Goal: Information Seeking & Learning: Find specific fact

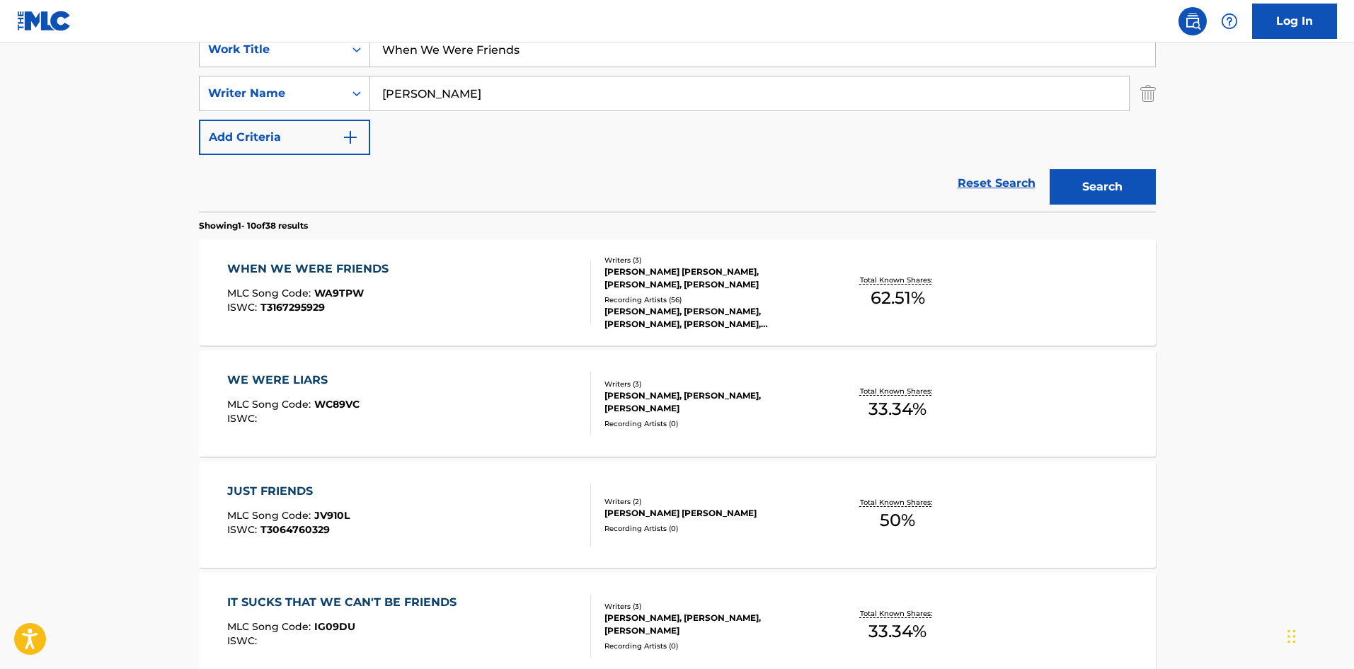
click at [520, 49] on input "When We Were Friends" at bounding box center [762, 50] width 785 height 34
paste input "You Don't Deserve A Country Song"
type input "You Don't Deserve A Country Song"
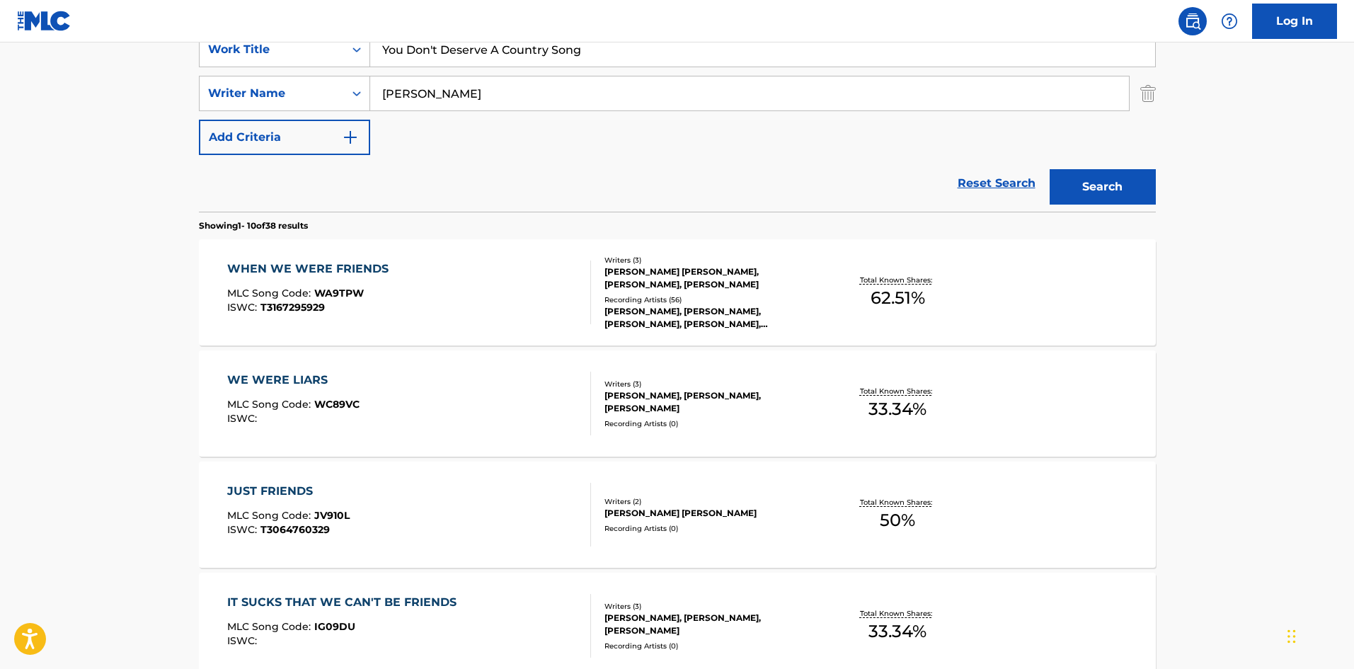
click at [504, 88] on input "[PERSON_NAME]" at bounding box center [749, 93] width 759 height 34
click at [1050, 169] on button "Search" at bounding box center [1103, 186] width 106 height 35
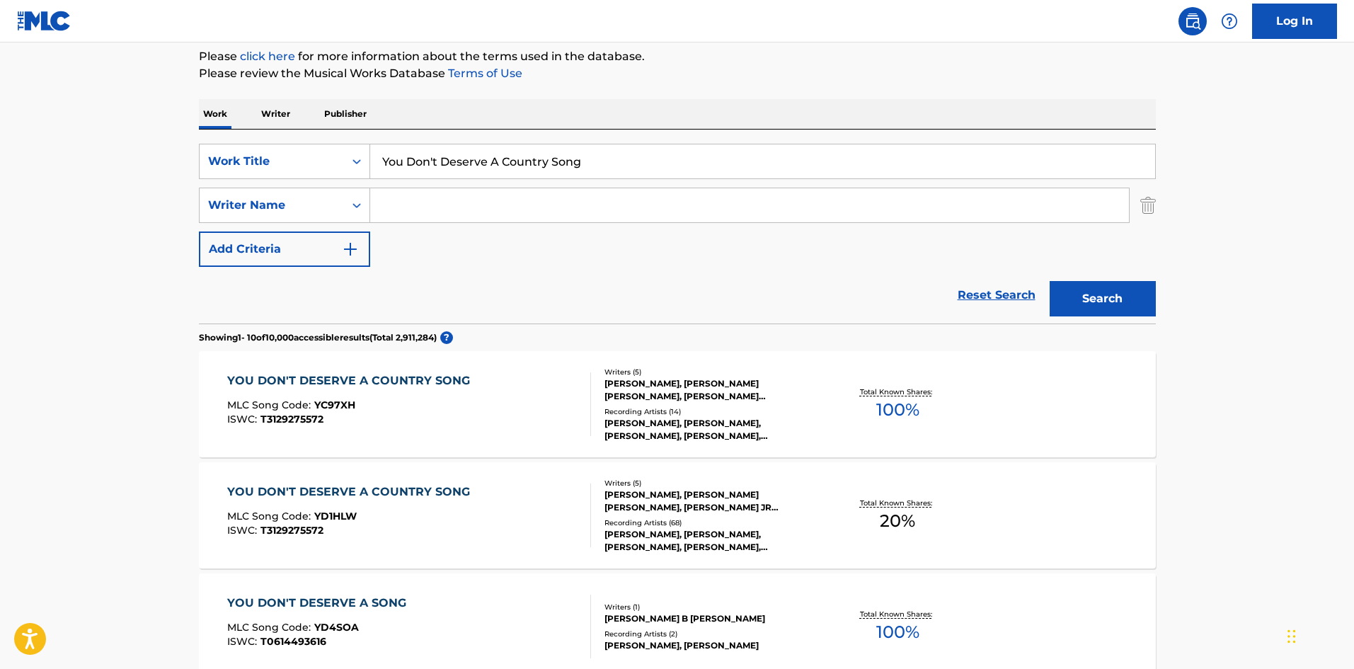
scroll to position [354, 0]
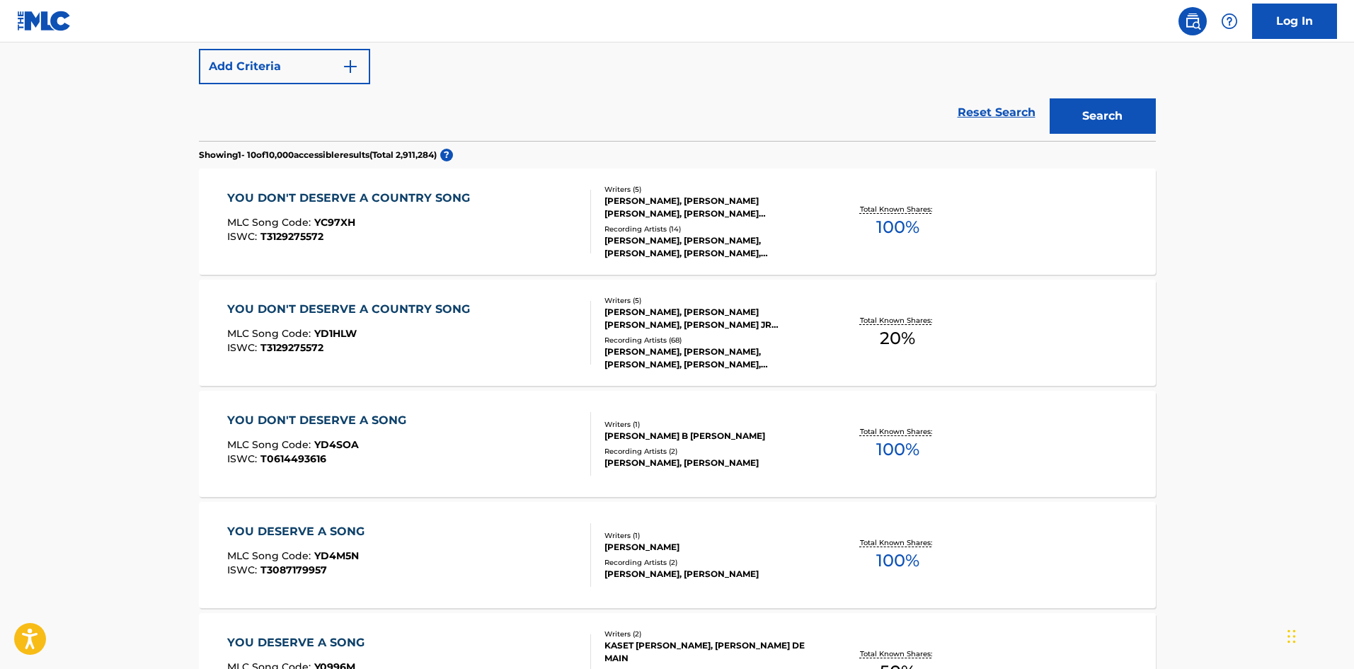
click at [425, 239] on div "ISWC : T3129275572" at bounding box center [352, 236] width 250 height 11
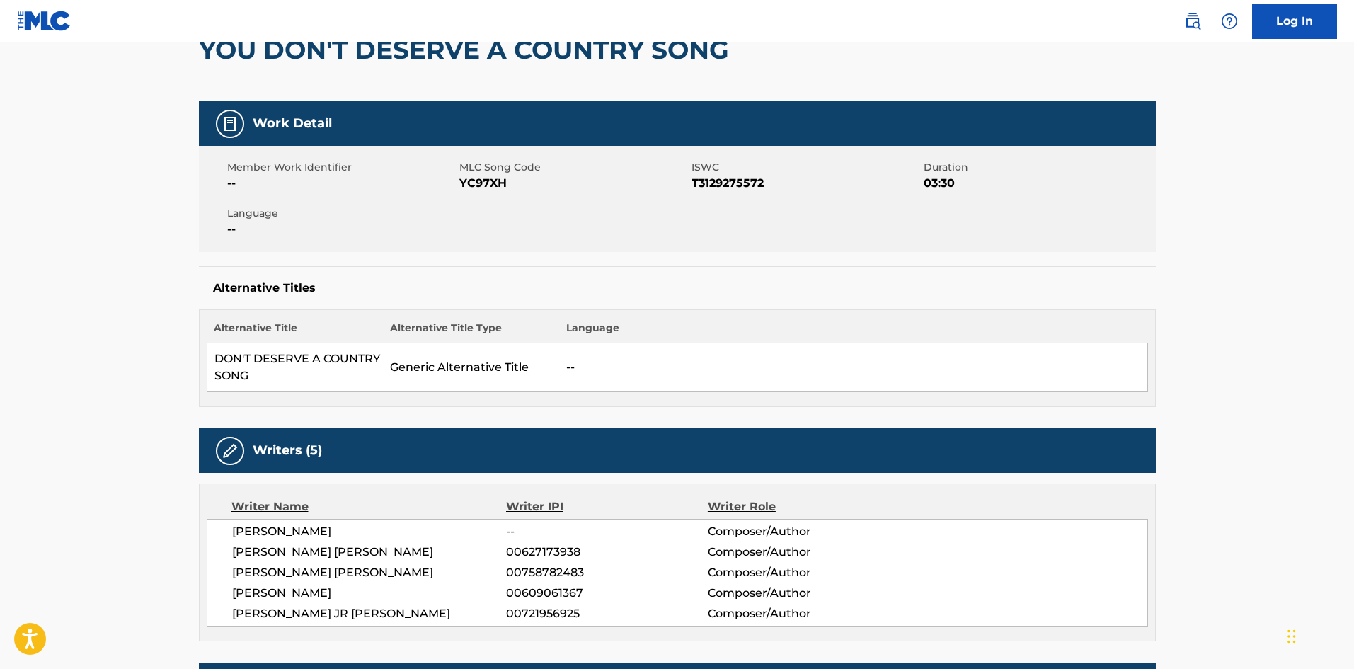
scroll to position [142, 0]
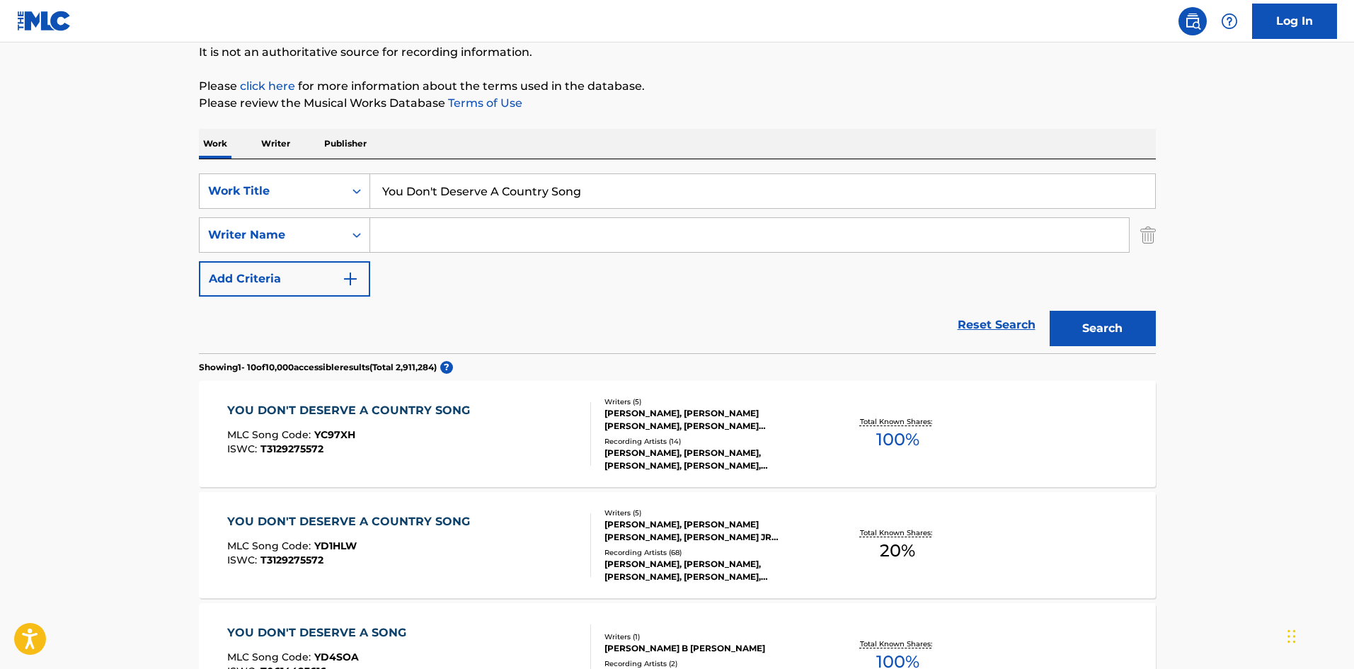
scroll to position [435, 0]
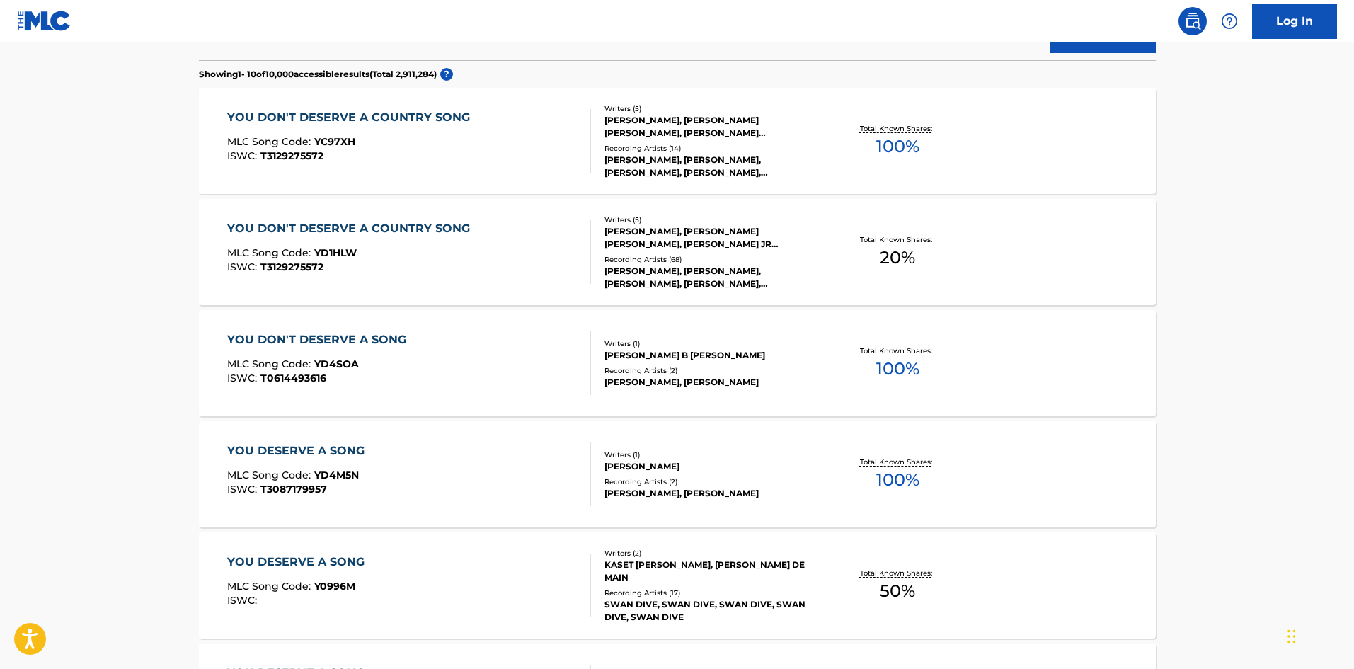
click at [359, 153] on div "ISWC : T3129275572" at bounding box center [352, 156] width 250 height 11
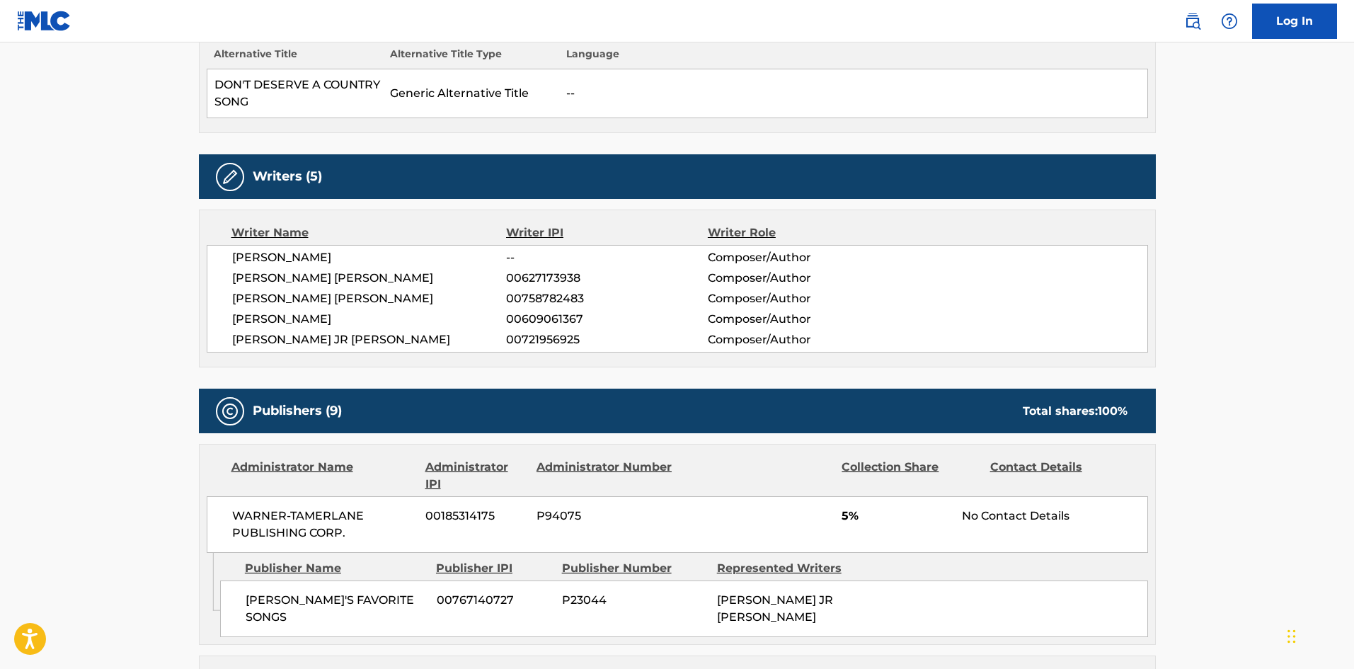
scroll to position [708, 0]
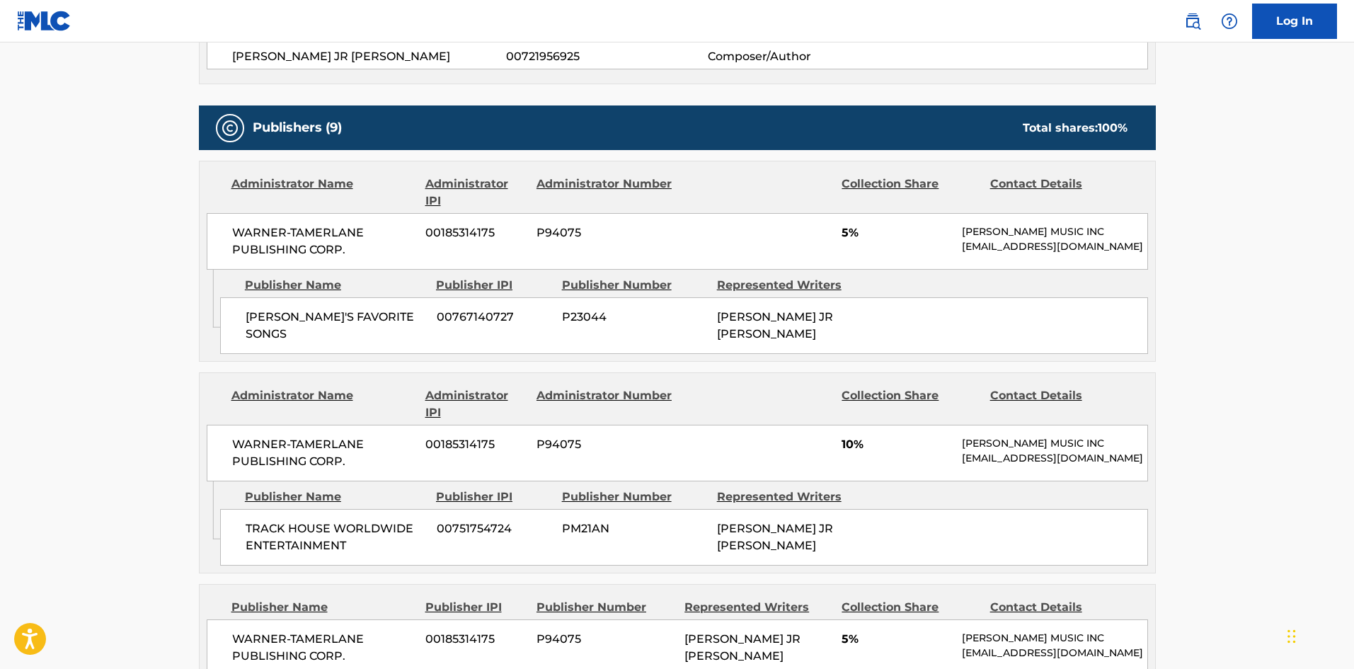
click at [260, 330] on span "[PERSON_NAME]'S FAVORITE SONGS" at bounding box center [336, 326] width 181 height 34
drag, startPoint x: 260, startPoint y: 330, endPoint x: 405, endPoint y: 329, distance: 144.4
click at [405, 329] on span "[PERSON_NAME]'S FAVORITE SONGS" at bounding box center [336, 326] width 181 height 34
copy div "[PERSON_NAME]'S FAVORITE SONGS"
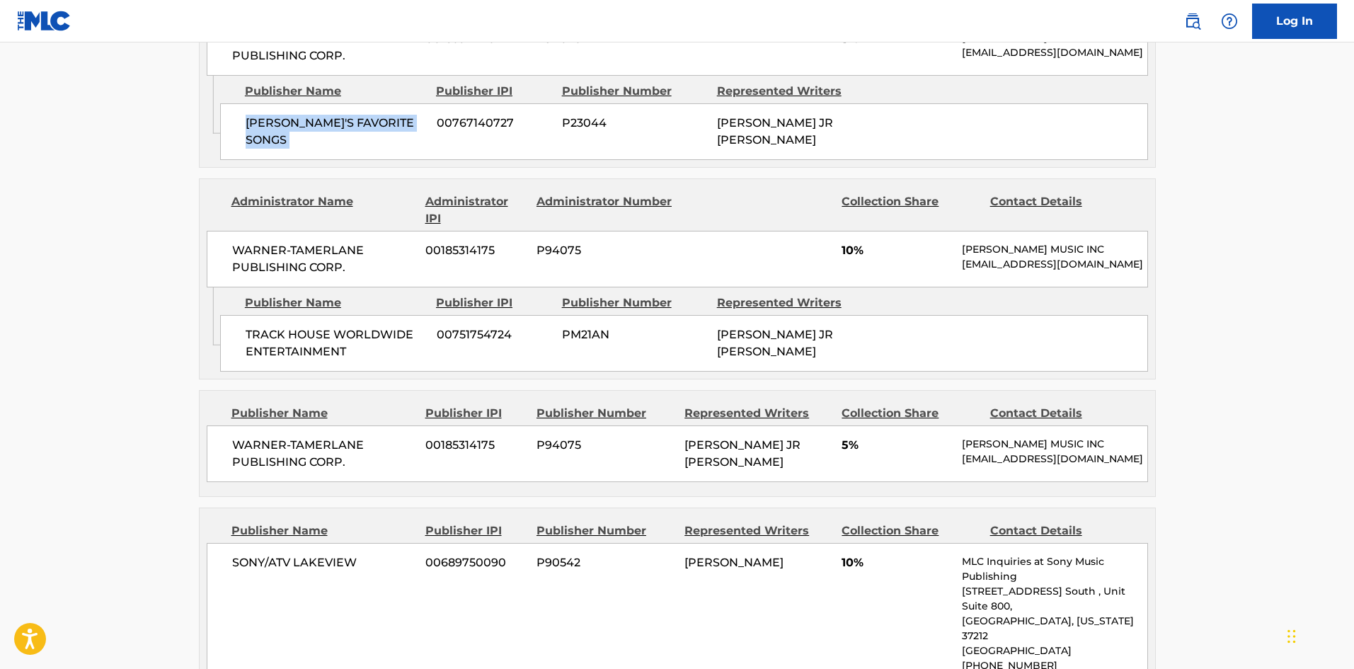
scroll to position [920, 0]
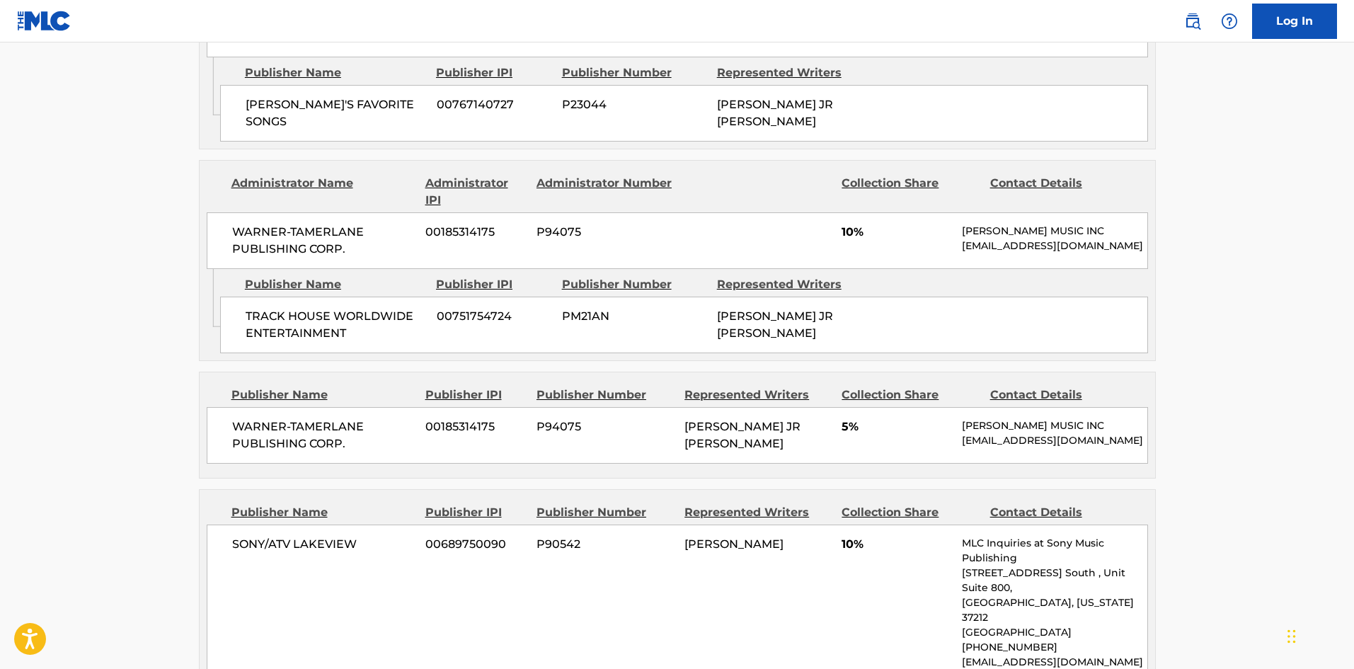
click at [258, 326] on div "TRACK HOUSE WORLDWIDE ENTERTAINMENT 00751754724 PM21AN [PERSON_NAME] JR [PERSON…" at bounding box center [684, 325] width 928 height 57
drag, startPoint x: 258, startPoint y: 326, endPoint x: 353, endPoint y: 354, distance: 98.3
click at [353, 353] on div "TRACK HOUSE WORLDWIDE ENTERTAINMENT 00751754724 PM21AN [PERSON_NAME] JR [PERSON…" at bounding box center [684, 325] width 928 height 57
copy div "TRACK HOUSE WORLDWIDE ENTERTAINMENT"
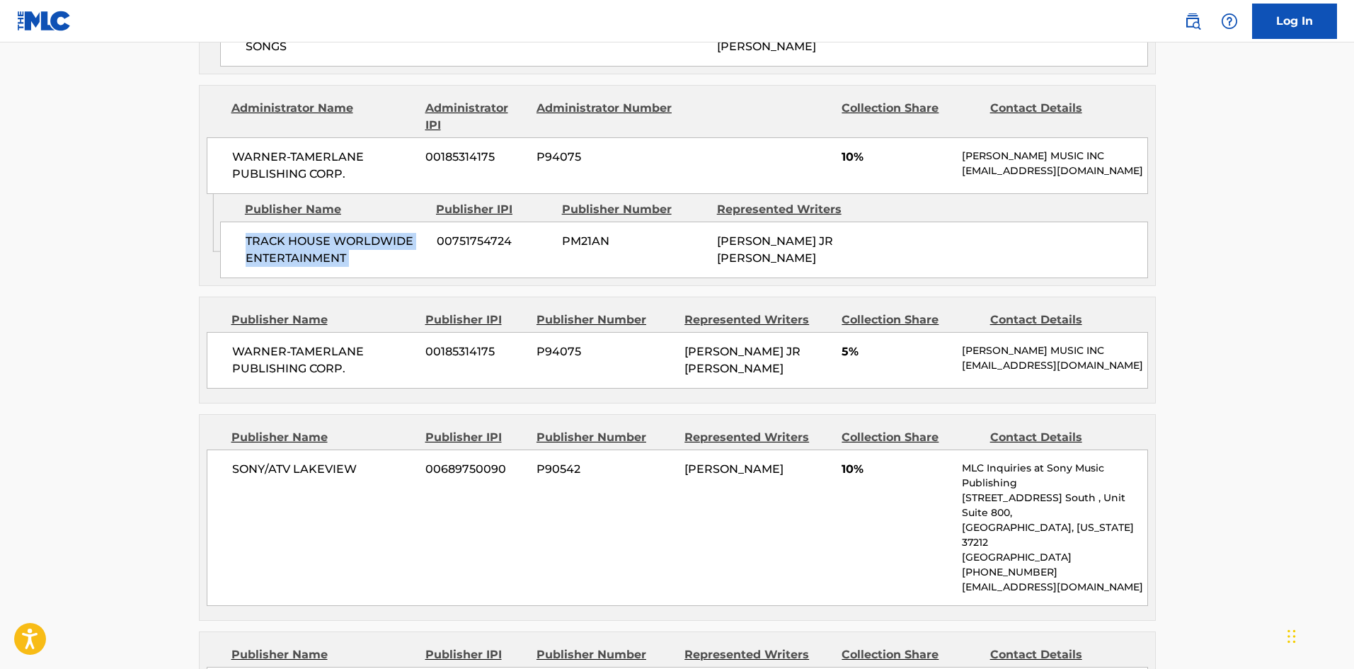
scroll to position [1133, 0]
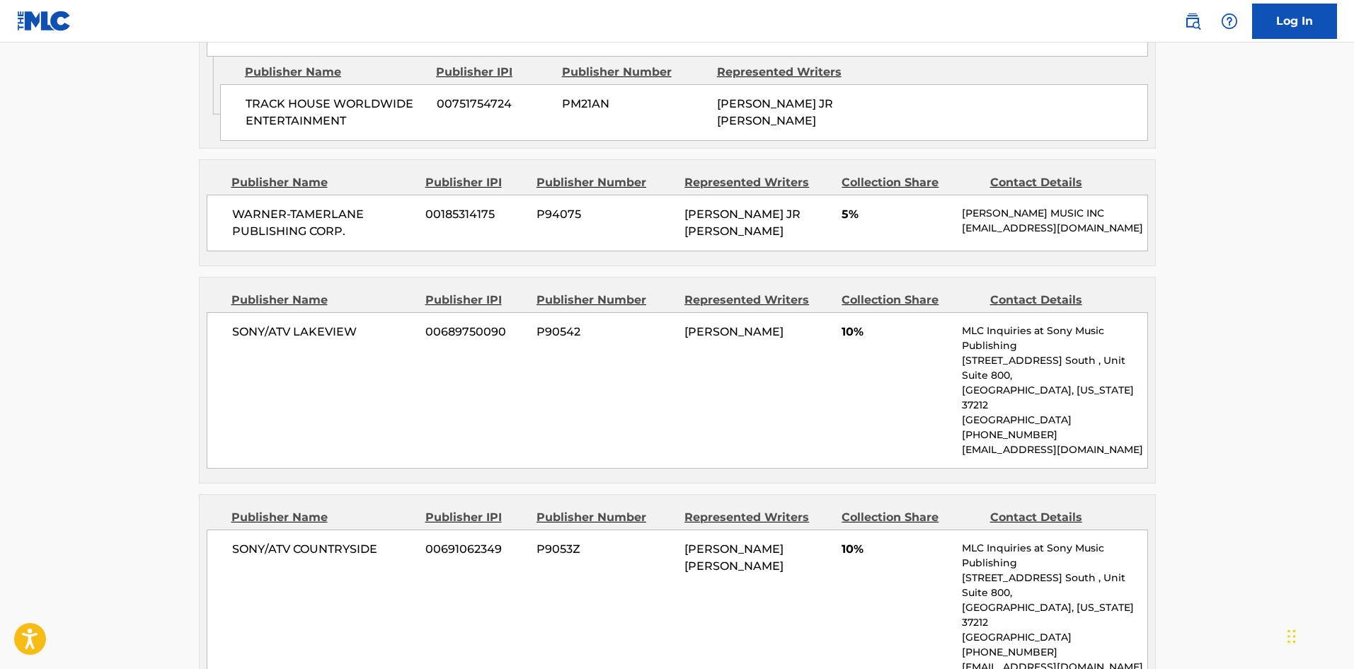
click at [244, 222] on div "WARNER-[PERSON_NAME] PUBLISHING CORP. 00185314175 P94075 [PERSON_NAME] [PERSON_…" at bounding box center [677, 223] width 941 height 57
drag, startPoint x: 244, startPoint y: 222, endPoint x: 387, endPoint y: 256, distance: 146.8
click at [387, 251] on div "WARNER-[PERSON_NAME] PUBLISHING CORP. 00185314175 P94075 [PERSON_NAME] [PERSON_…" at bounding box center [677, 223] width 941 height 57
copy div "WARNER-TAMERLANE PUBLISHING CORP."
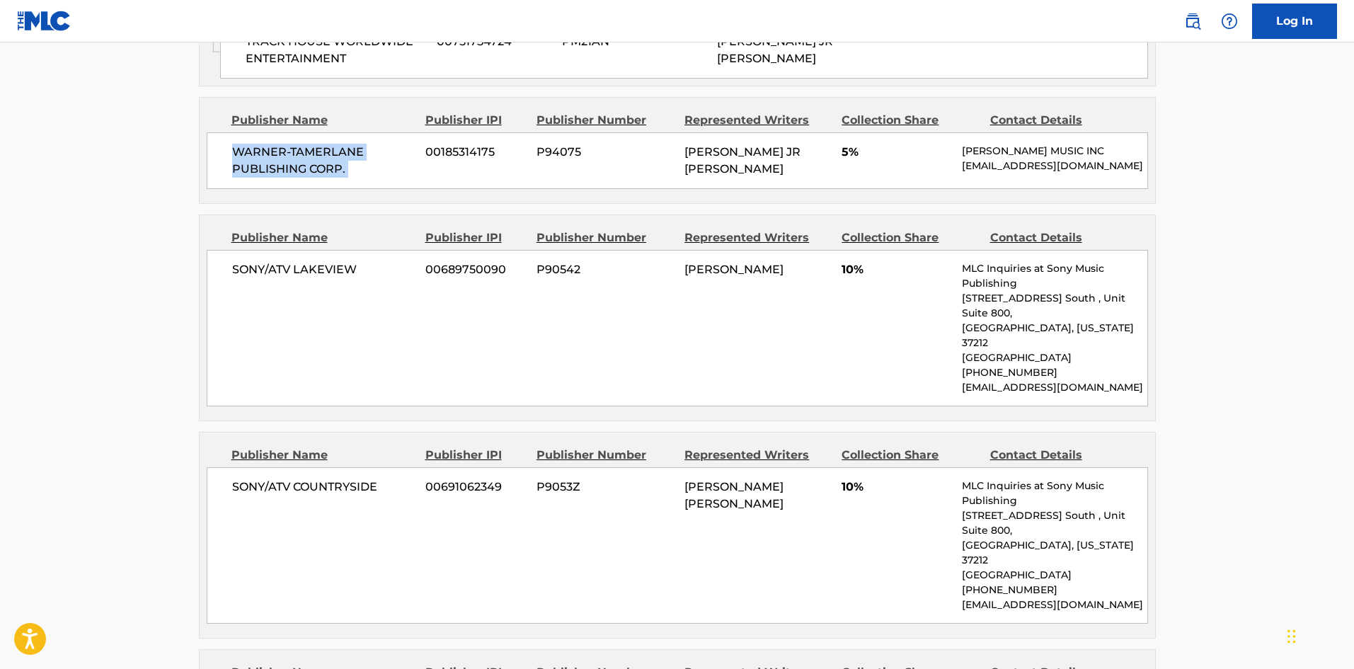
scroll to position [1274, 0]
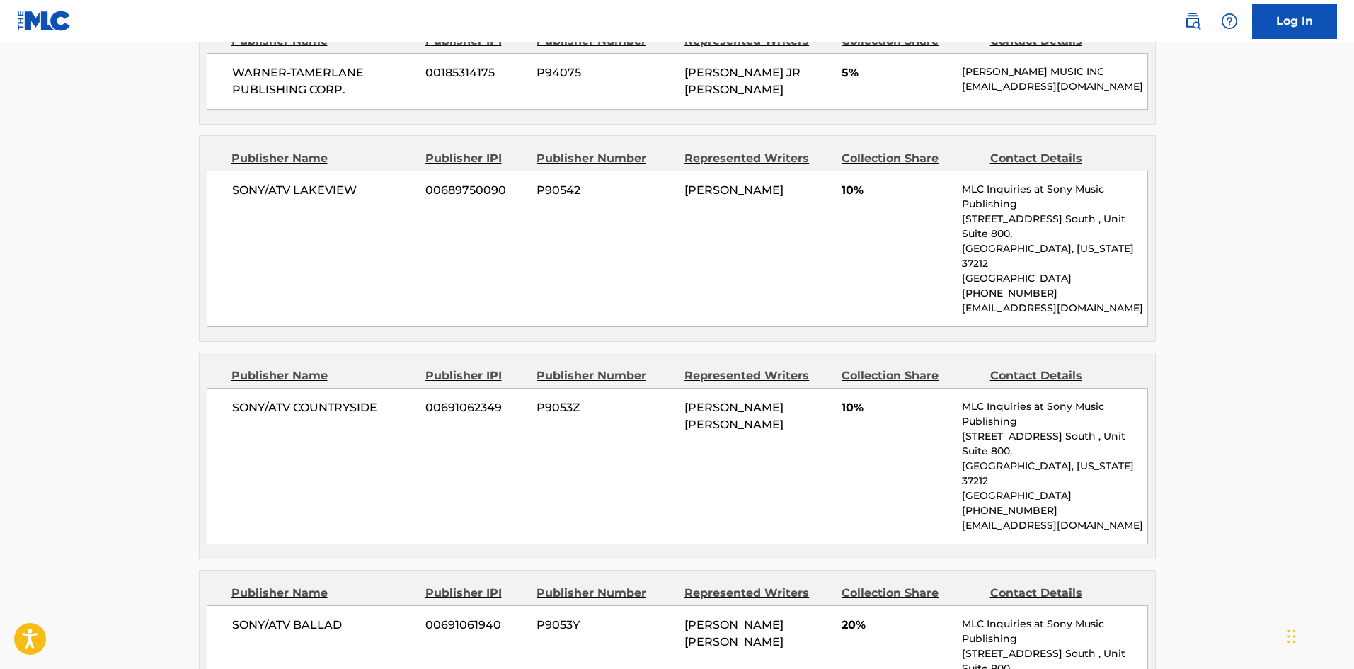
click at [251, 199] on span "SONY/ATV LAKEVIEW" at bounding box center [323, 190] width 183 height 17
drag, startPoint x: 251, startPoint y: 228, endPoint x: 349, endPoint y: 217, distance: 98.3
click at [349, 199] on span "SONY/ATV LAKEVIEW" at bounding box center [323, 190] width 183 height 17
copy span "SONY/ATV LAKEVIEW"
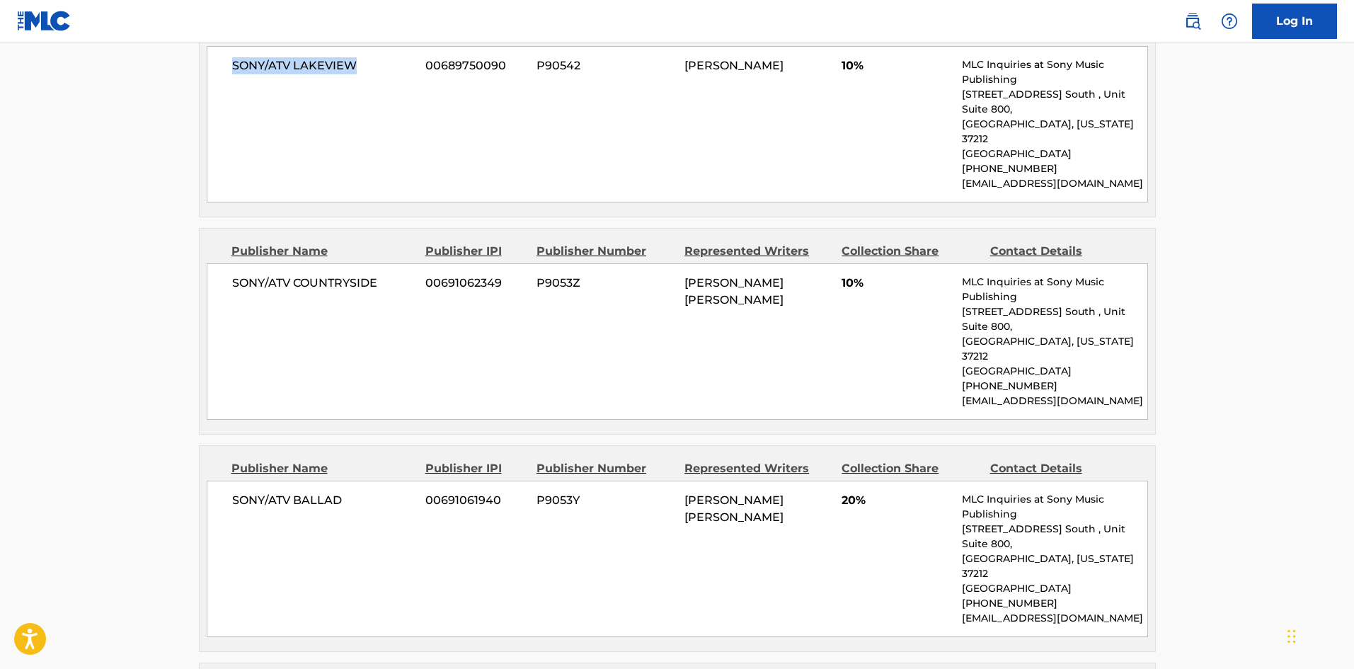
scroll to position [1416, 0]
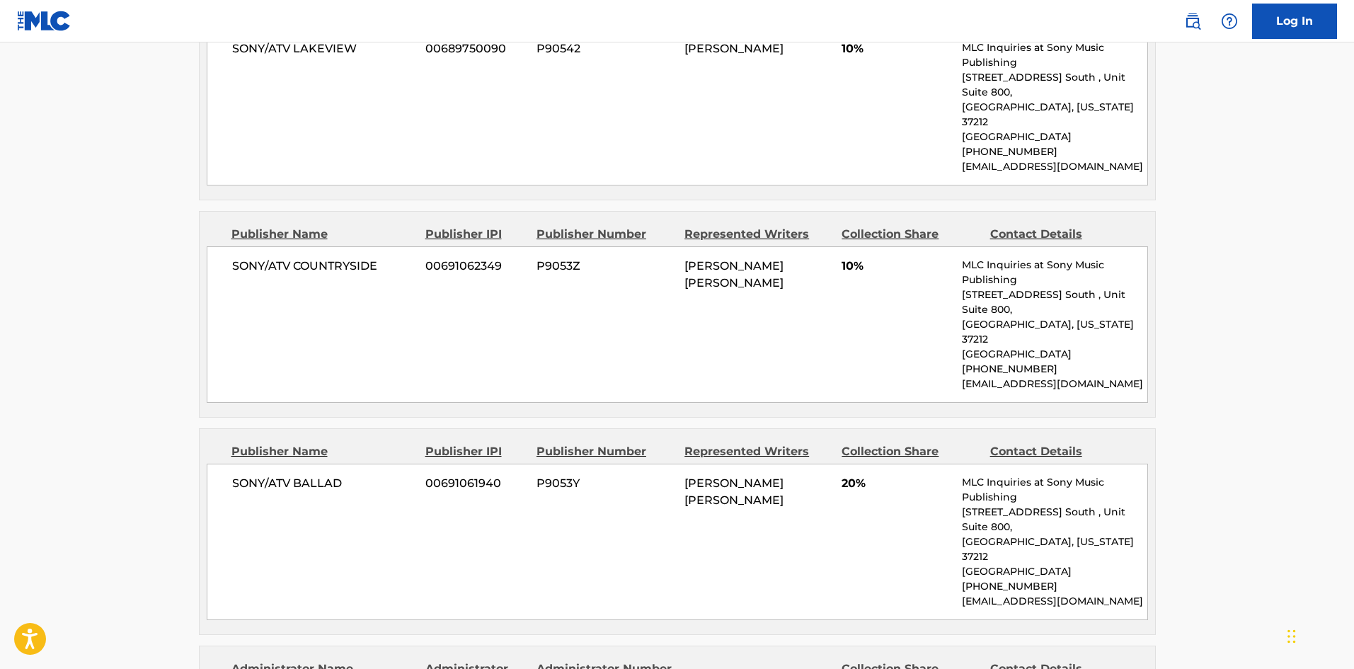
click at [256, 269] on span "SONY/ATV COUNTRYSIDE" at bounding box center [323, 266] width 183 height 17
drag, startPoint x: 256, startPoint y: 269, endPoint x: 355, endPoint y: 268, distance: 99.8
click at [355, 268] on span "SONY/ATV COUNTRYSIDE" at bounding box center [323, 266] width 183 height 17
copy span "SONY/ATV COUNTRYSIDE"
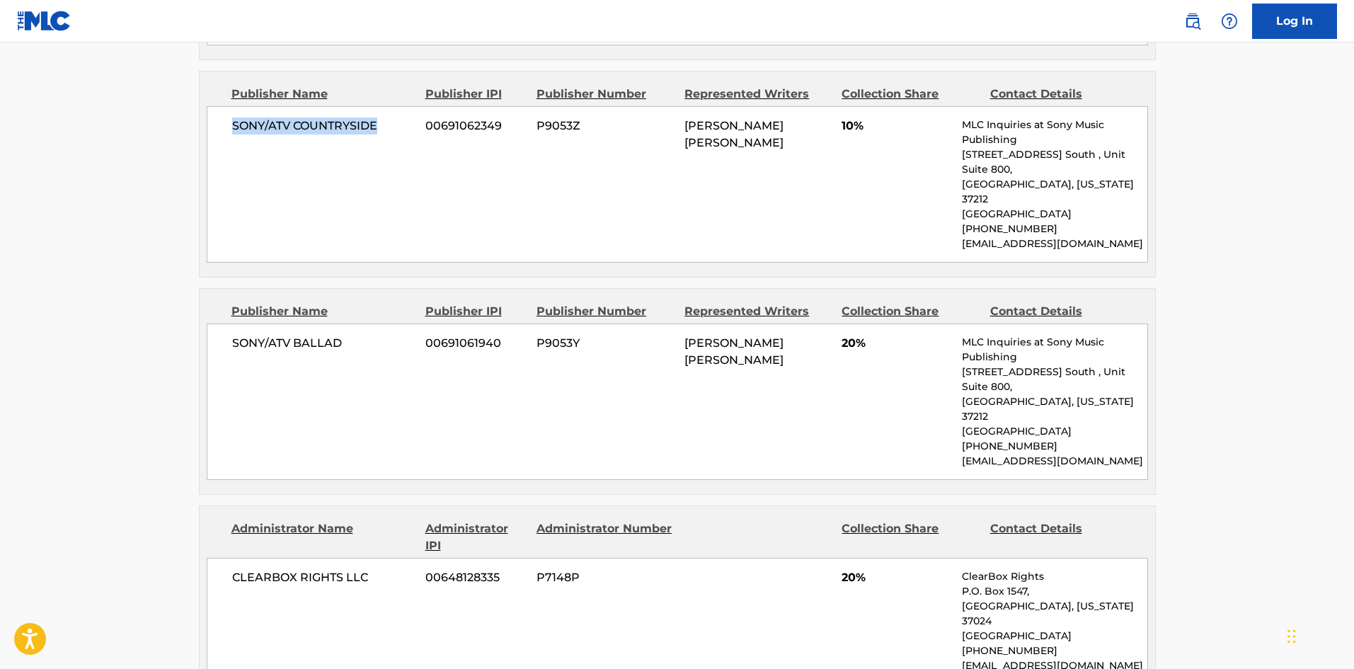
scroll to position [1557, 0]
click at [258, 333] on span "SONY/ATV BALLAD" at bounding box center [323, 341] width 183 height 17
drag, startPoint x: 348, startPoint y: 308, endPoint x: 355, endPoint y: 321, distance: 14.9
drag, startPoint x: 355, startPoint y: 321, endPoint x: 252, endPoint y: 314, distance: 102.9
click at [252, 333] on span "SONY/ATV BALLAD" at bounding box center [323, 341] width 183 height 17
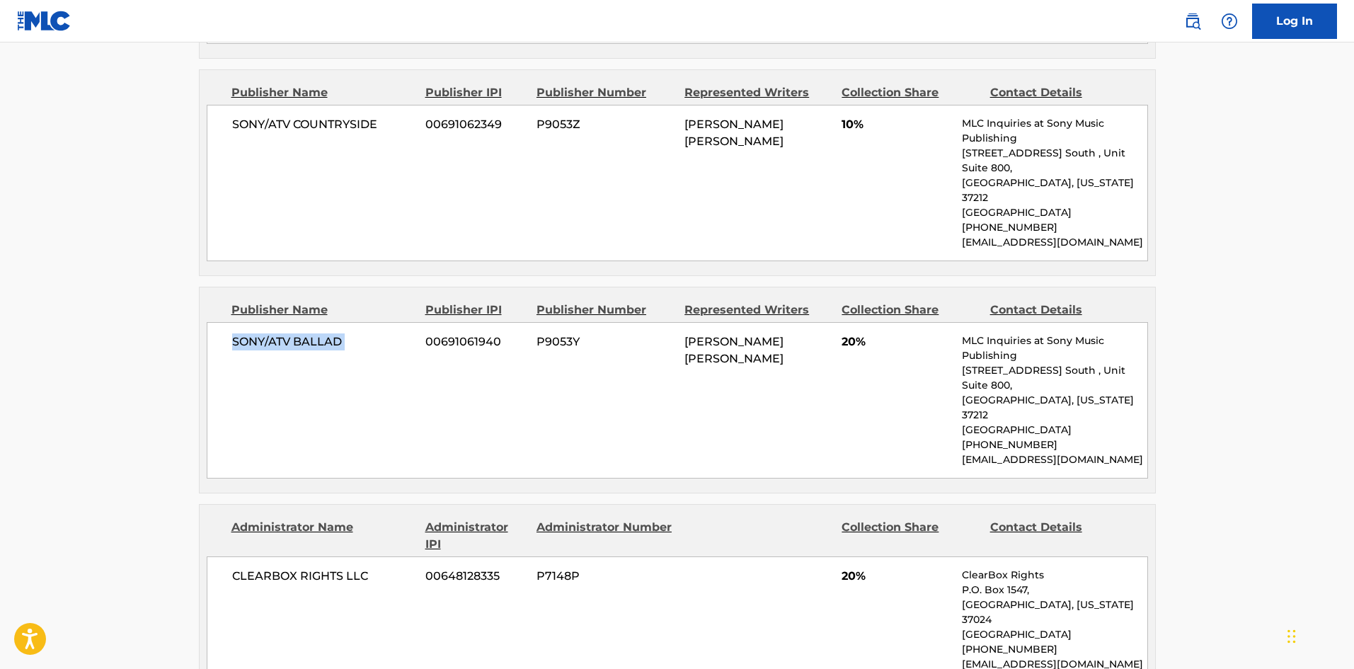
drag, startPoint x: 252, startPoint y: 314, endPoint x: 344, endPoint y: 310, distance: 92.1
click at [344, 333] on span "SONY/ATV BALLAD" at bounding box center [323, 341] width 183 height 17
copy div "SONY/ATV BALLAD"
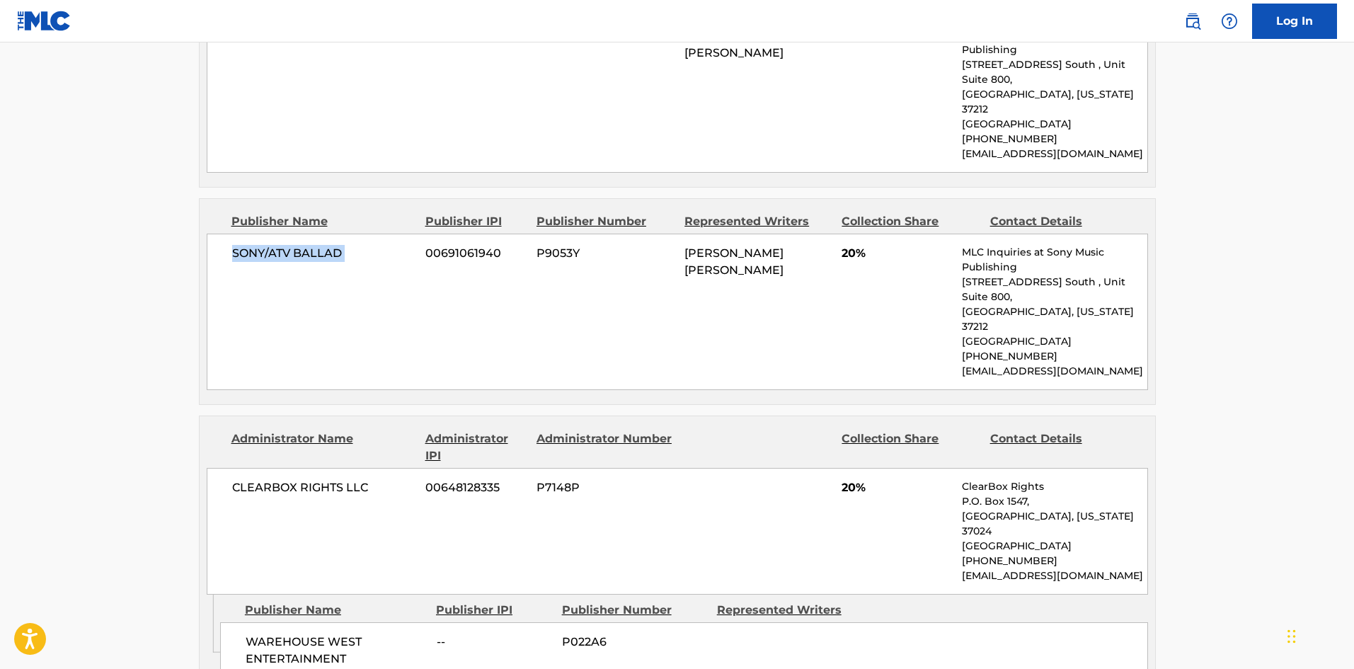
scroll to position [1770, 0]
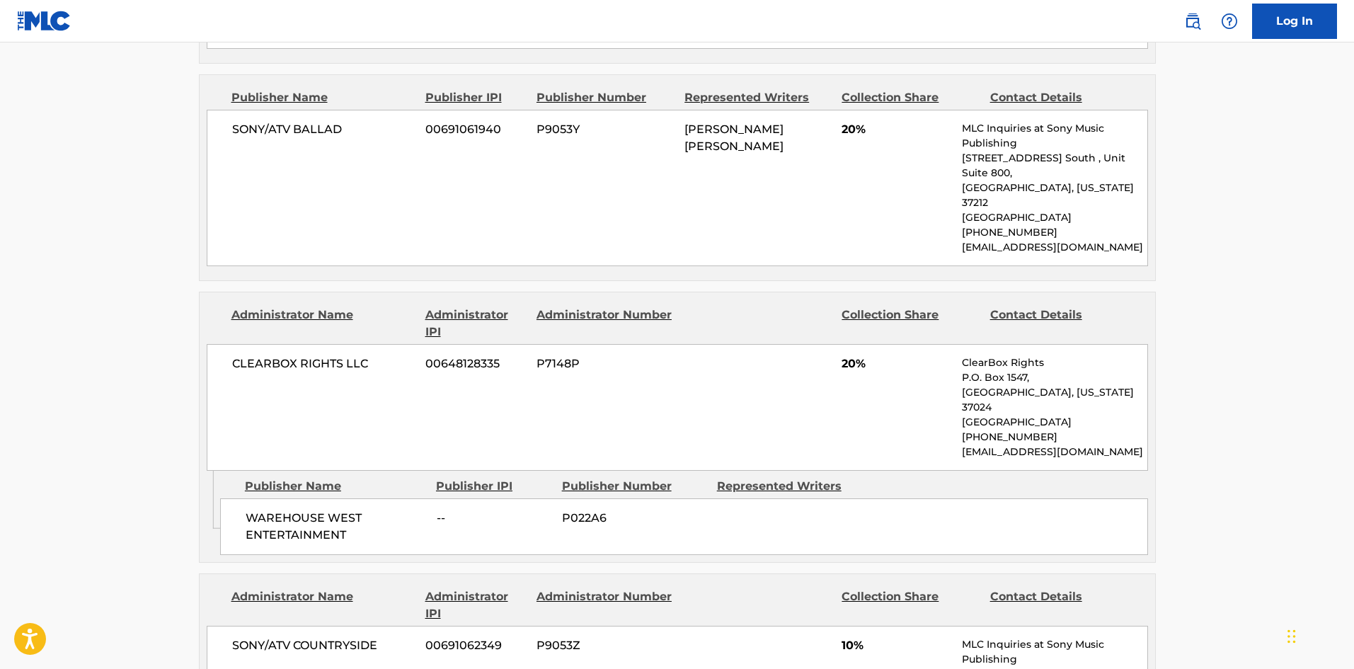
click at [253, 510] on span "WAREHOUSE WEST ENTERTAINMENT" at bounding box center [336, 527] width 181 height 34
drag, startPoint x: 253, startPoint y: 449, endPoint x: 328, endPoint y: 459, distance: 74.9
click at [328, 510] on span "WAREHOUSE WEST ENTERTAINMENT" at bounding box center [336, 527] width 181 height 34
copy span "WAREHOUSE WEST ENTERTAINMENT"
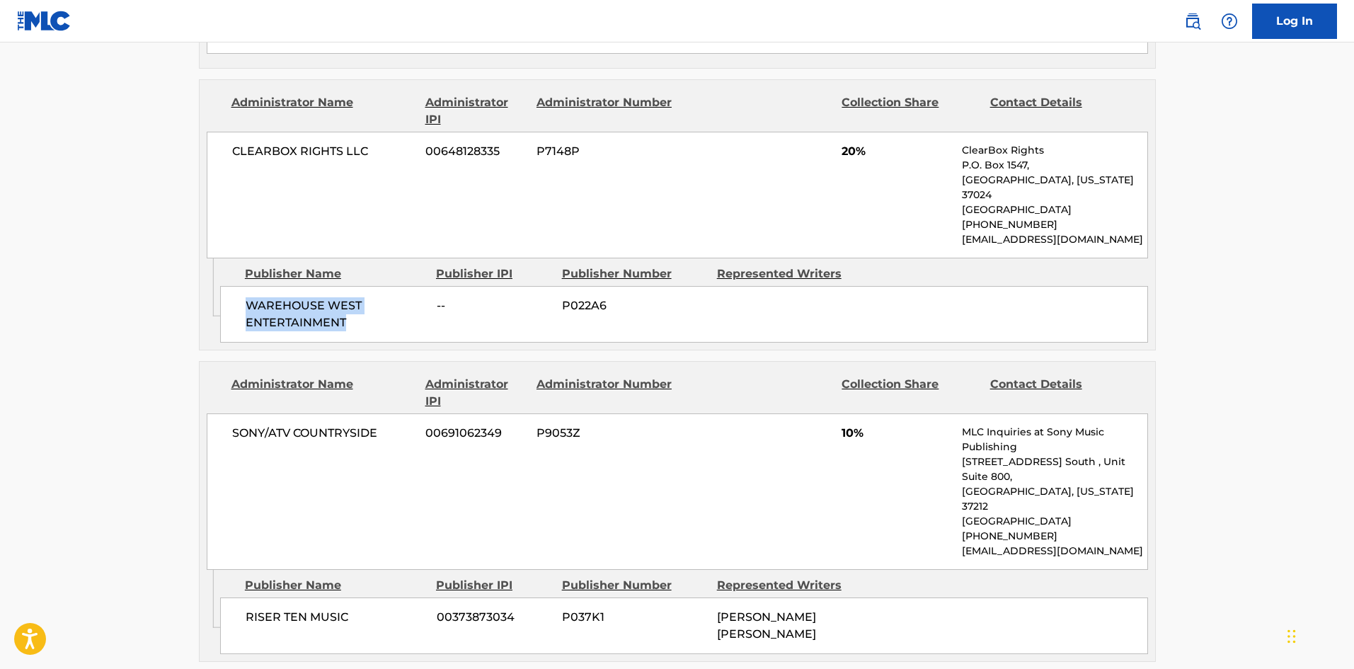
scroll to position [2194, 0]
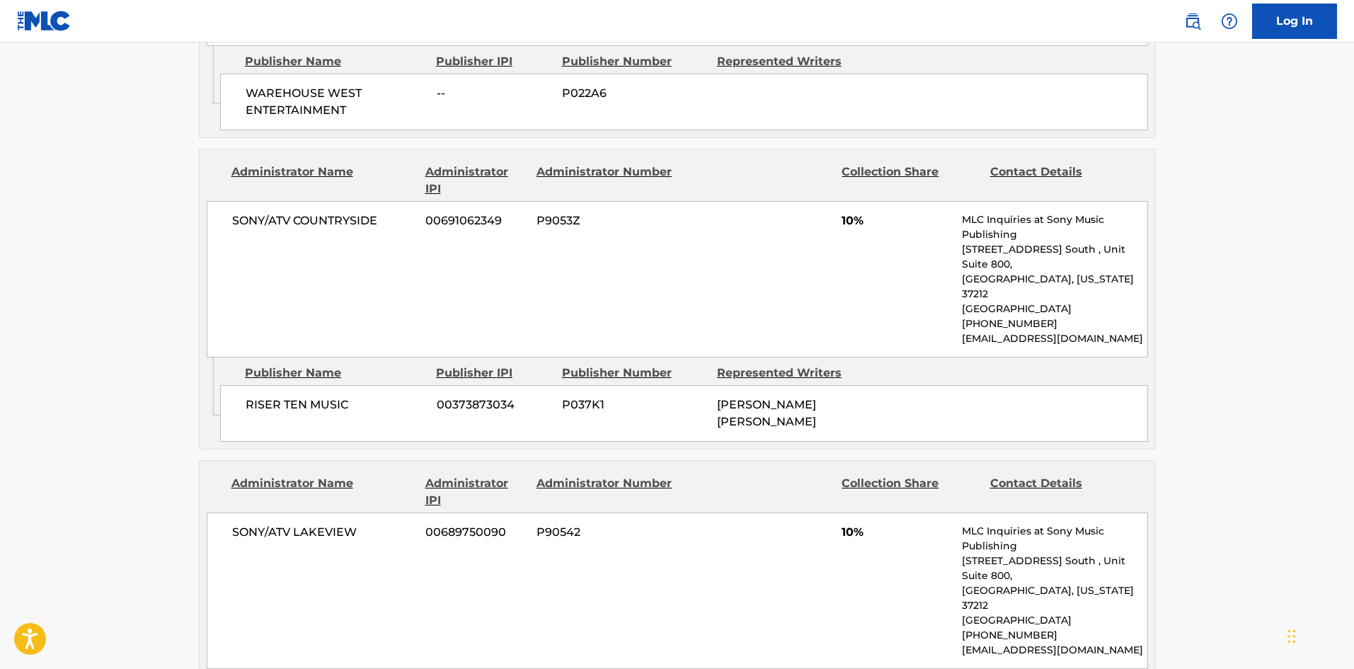
click at [249, 396] on span "RISER TEN MUSIC" at bounding box center [336, 404] width 181 height 17
drag, startPoint x: 249, startPoint y: 308, endPoint x: 310, endPoint y: 299, distance: 61.5
click at [310, 396] on span "RISER TEN MUSIC" at bounding box center [336, 404] width 181 height 17
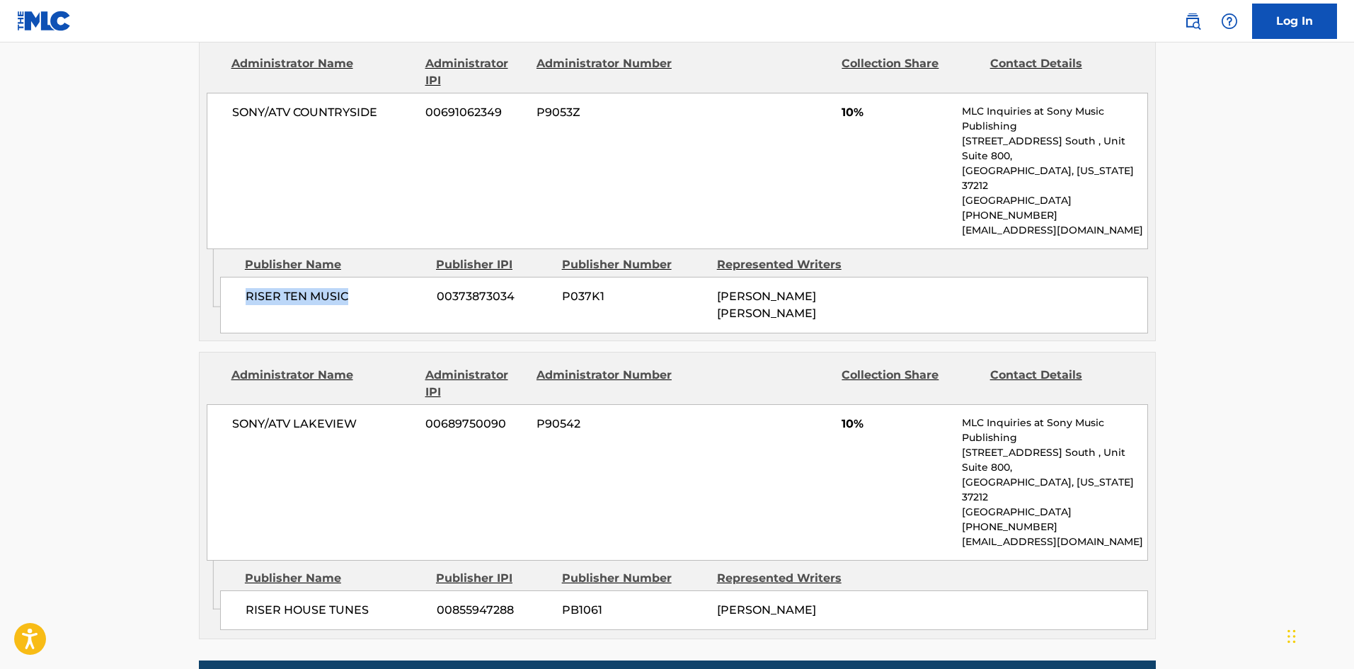
scroll to position [2336, 0]
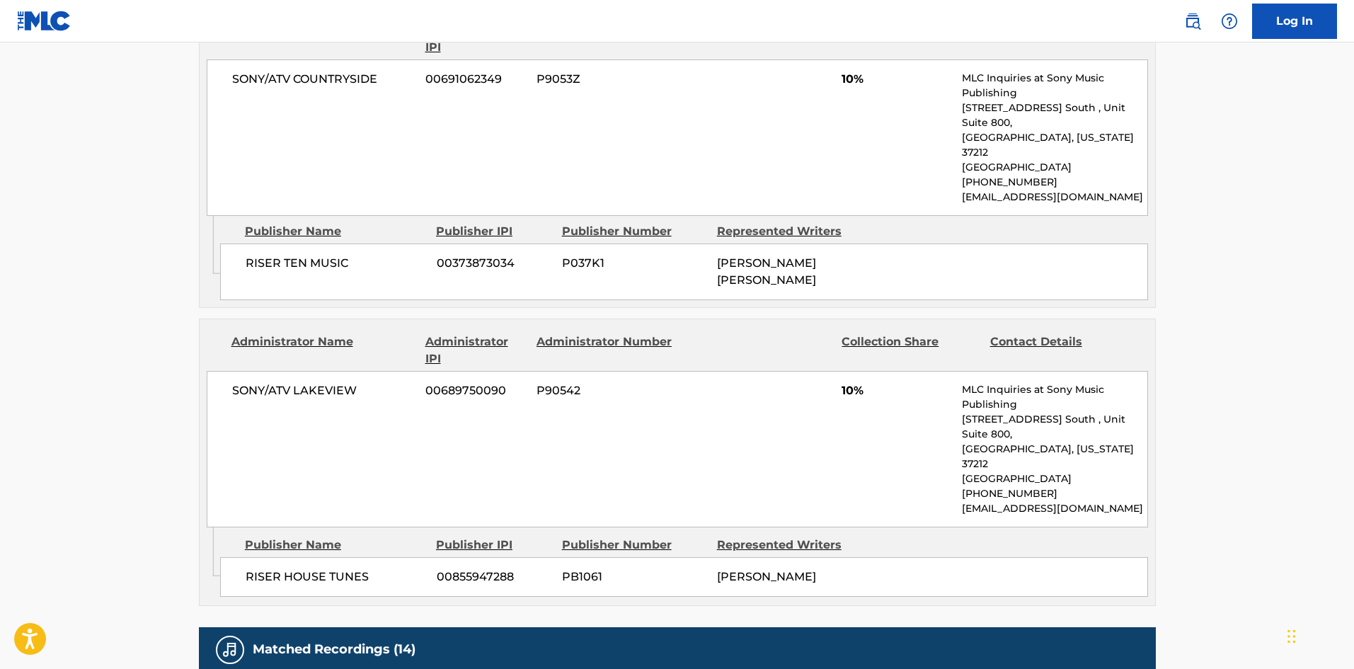
click at [257, 568] on span "RISER HOUSE TUNES" at bounding box center [336, 576] width 181 height 17
drag, startPoint x: 257, startPoint y: 438, endPoint x: 329, endPoint y: 436, distance: 72.2
click at [329, 568] on span "RISER HOUSE TUNES" at bounding box center [336, 576] width 181 height 17
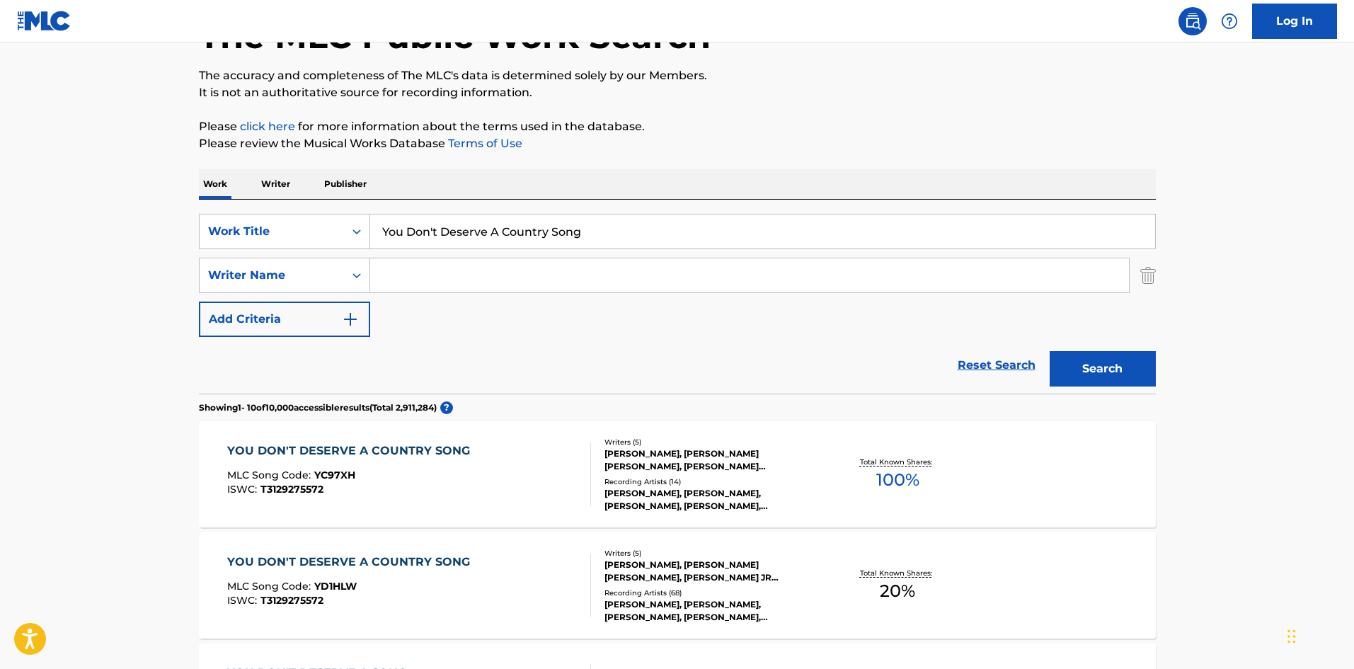
scroll to position [374, 0]
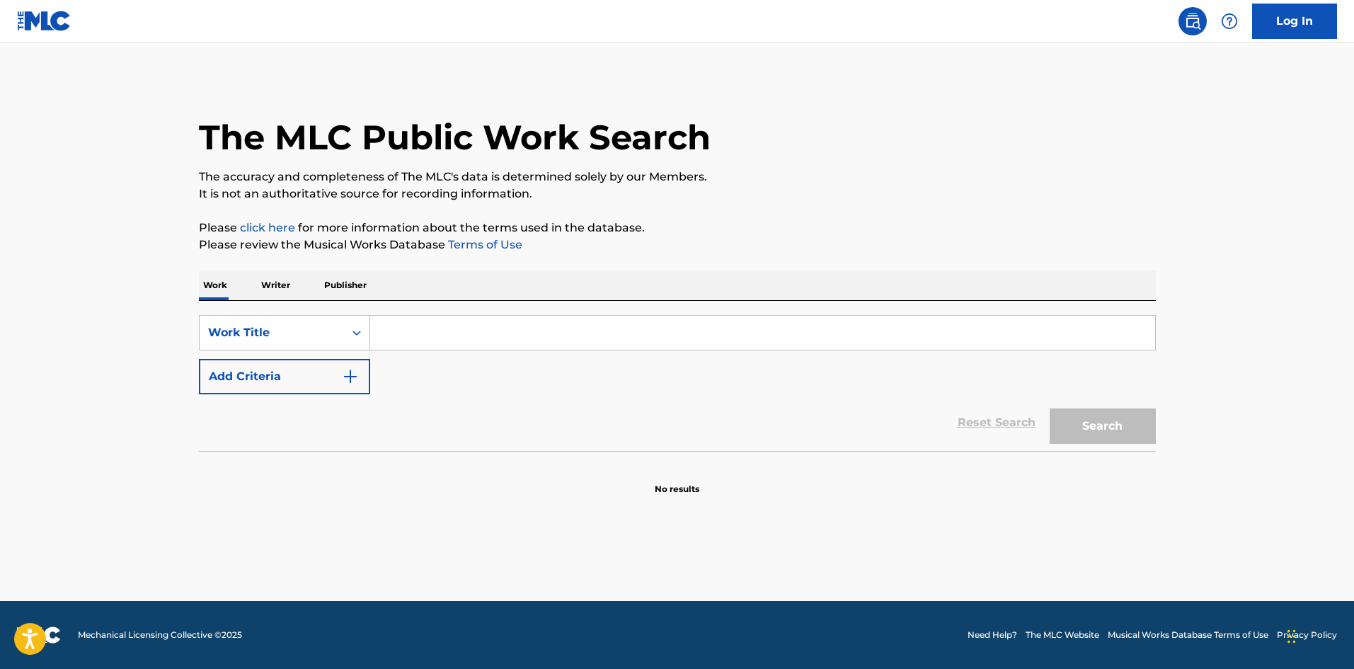
click at [735, 328] on input "Search Form" at bounding box center [762, 333] width 785 height 34
paste input "Faded"
click at [1136, 427] on button "Search" at bounding box center [1103, 425] width 106 height 35
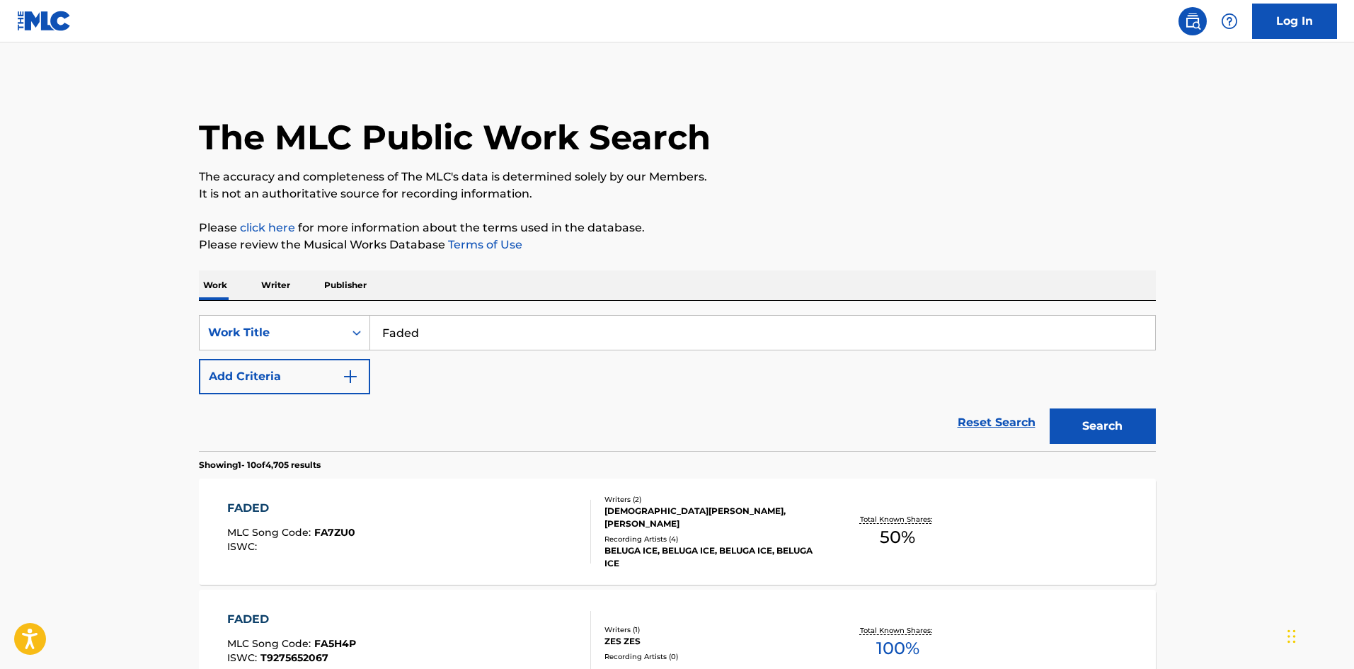
click at [416, 326] on input "Faded" at bounding box center [762, 333] width 785 height 34
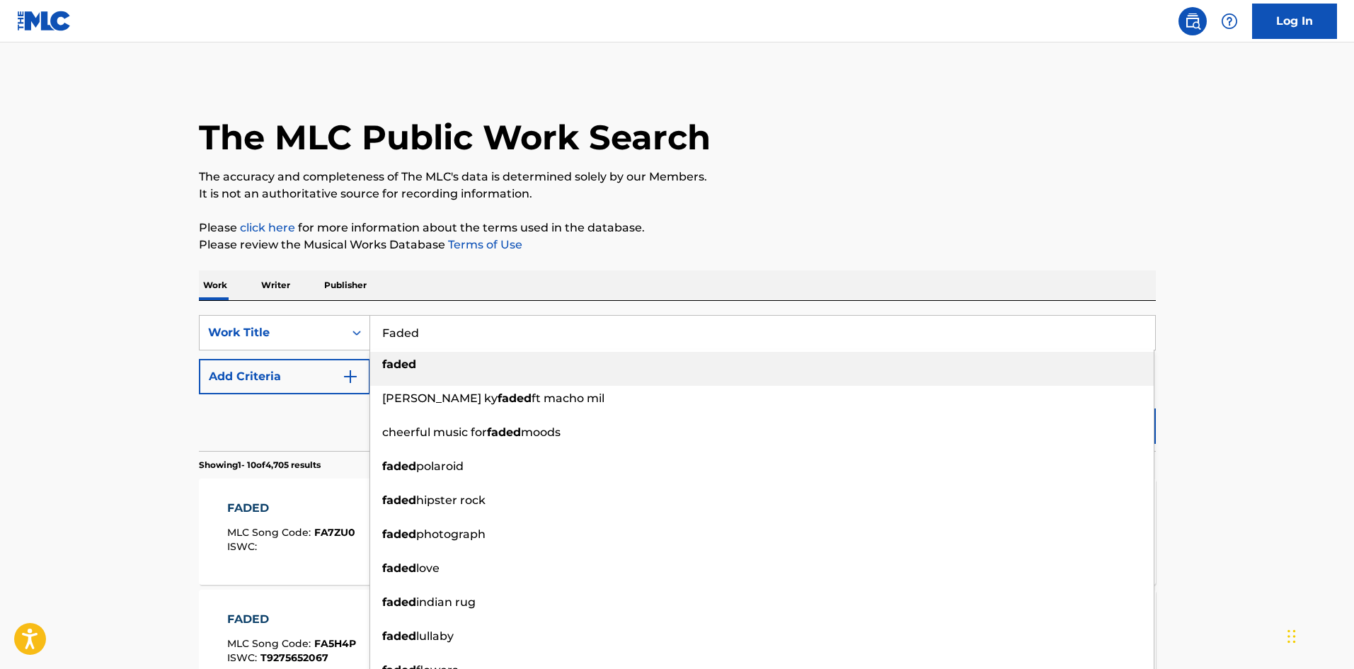
click at [416, 326] on input "Faded" at bounding box center [762, 333] width 785 height 34
paste input "All I Really Want"
type input "All I Really Want"
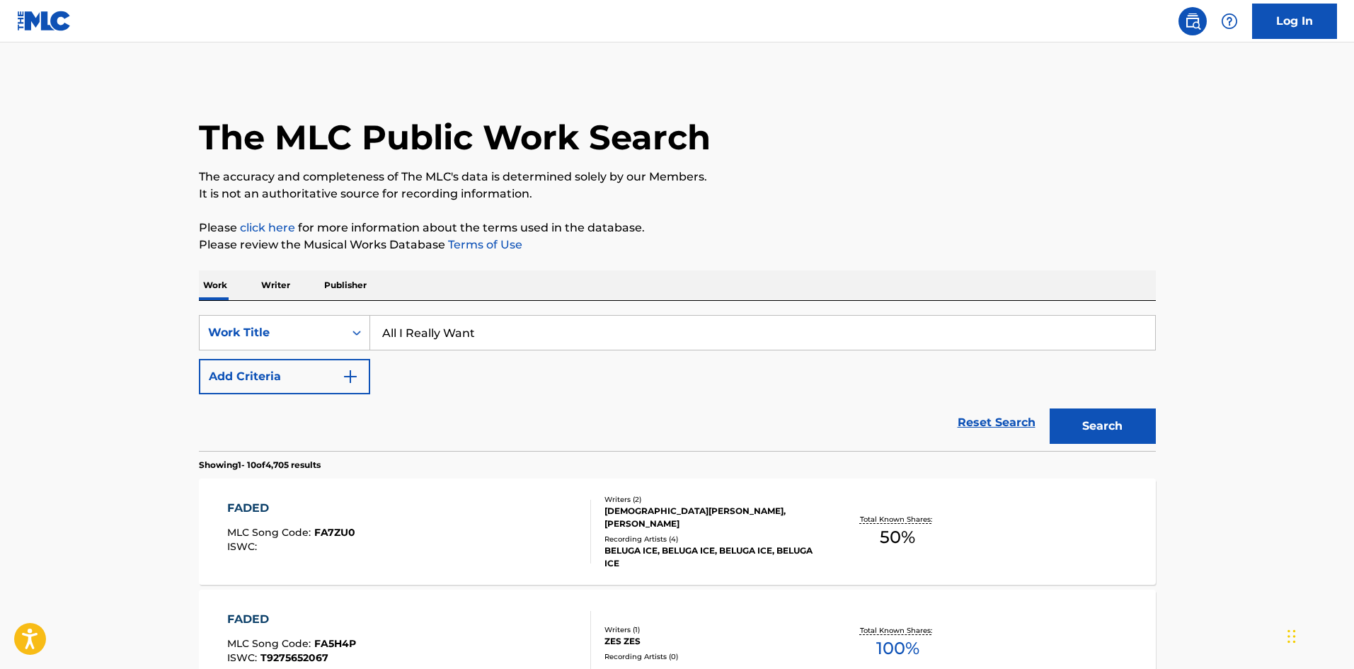
click at [306, 390] on button "Add Criteria" at bounding box center [284, 376] width 171 height 35
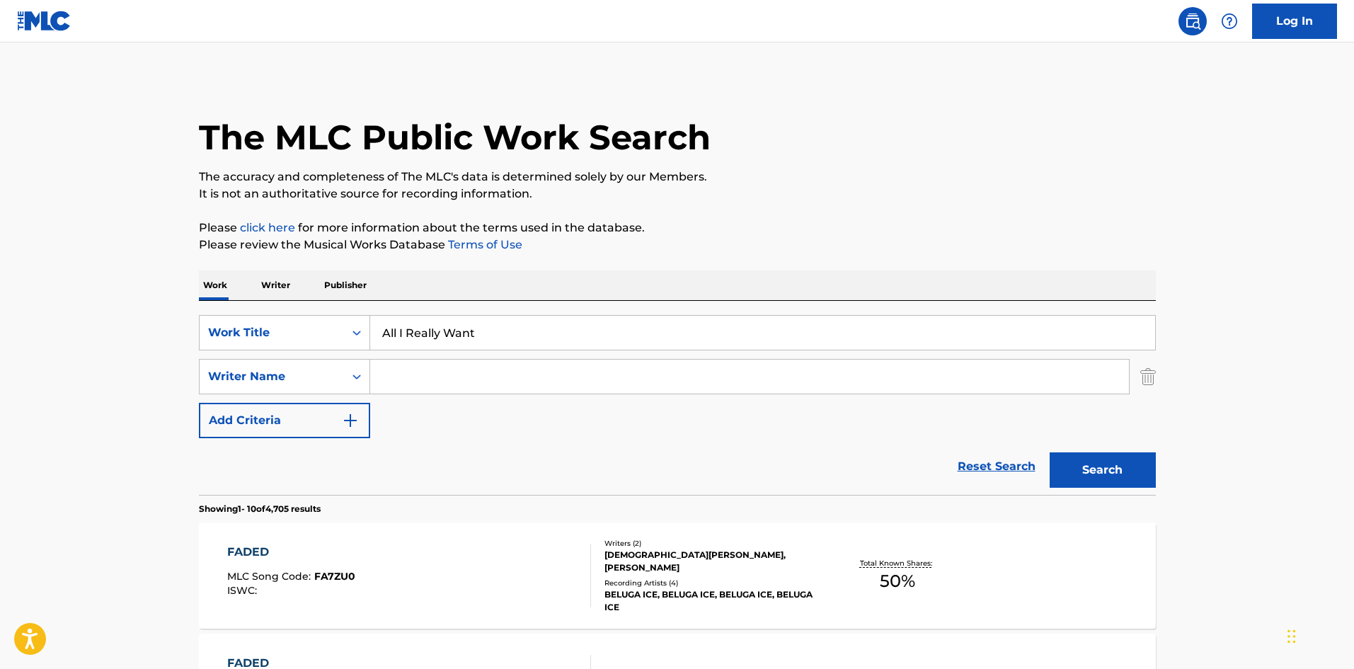
click at [418, 382] on input "Search Form" at bounding box center [749, 377] width 759 height 34
paste input "Morissette"
type input "Morissette"
click at [1068, 465] on button "Search" at bounding box center [1103, 469] width 106 height 35
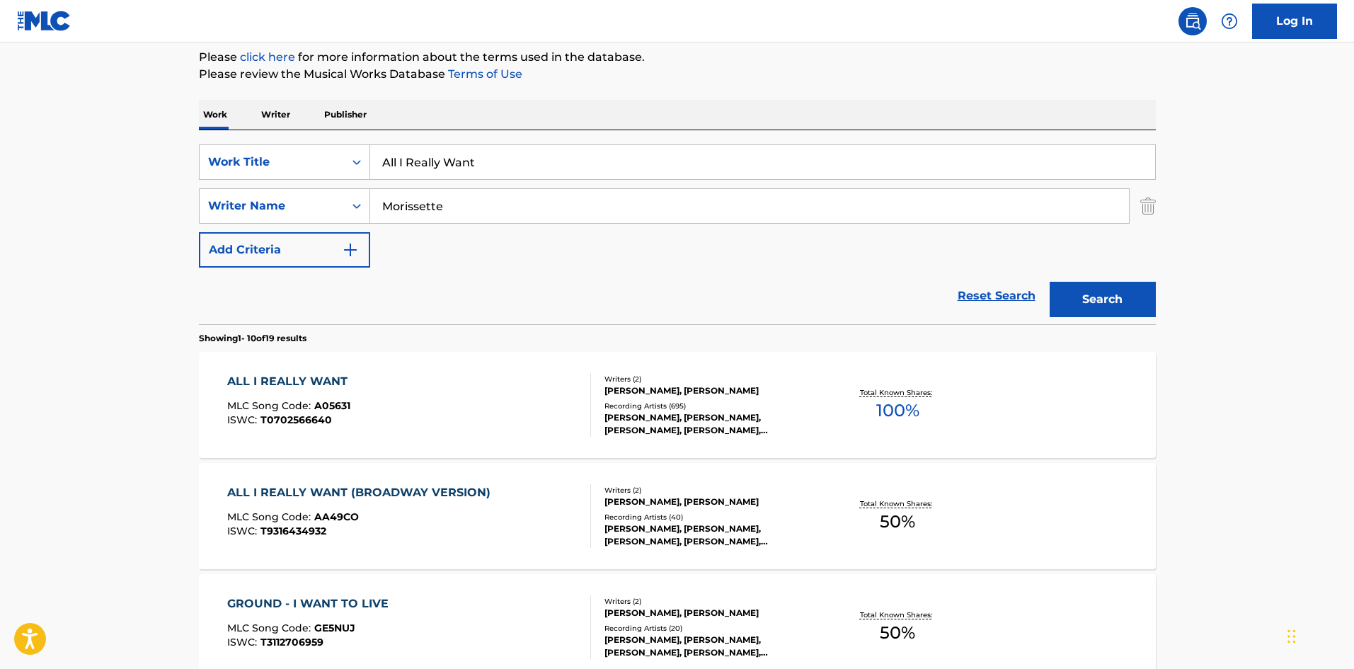
scroll to position [212, 0]
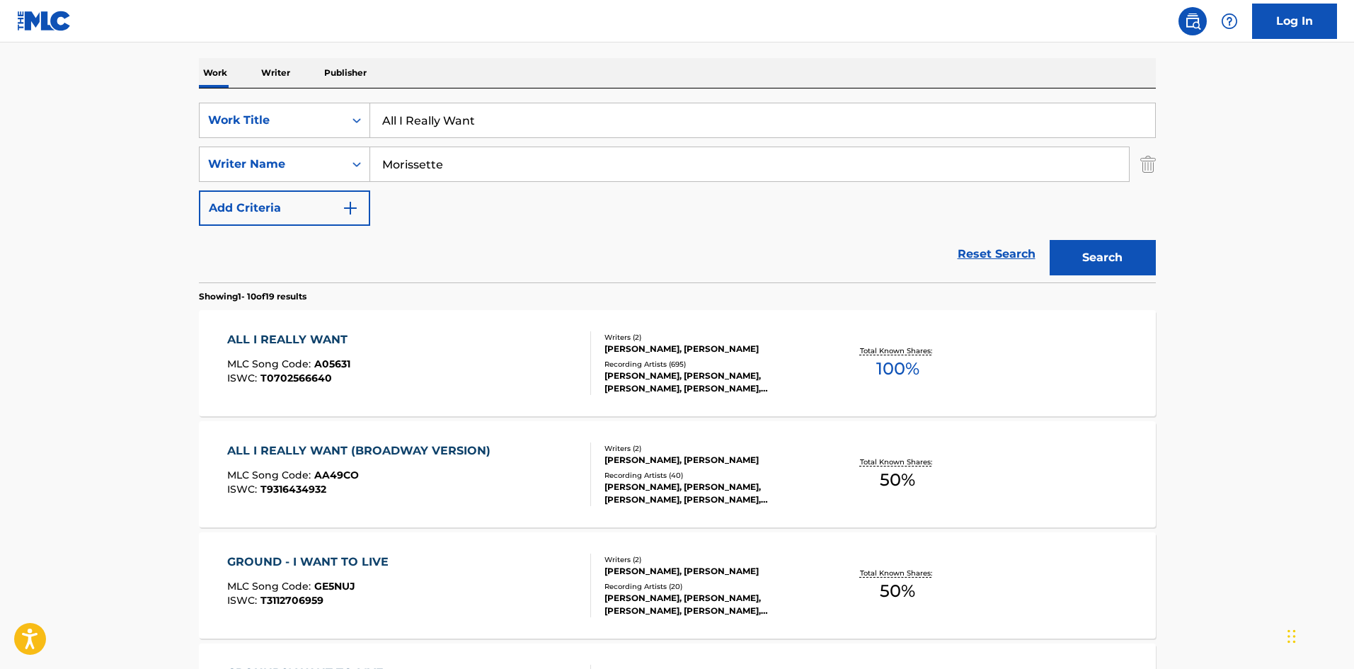
click at [394, 385] on div "ALL I REALLY WANT MLC Song Code : A05631 ISWC : T0702566640" at bounding box center [409, 363] width 364 height 64
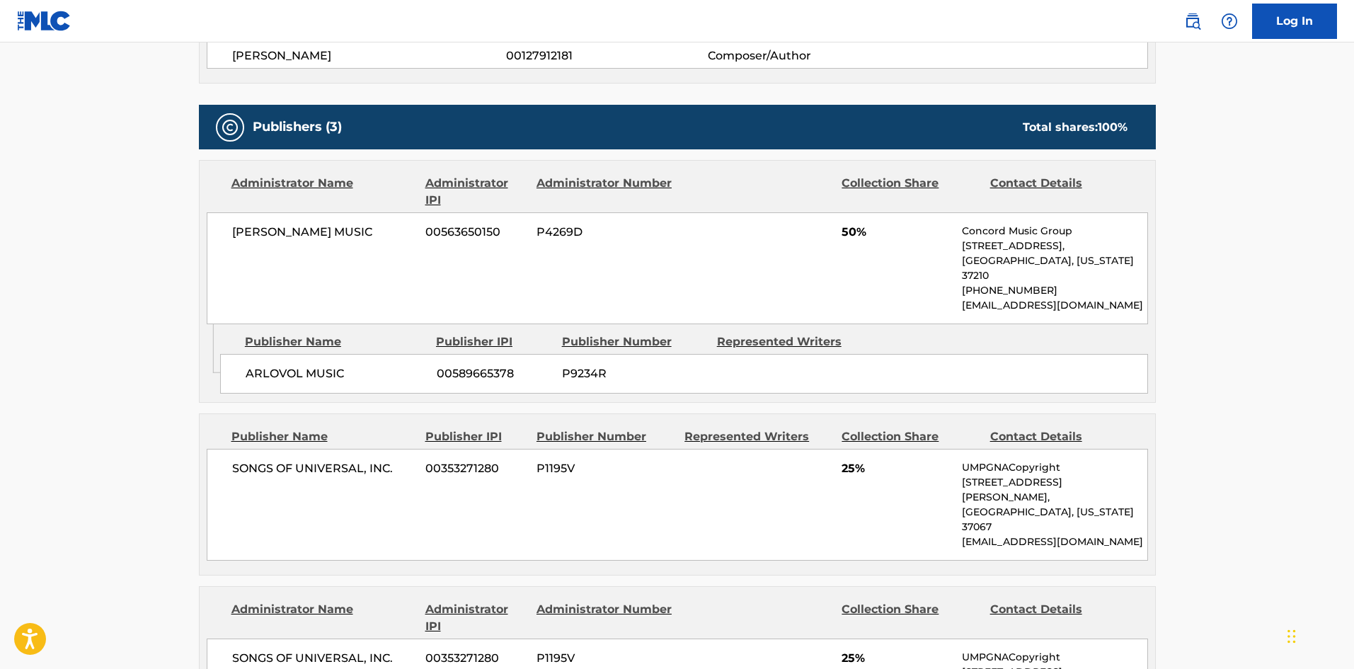
scroll to position [708, 0]
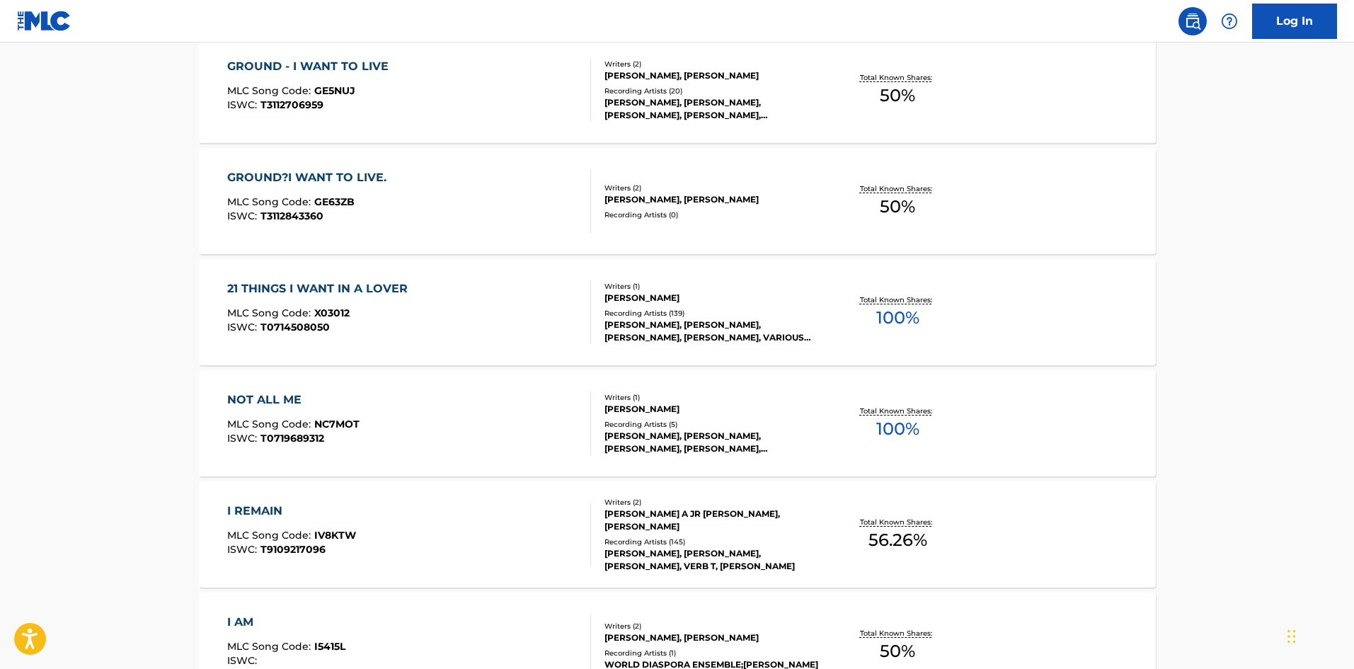
scroll to position [212, 0]
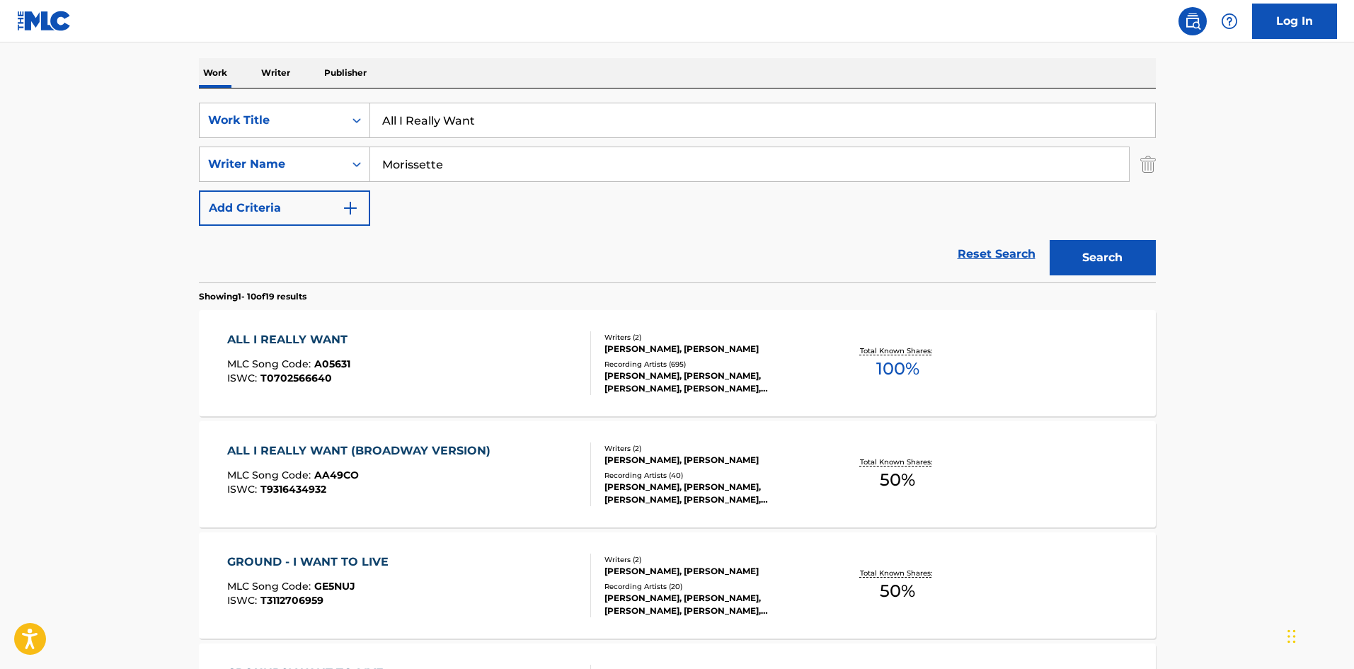
click at [486, 124] on input "All I Really Want" at bounding box center [762, 120] width 785 height 34
paste input "Baba"
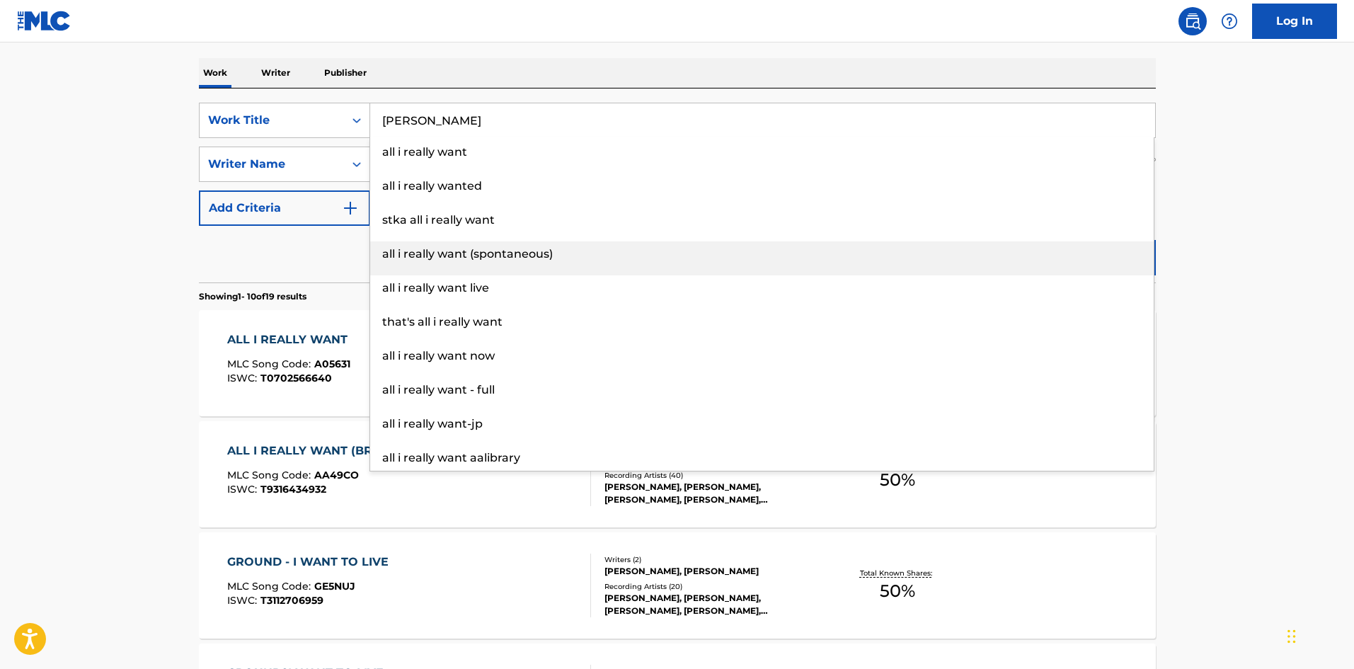
type input "Baba"
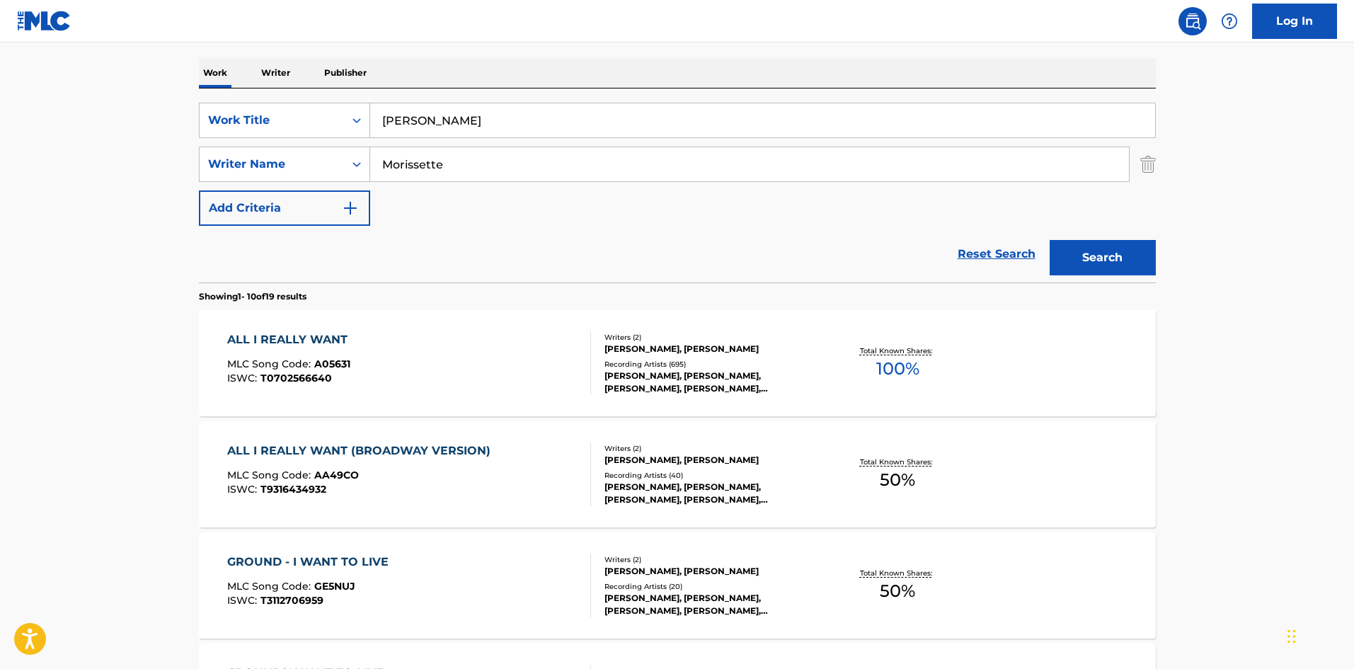
click at [1179, 170] on main "The MLC Public Work Search The accuracy and completeness of The MLC's data is d…" at bounding box center [677, 663] width 1354 height 1666
click at [1135, 267] on button "Search" at bounding box center [1103, 257] width 106 height 35
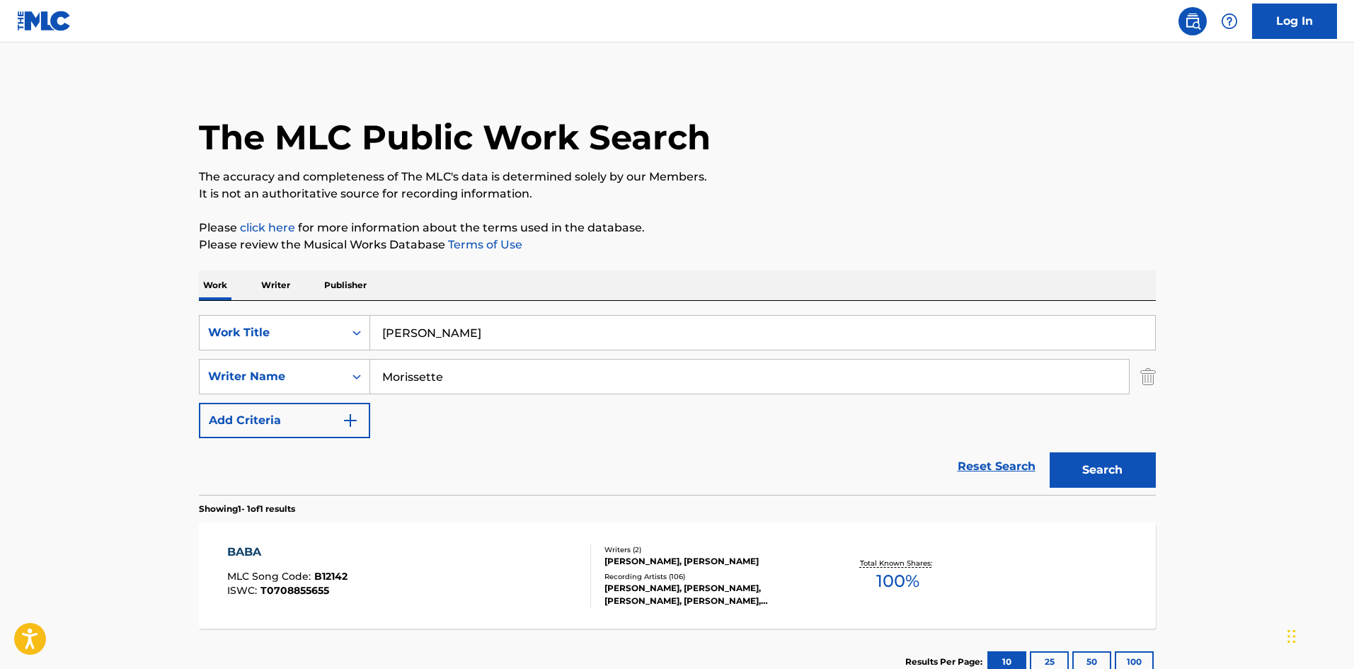
click at [442, 585] on div "BABA MLC Song Code : B12142 ISWC : T0708855655" at bounding box center [409, 576] width 364 height 64
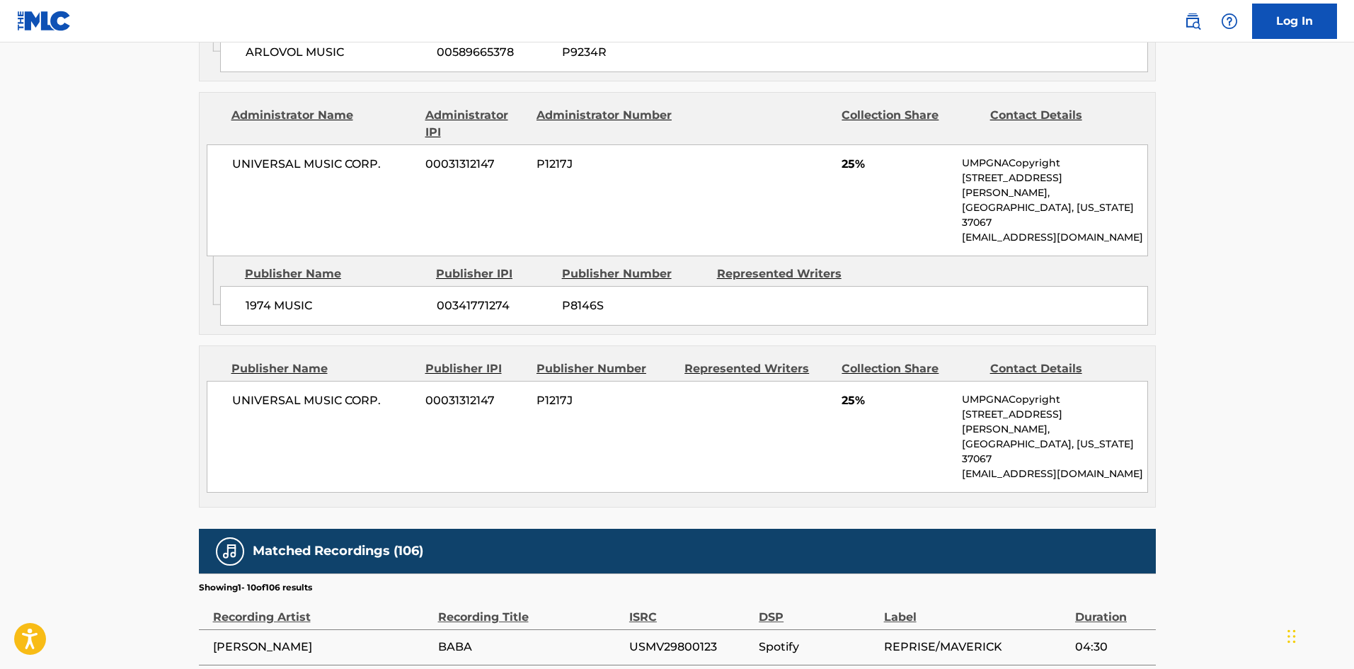
scroll to position [968, 0]
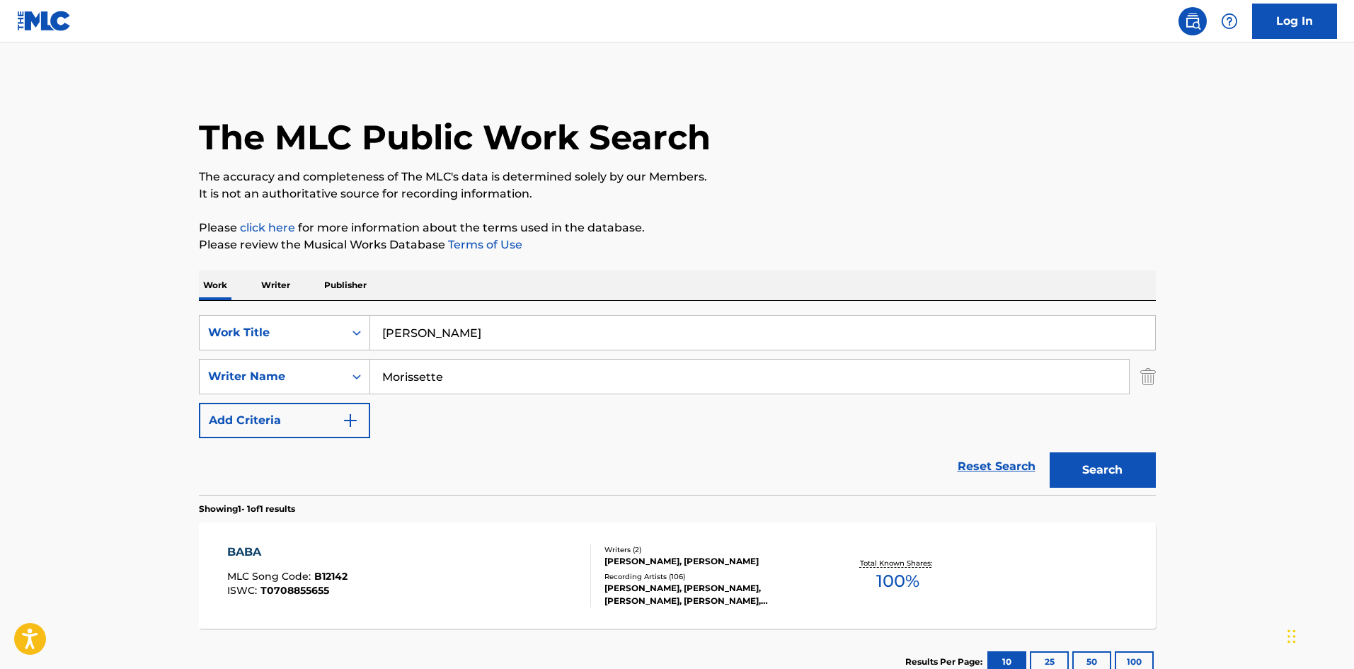
click at [502, 350] on div "SearchWithCriteria6eab339e-fcce-4ed2-a093-35d970c63797 Work Title Baba SearchWi…" at bounding box center [677, 376] width 957 height 123
click at [522, 333] on input "Baba" at bounding box center [762, 333] width 785 height 34
paste input "Celebrity"
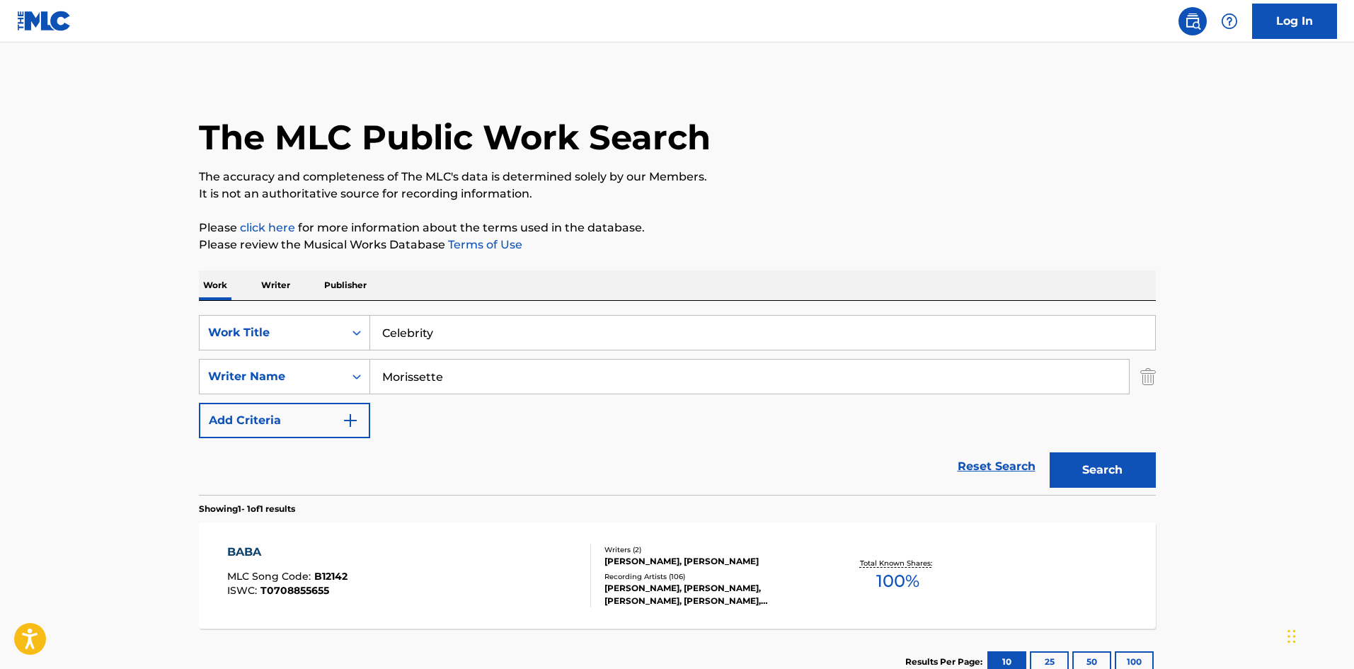
type input "Celebrity"
click at [1082, 441] on div "Search" at bounding box center [1099, 466] width 113 height 57
click at [1120, 491] on div "Search" at bounding box center [1099, 466] width 113 height 57
click at [1121, 483] on button "Search" at bounding box center [1103, 469] width 106 height 35
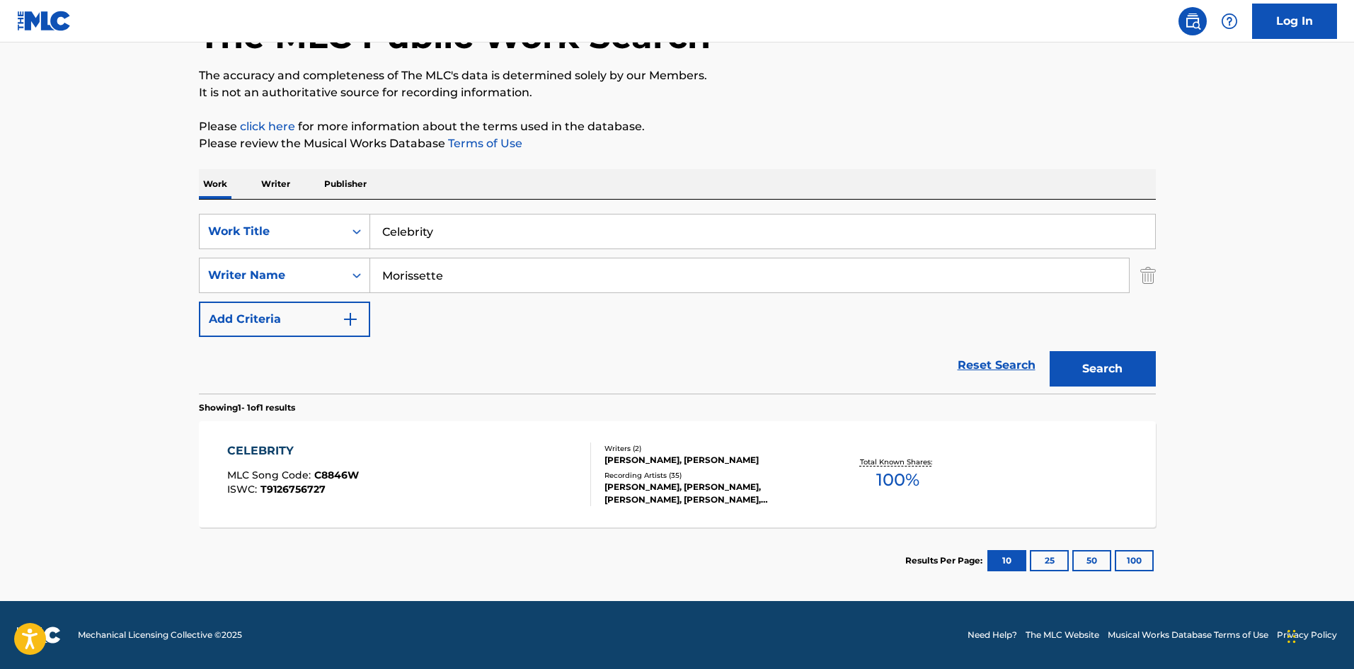
click at [490, 454] on div "CELEBRITY MLC Song Code : C8846W ISWC : T9126756727" at bounding box center [409, 474] width 364 height 64
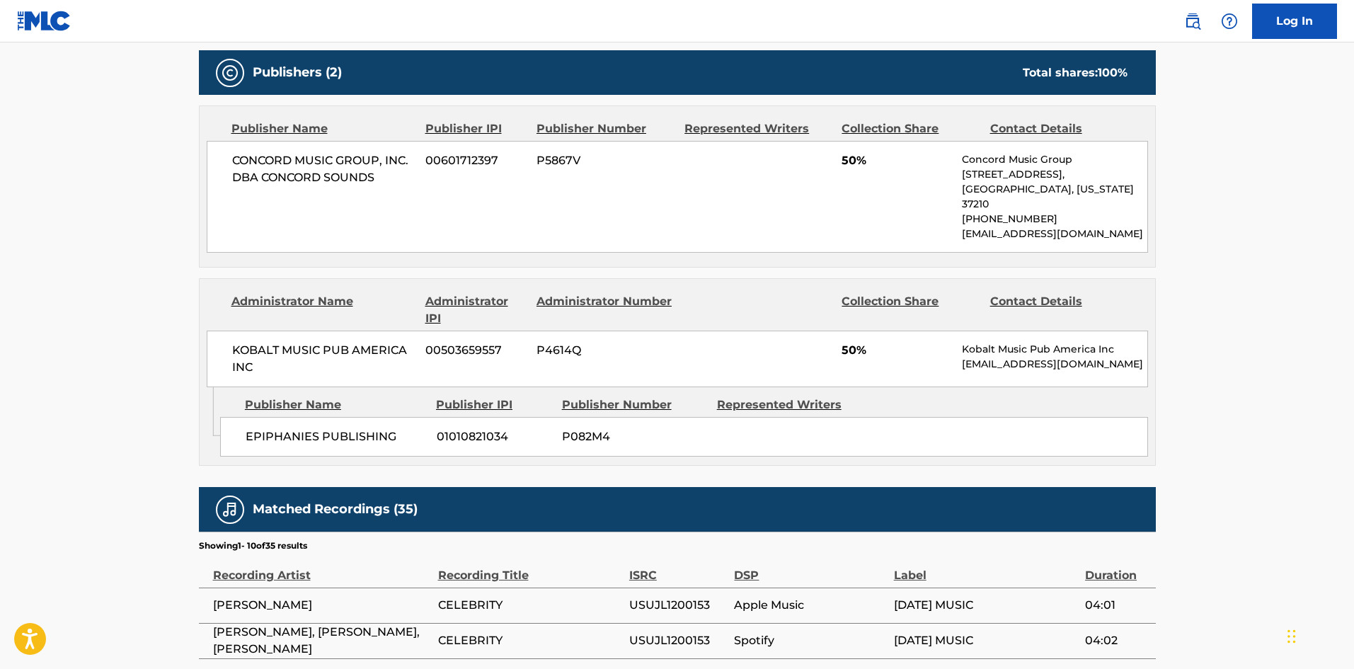
scroll to position [637, 0]
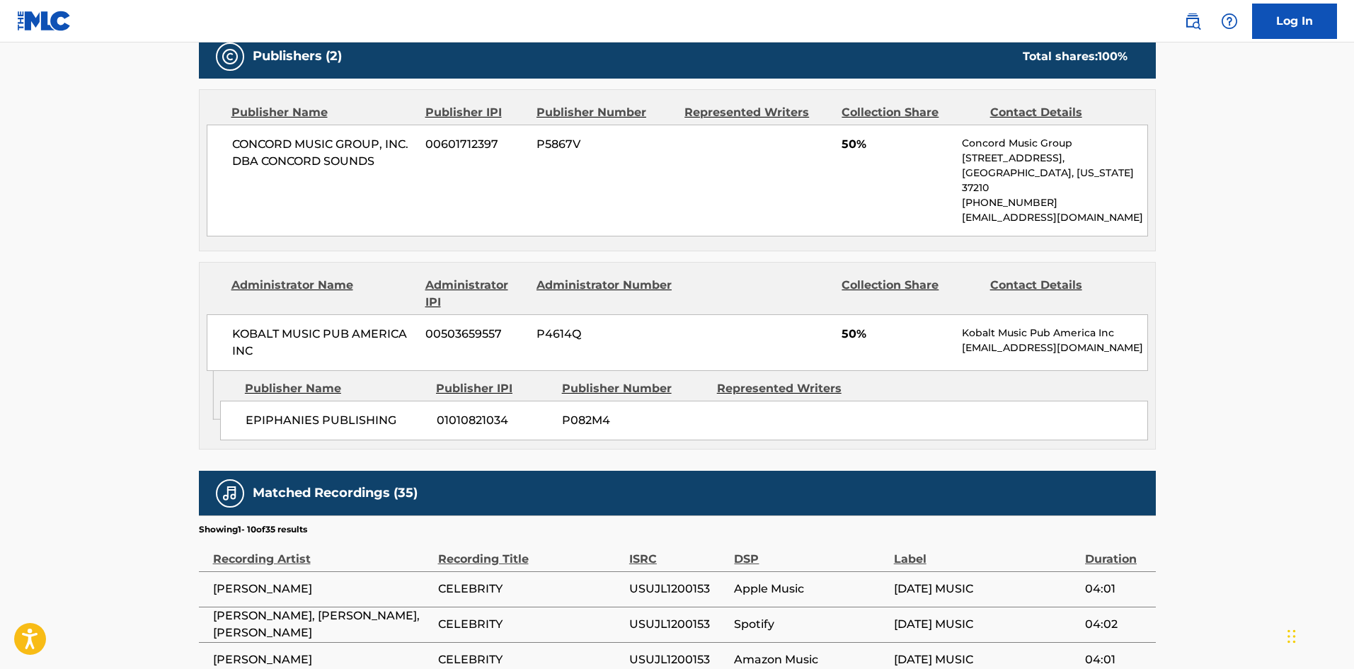
click at [244, 146] on span "CONCORD MUSIC GROUP, INC. DBA CONCORD SOUNDS" at bounding box center [323, 153] width 183 height 34
drag, startPoint x: 244, startPoint y: 146, endPoint x: 361, endPoint y: 159, distance: 118.2
click at [361, 159] on span "CONCORD MUSIC GROUP, INC. DBA CONCORD SOUNDS" at bounding box center [323, 153] width 183 height 34
copy span "CONCORD MUSIC GROUP, INC. DBA CONCORD SOUNDS"
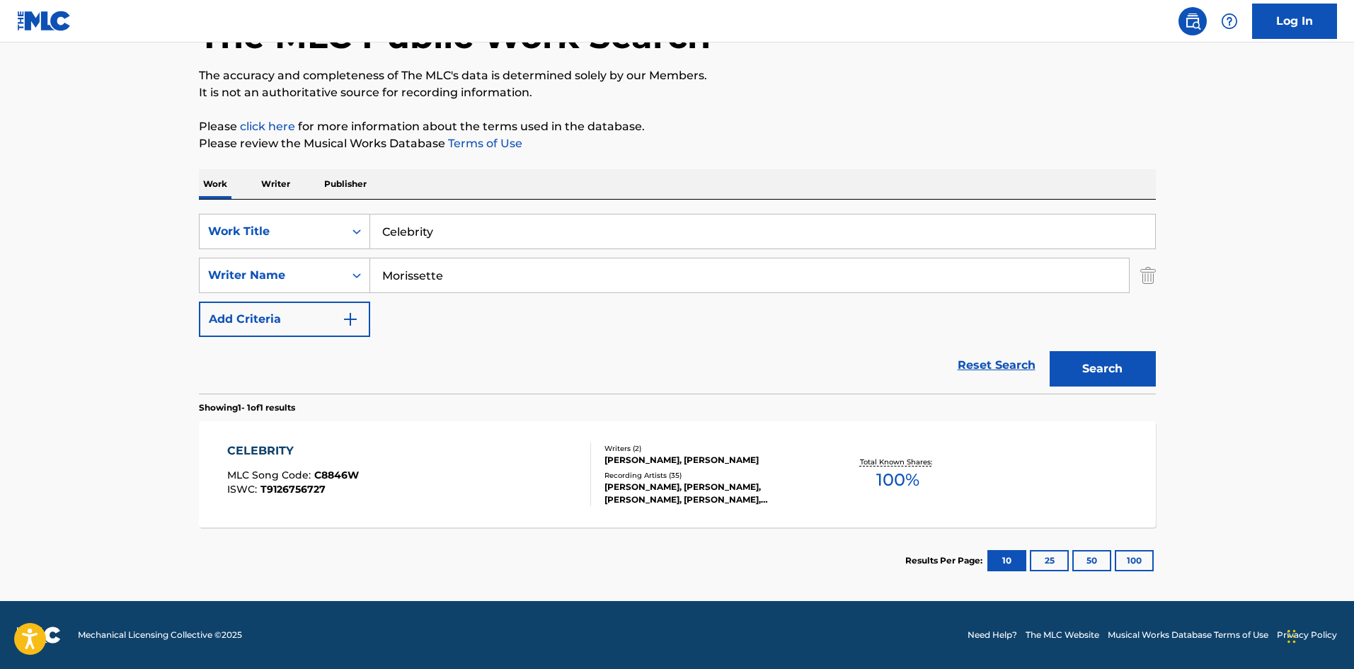
click at [406, 212] on div "SearchWithCriteria6eab339e-fcce-4ed2-a093-35d970c63797 Work Title Celebrity Sea…" at bounding box center [677, 297] width 957 height 194
click at [409, 225] on input "Celebrity" at bounding box center [762, 231] width 785 height 34
paste input "loser Than You Might Believe"
type input "Closer Than You Might Believe"
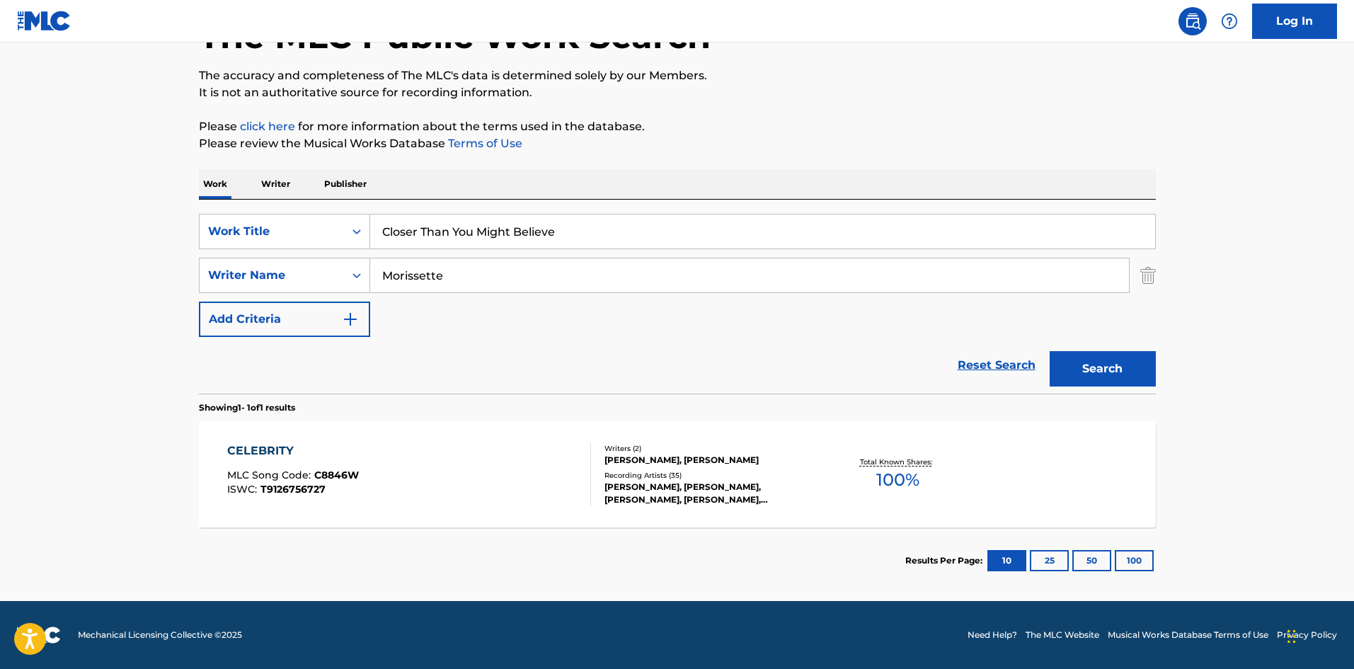
click at [1084, 374] on button "Search" at bounding box center [1103, 368] width 106 height 35
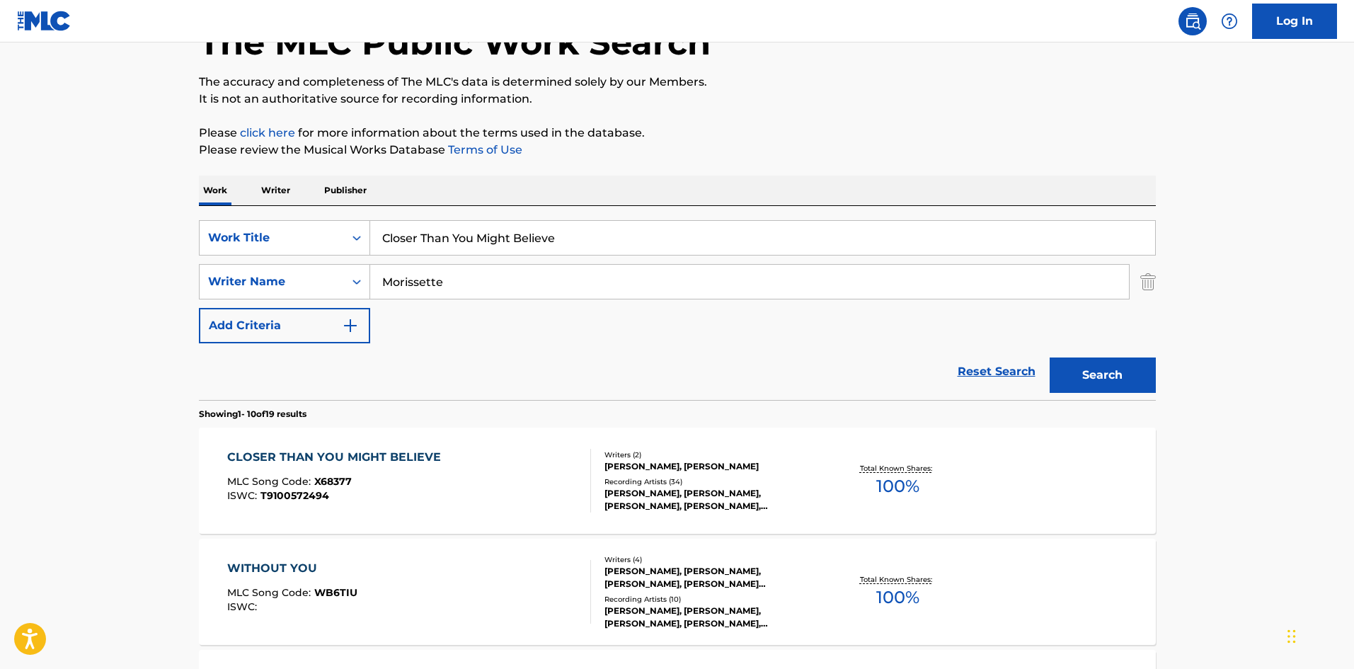
scroll to position [283, 0]
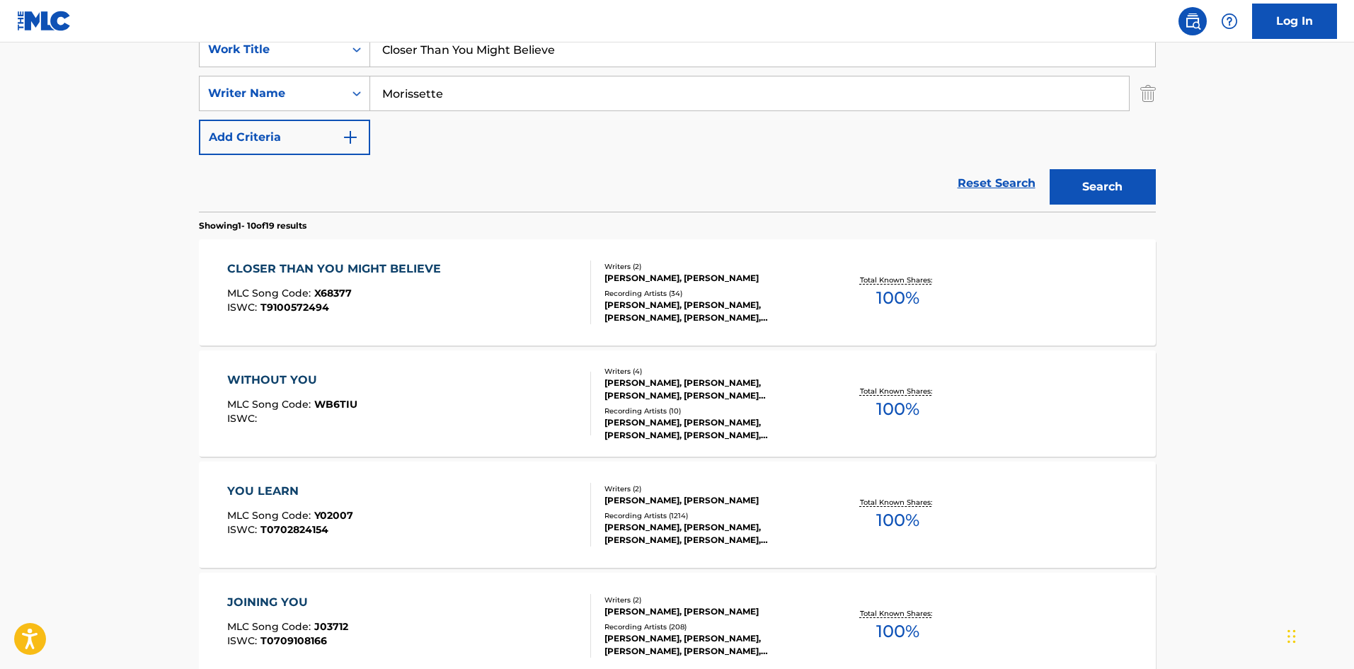
click at [406, 268] on div "CLOSER THAN YOU MIGHT BELIEVE" at bounding box center [337, 268] width 221 height 17
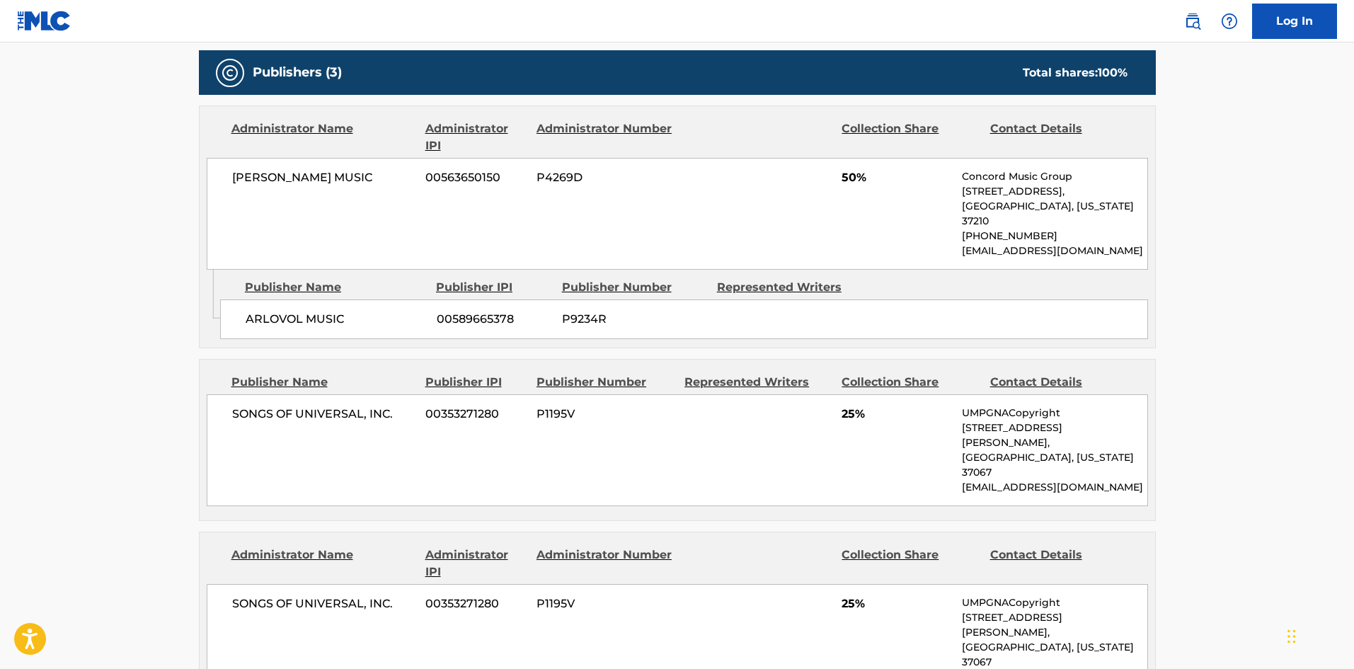
scroll to position [637, 0]
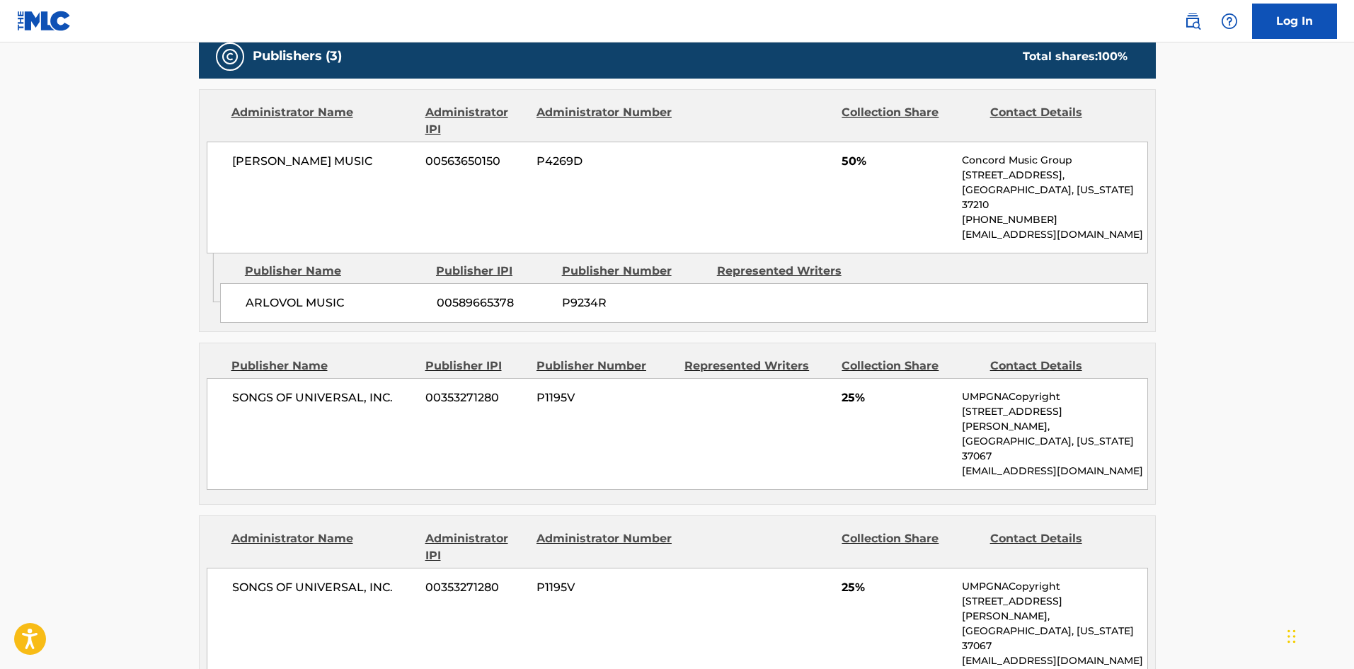
click at [247, 389] on span "SONGS OF UNIVERSAL, INC." at bounding box center [323, 397] width 183 height 17
drag, startPoint x: 247, startPoint y: 387, endPoint x: 394, endPoint y: 381, distance: 147.4
click at [394, 389] on span "SONGS OF UNIVERSAL, INC." at bounding box center [323, 397] width 183 height 17
copy div "SONGS OF UNIVERSAL, INC."
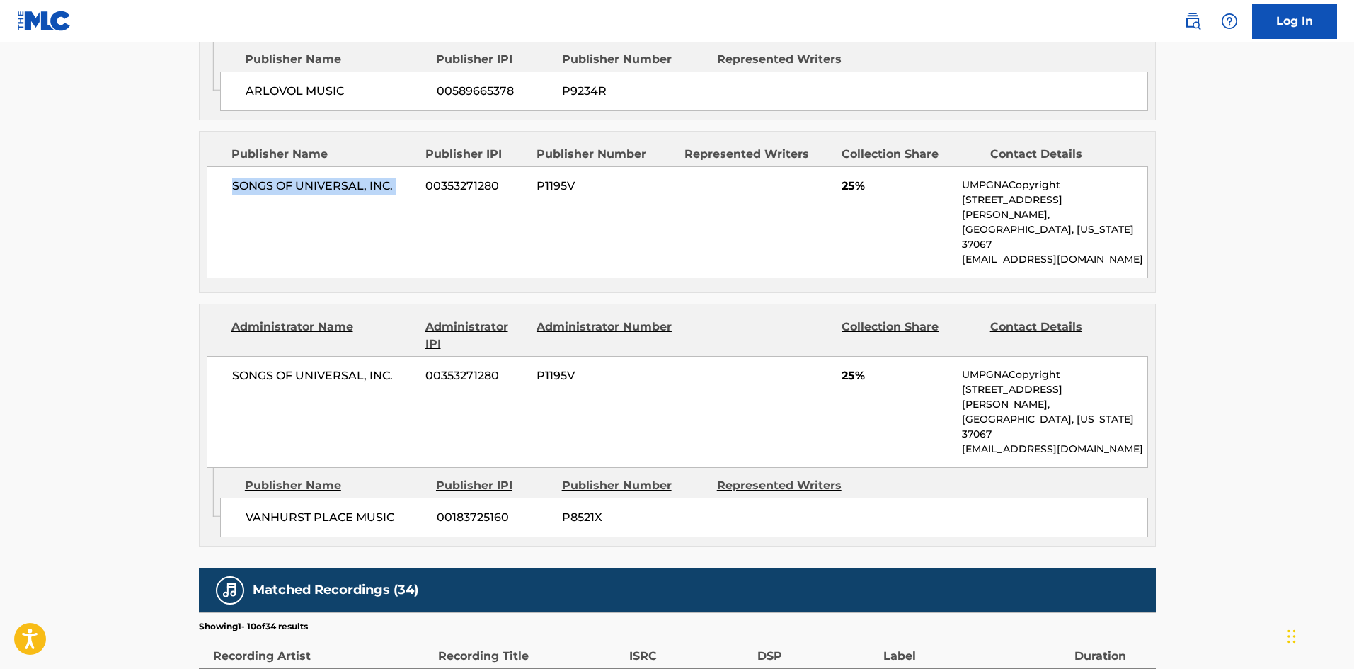
scroll to position [849, 0]
click at [249, 508] on span "VANHURST PLACE MUSIC" at bounding box center [336, 516] width 181 height 17
drag, startPoint x: 249, startPoint y: 444, endPoint x: 332, endPoint y: 443, distance: 82.8
click at [332, 508] on span "VANHURST PLACE MUSIC" at bounding box center [336, 516] width 181 height 17
copy span "VANHURST PLACE"
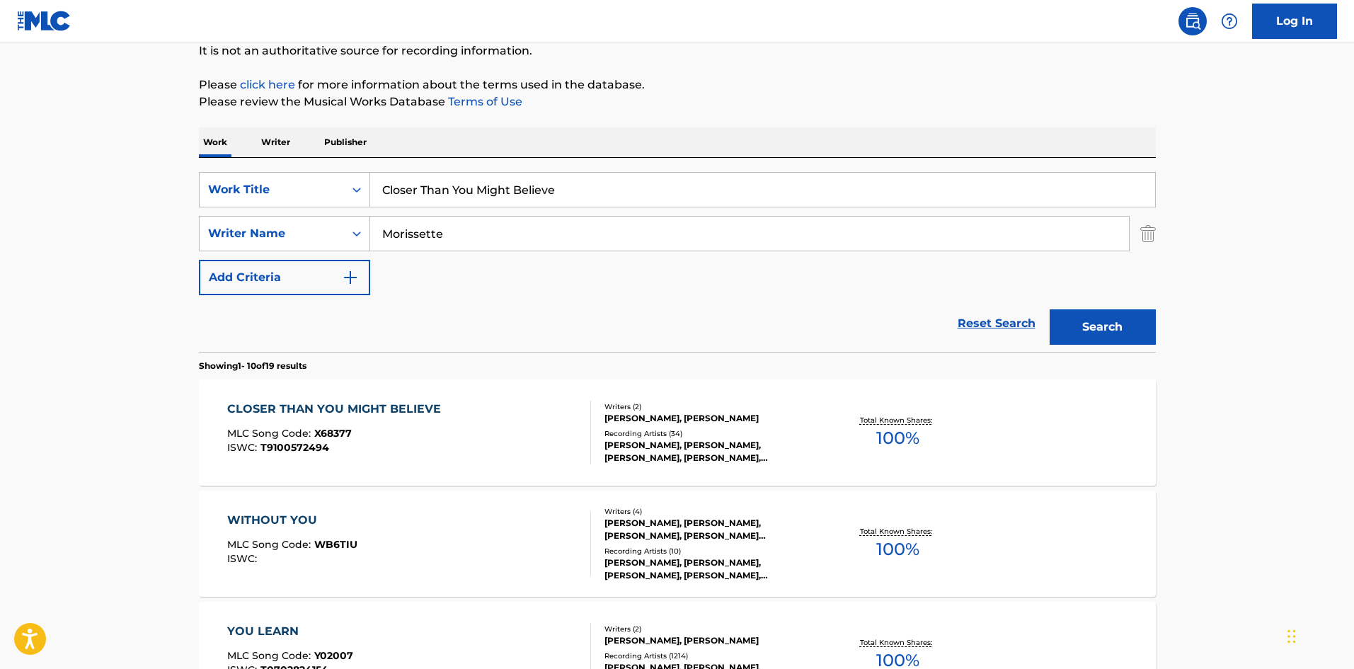
scroll to position [142, 0]
click at [469, 183] on input "Closer Than You Might Believe" at bounding box center [762, 191] width 785 height 34
paste input "omfort"
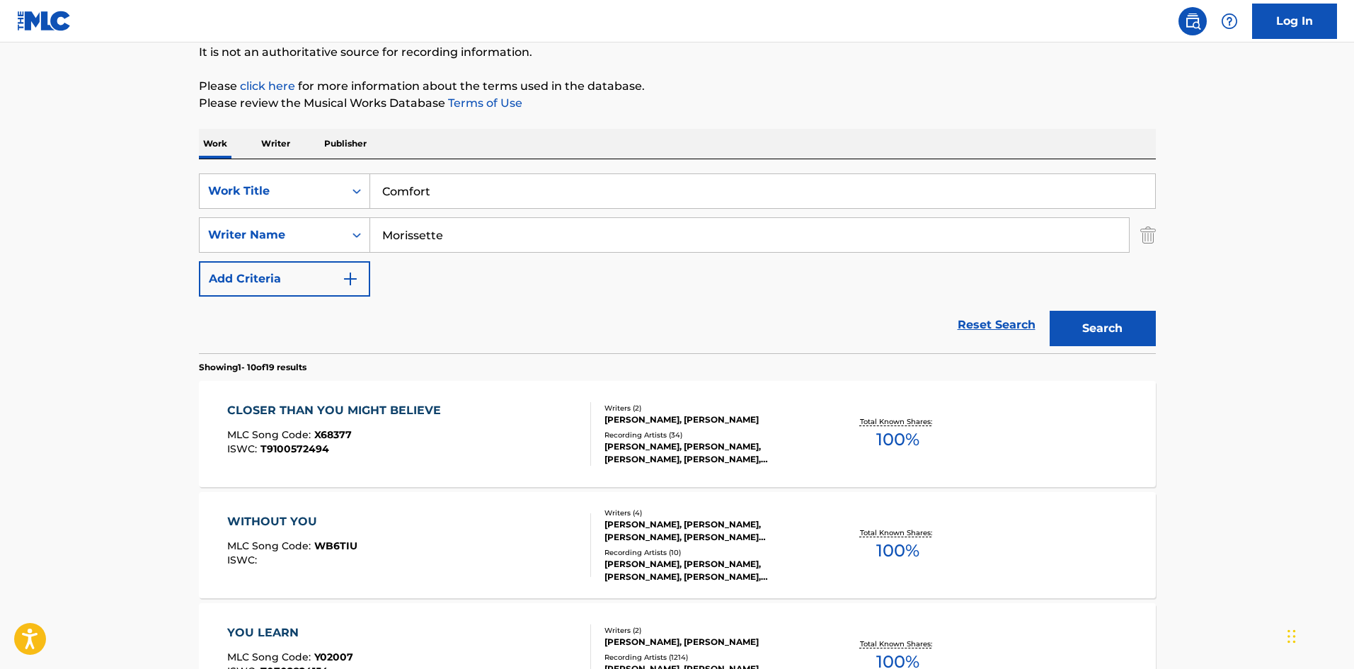
type input "Comfort"
click at [1119, 317] on button "Search" at bounding box center [1103, 328] width 106 height 35
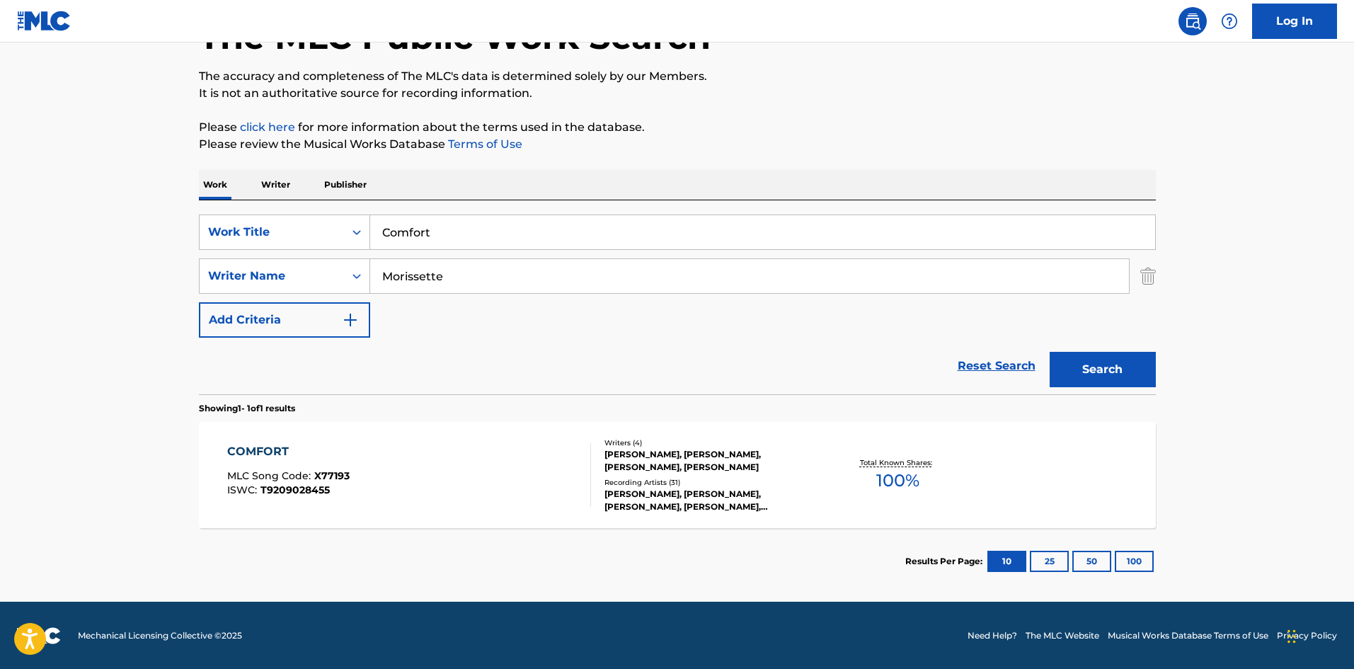
scroll to position [101, 0]
click at [539, 477] on div "COMFORT MLC Song Code : X77193 ISWC : T9209028455" at bounding box center [409, 474] width 364 height 64
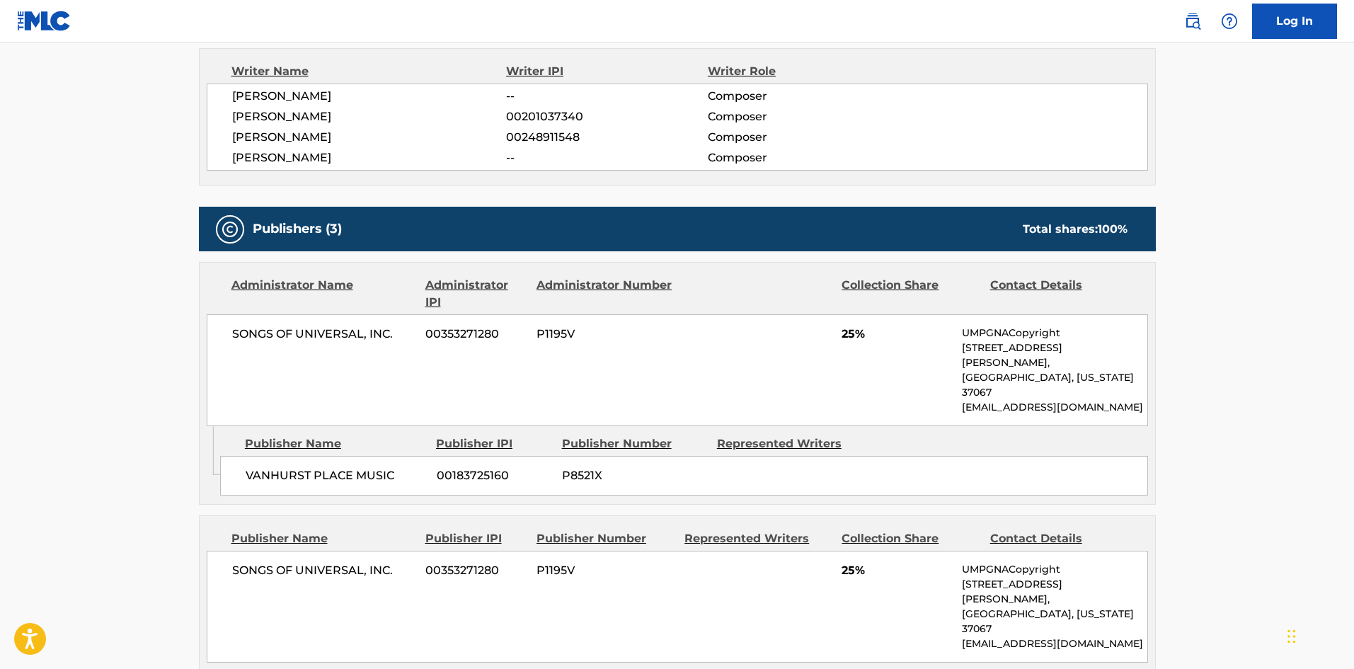
scroll to position [496, 0]
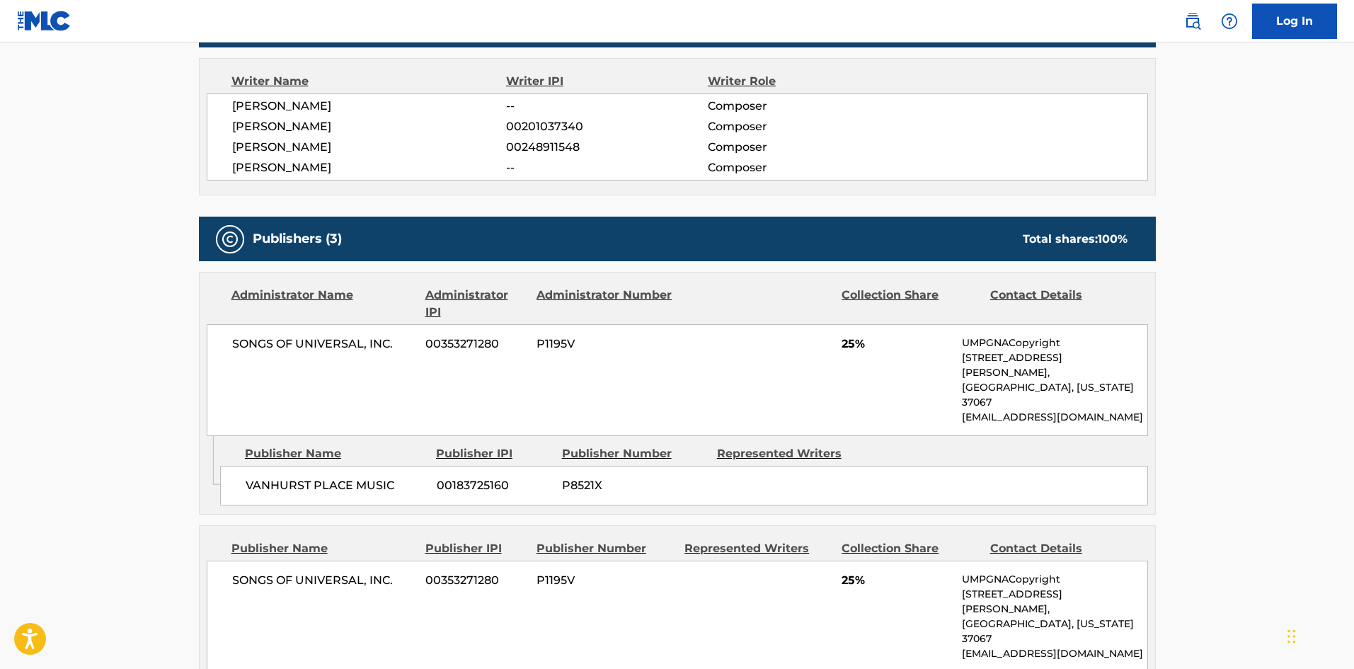
click at [258, 477] on span "VANHURST PLACE MUSIC" at bounding box center [336, 485] width 181 height 17
drag, startPoint x: 258, startPoint y: 457, endPoint x: 371, endPoint y: 445, distance: 113.1
click at [371, 466] on div "VANHURST PLACE MUSIC 00183725160 P8521X" at bounding box center [684, 486] width 928 height 40
copy span "VANHURST PLACE MUSIC"
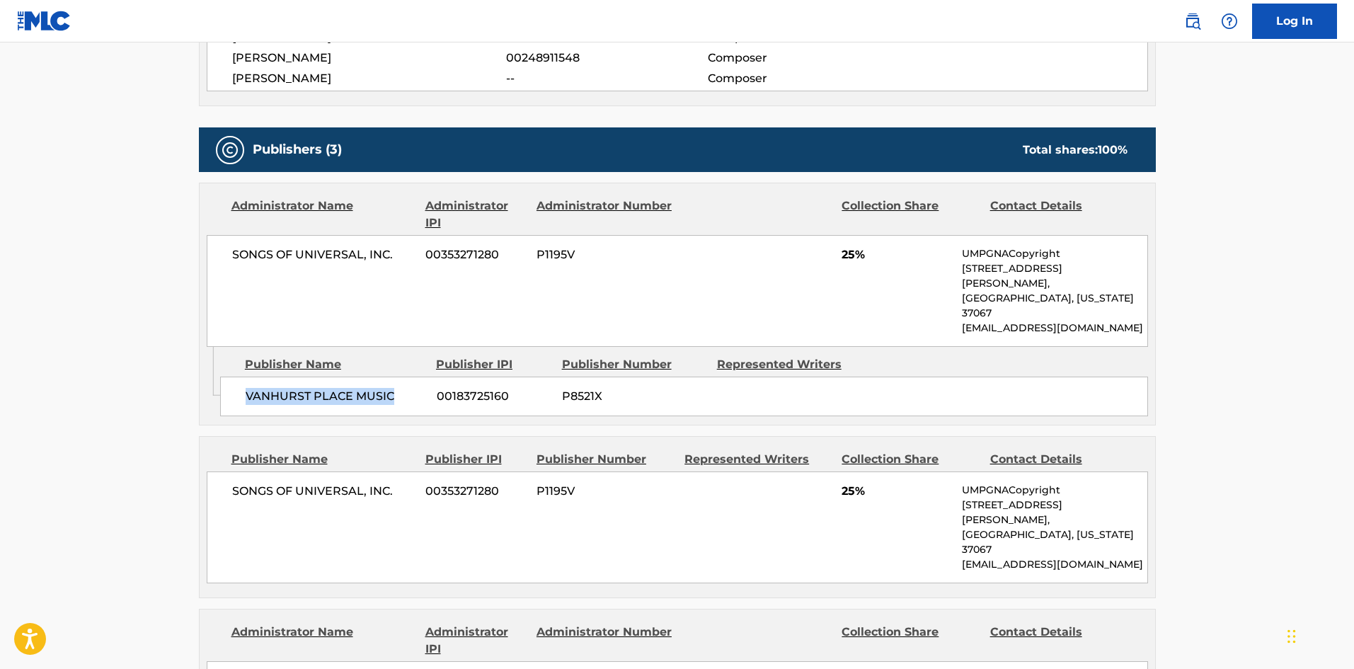
scroll to position [708, 0]
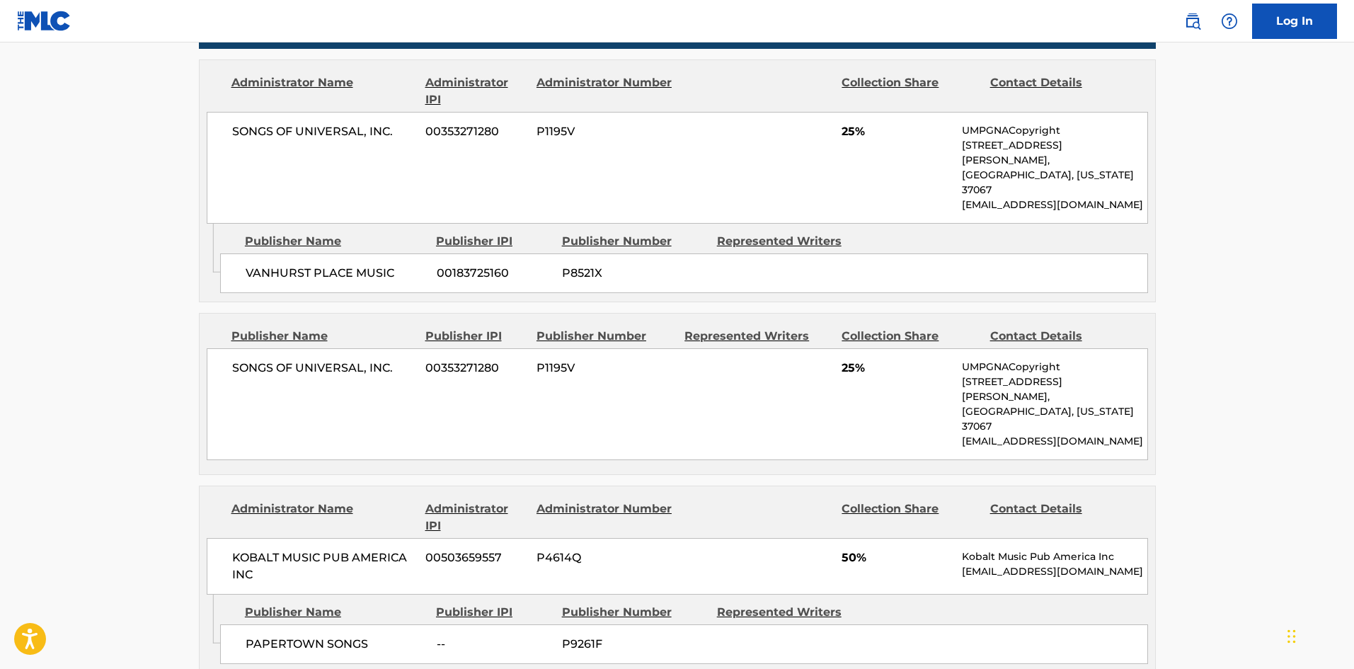
click at [256, 360] on span "SONGS OF UNIVERSAL, INC." at bounding box center [323, 368] width 183 height 17
drag, startPoint x: 256, startPoint y: 335, endPoint x: 387, endPoint y: 336, distance: 131.0
click at [387, 360] on span "SONGS OF UNIVERSAL, INC." at bounding box center [323, 368] width 183 height 17
copy span "SONGS OF UNIVERSAL, INC."
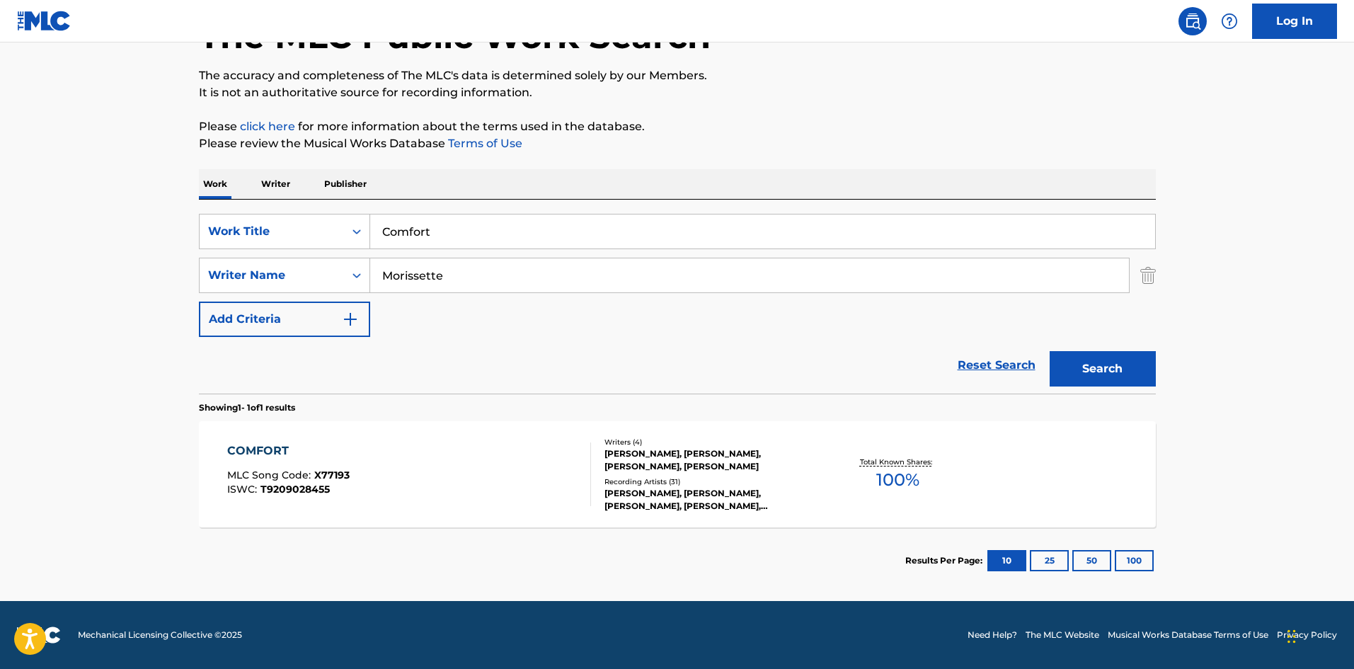
scroll to position [101, 0]
click at [452, 233] on input "Comfort" at bounding box center [762, 231] width 785 height 34
paste input "Edge Of Evolution"
type input "Edge Of Evolution"
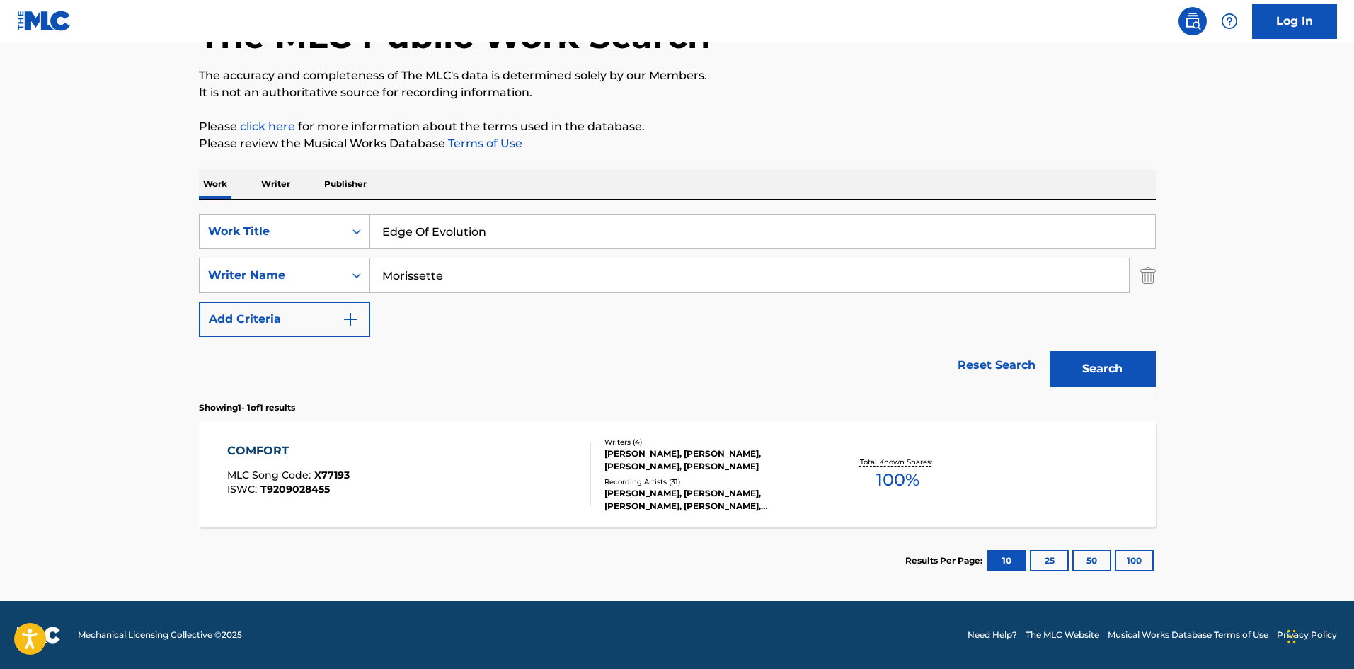
click at [1071, 369] on button "Search" at bounding box center [1103, 368] width 106 height 35
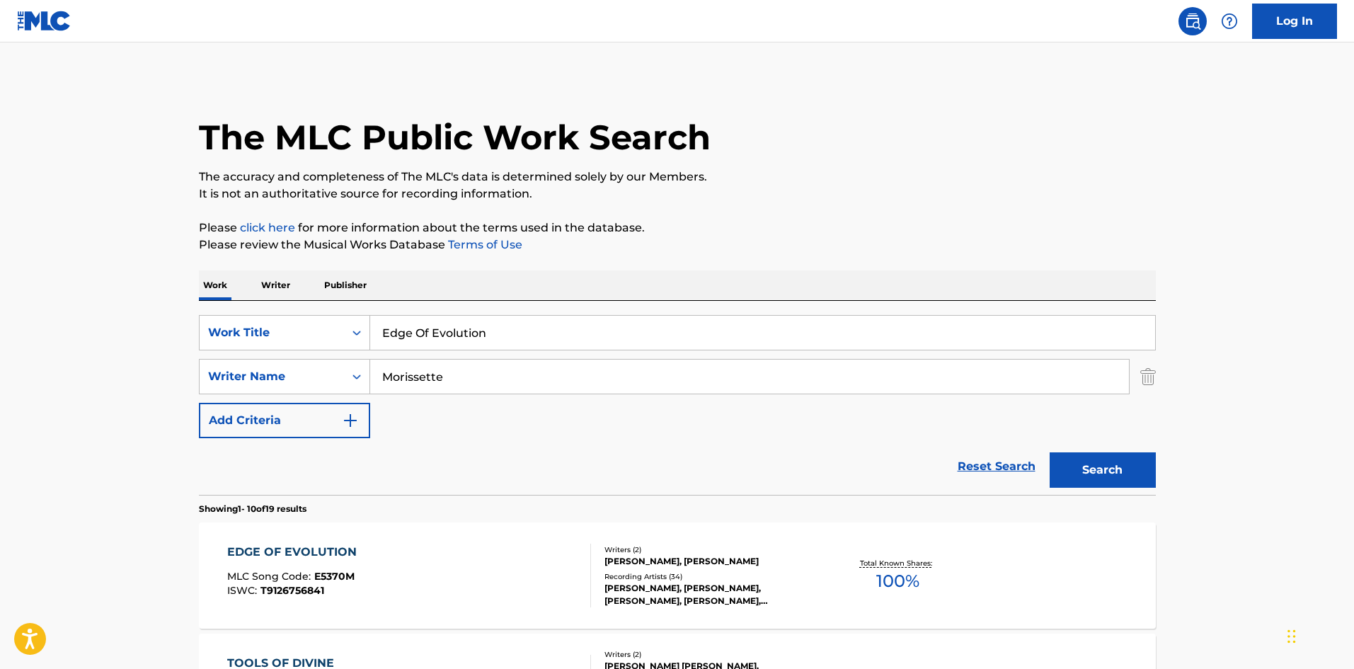
scroll to position [354, 0]
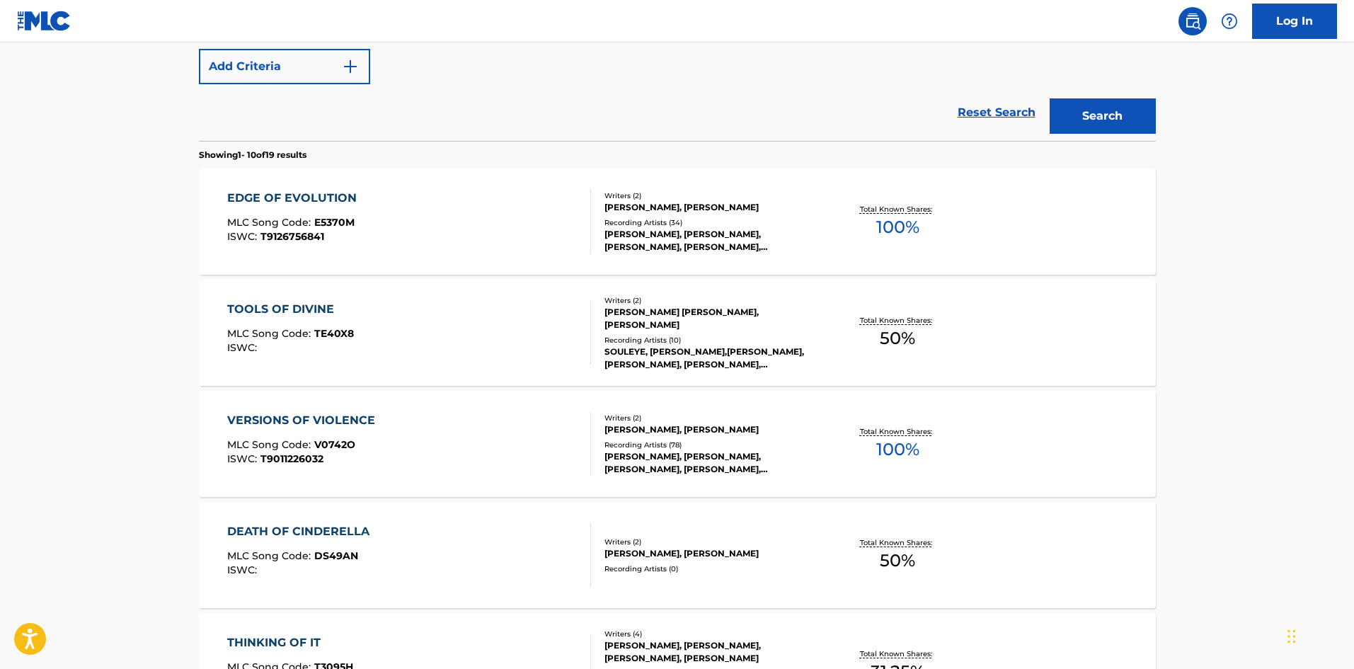
click at [357, 251] on div "EDGE OF EVOLUTION MLC Song Code : E5370M ISWC : T9126756841" at bounding box center [295, 222] width 137 height 64
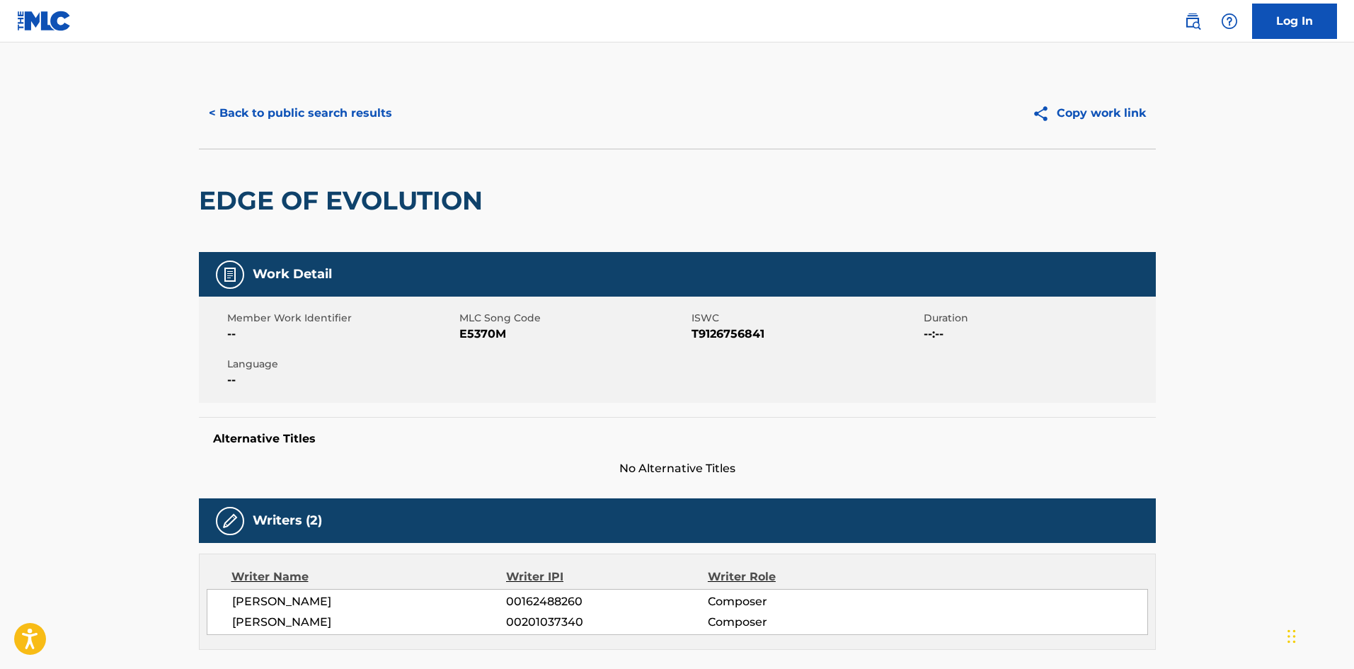
scroll to position [435, 0]
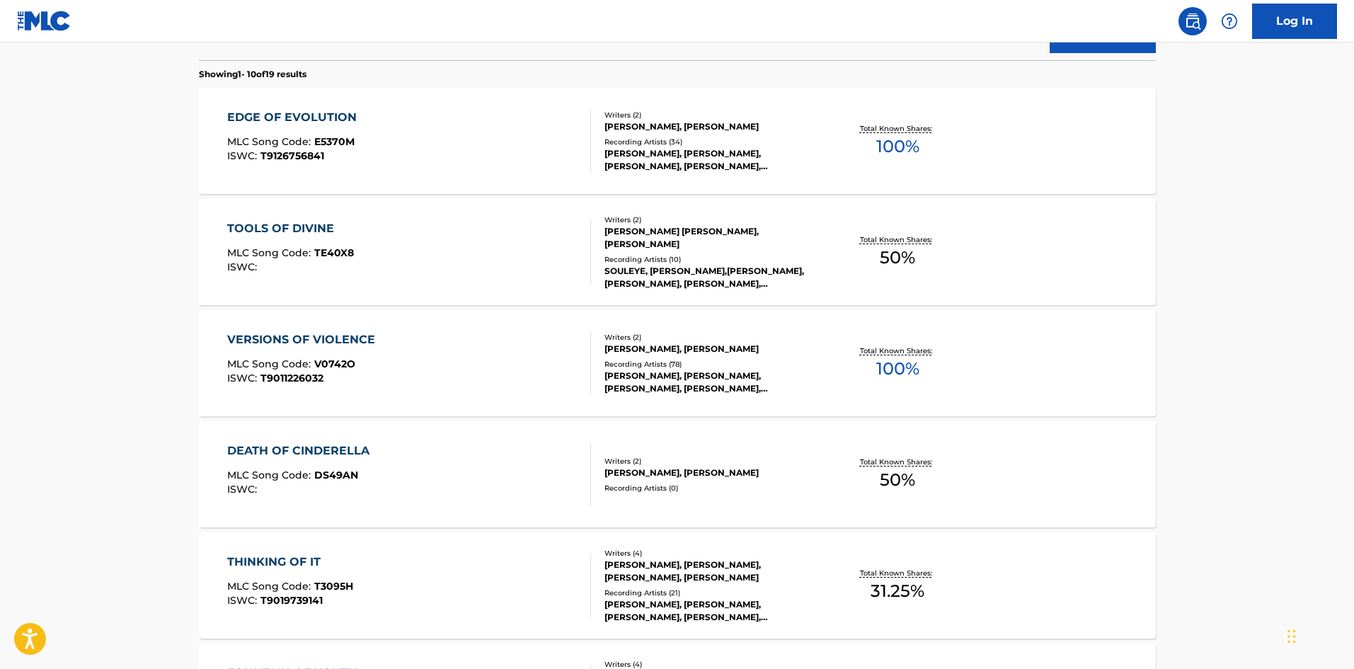
click at [556, 157] on div "EDGE OF EVOLUTION MLC Song Code : E5370M ISWC : T9126756841" at bounding box center [409, 141] width 364 height 64
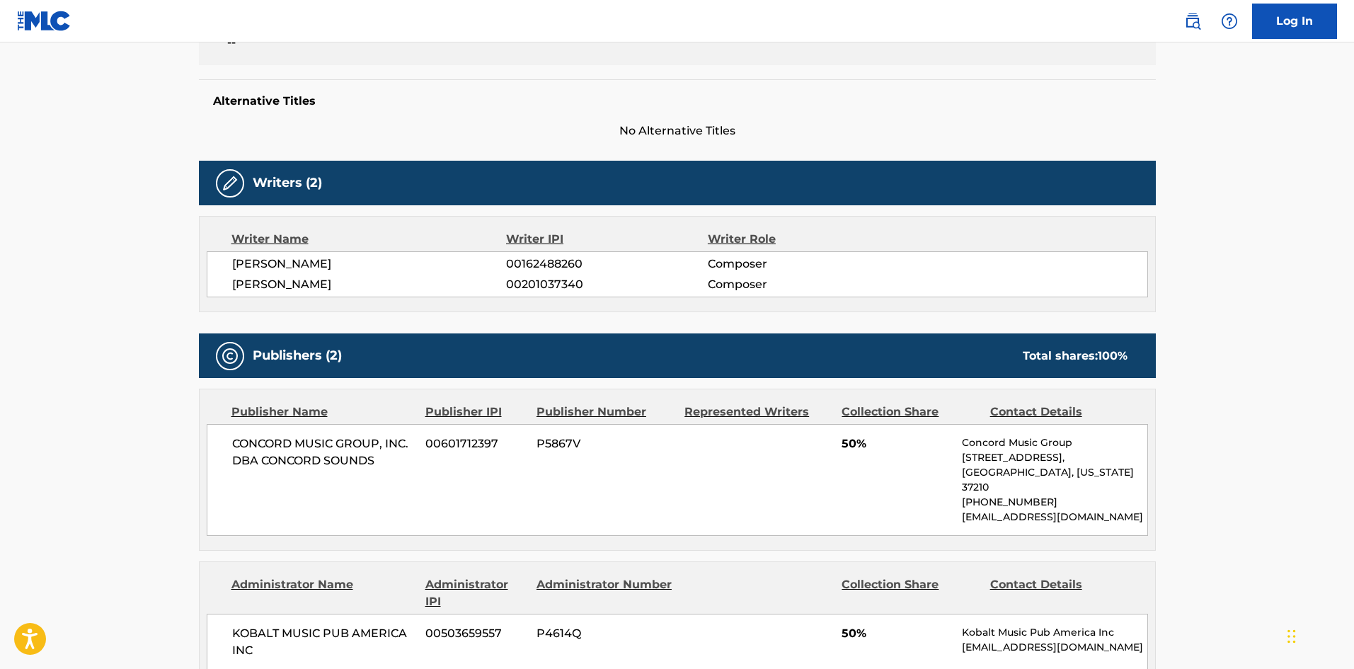
scroll to position [425, 0]
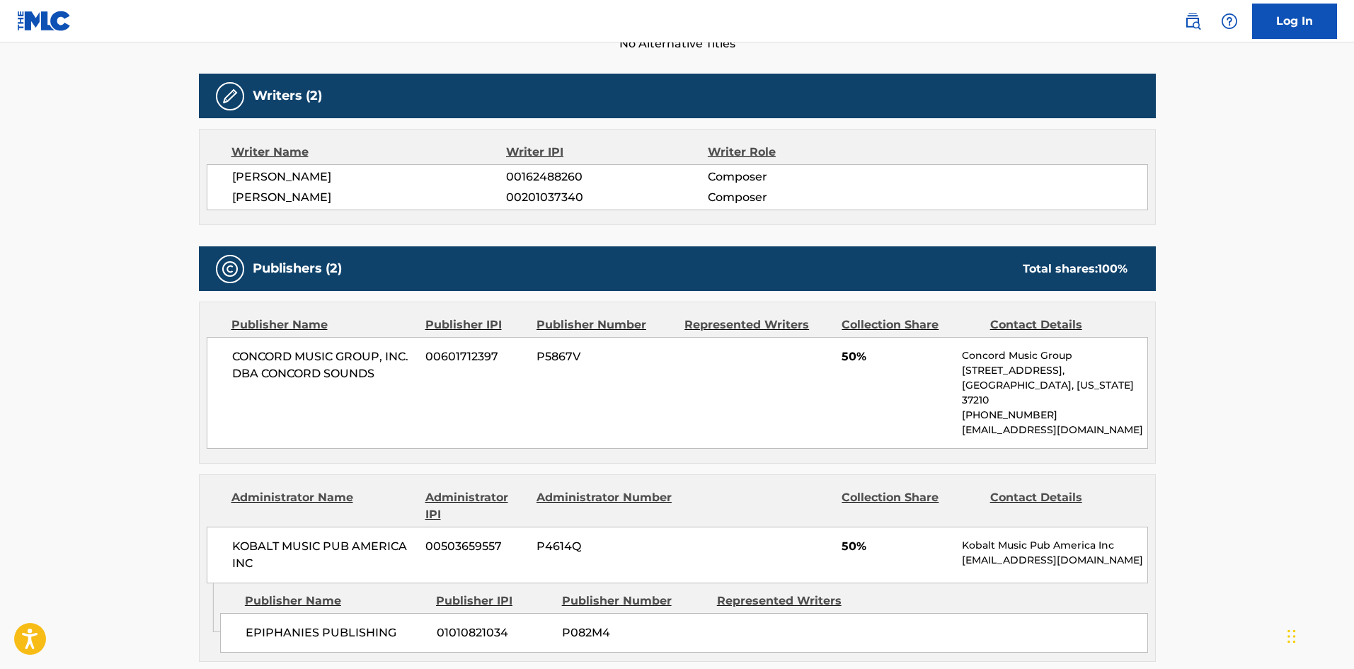
click at [279, 366] on span "CONCORD MUSIC GROUP, INC. DBA CONCORD SOUNDS" at bounding box center [323, 365] width 183 height 34
drag, startPoint x: 279, startPoint y: 366, endPoint x: 357, endPoint y: 367, distance: 77.9
click at [357, 367] on span "CONCORD MUSIC GROUP, INC. DBA CONCORD SOUNDS" at bounding box center [323, 365] width 183 height 34
copy span "CONCORD SOUNDS"
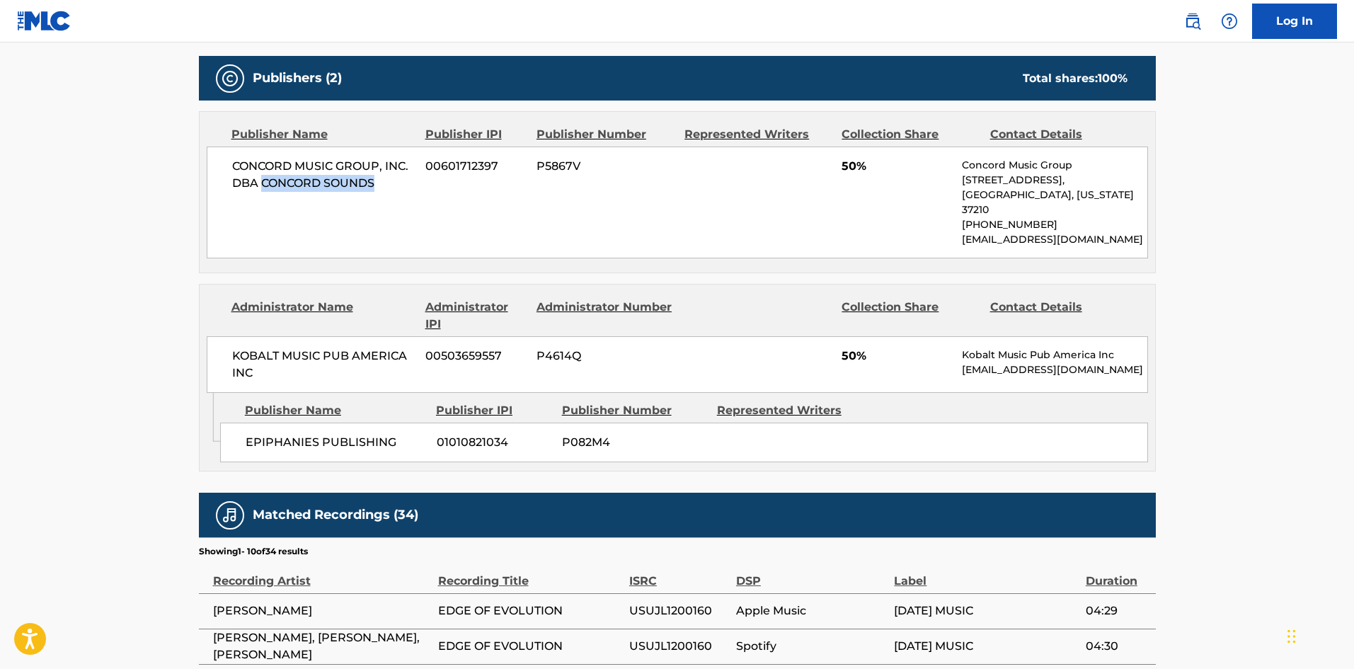
scroll to position [708, 0]
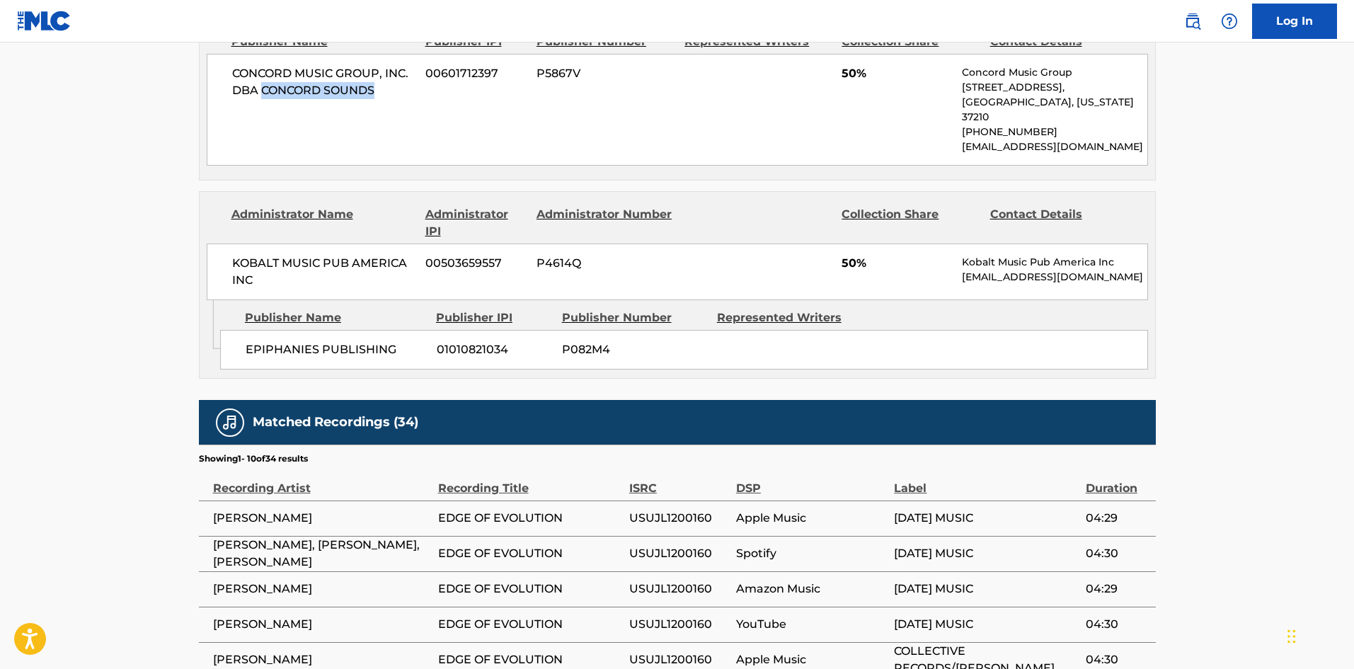
copy span "CONCORD SOUNDS"
click at [259, 77] on span "CONCORD MUSIC GROUP, INC. DBA CONCORD SOUNDS" at bounding box center [323, 82] width 183 height 34
drag, startPoint x: 259, startPoint y: 77, endPoint x: 349, endPoint y: 91, distance: 91.0
click at [349, 91] on span "CONCORD MUSIC GROUP, INC. DBA CONCORD SOUNDS" at bounding box center [323, 82] width 183 height 34
copy span "CONCORD MUSIC GROUP, INC. DBA CONCORD SOUNDS"
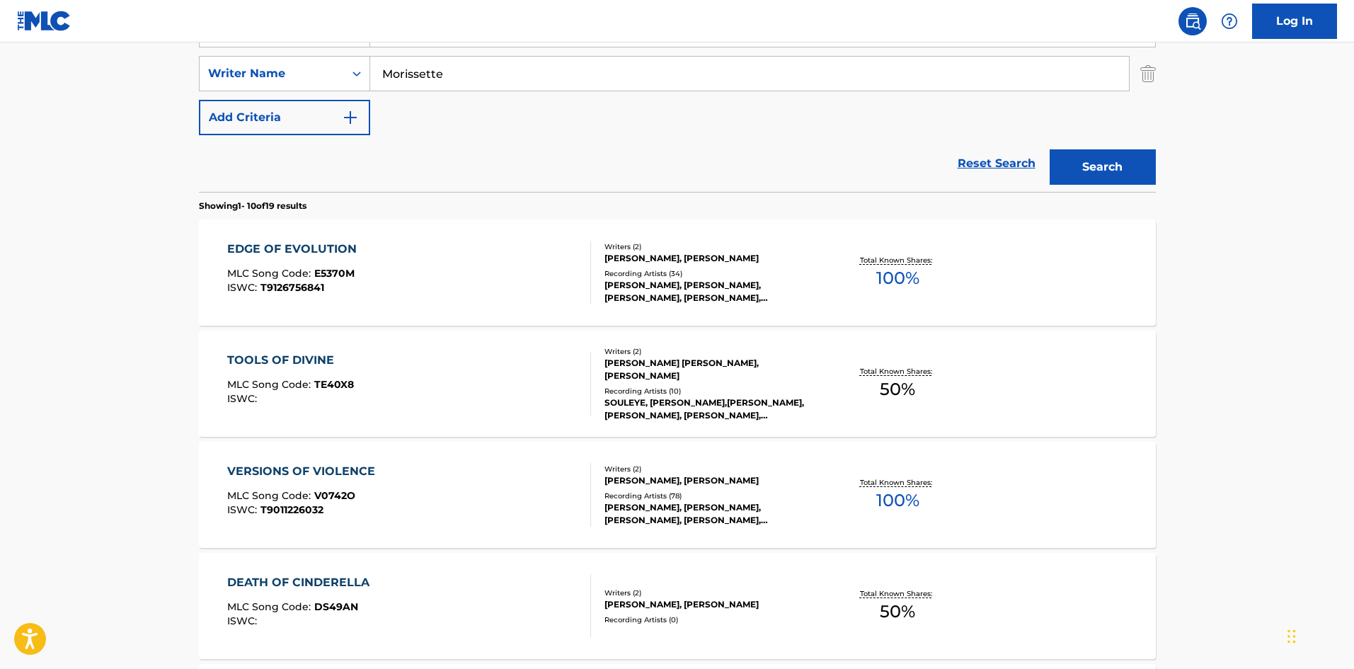
scroll to position [232, 0]
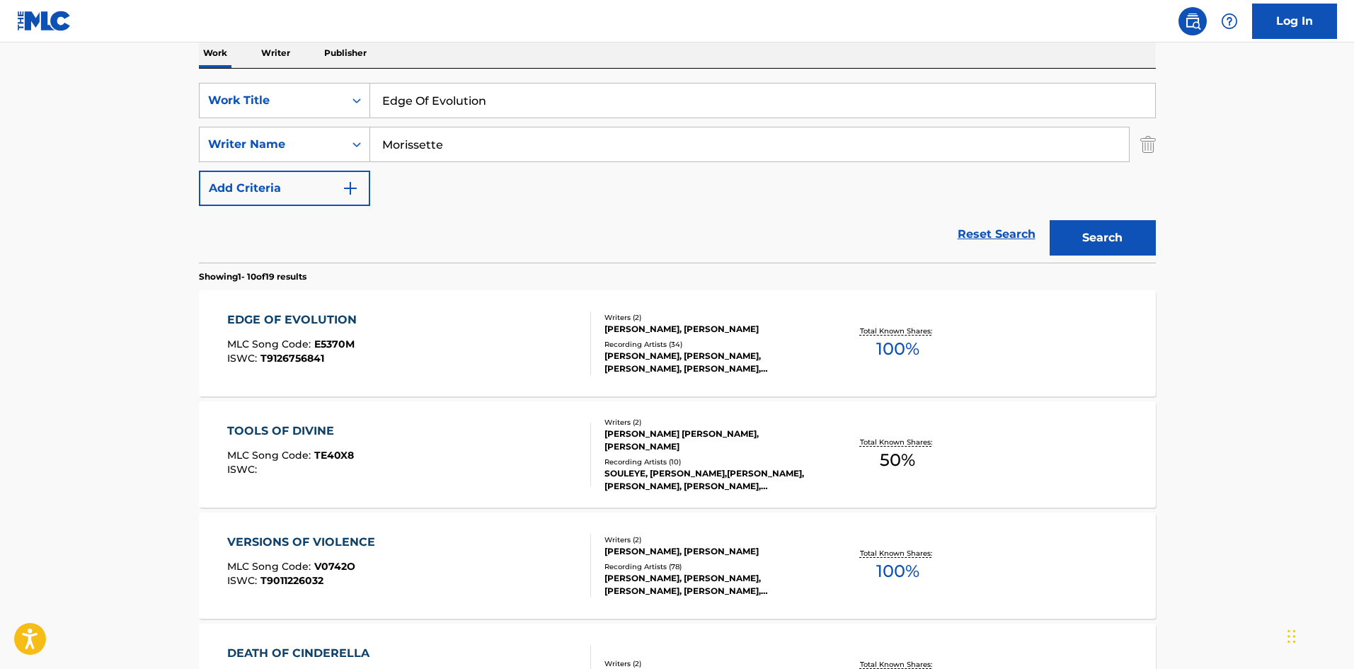
click at [380, 93] on input "Edge Of Evolution" at bounding box center [762, 101] width 785 height 34
paste input "mpathy"
type input "Empathy"
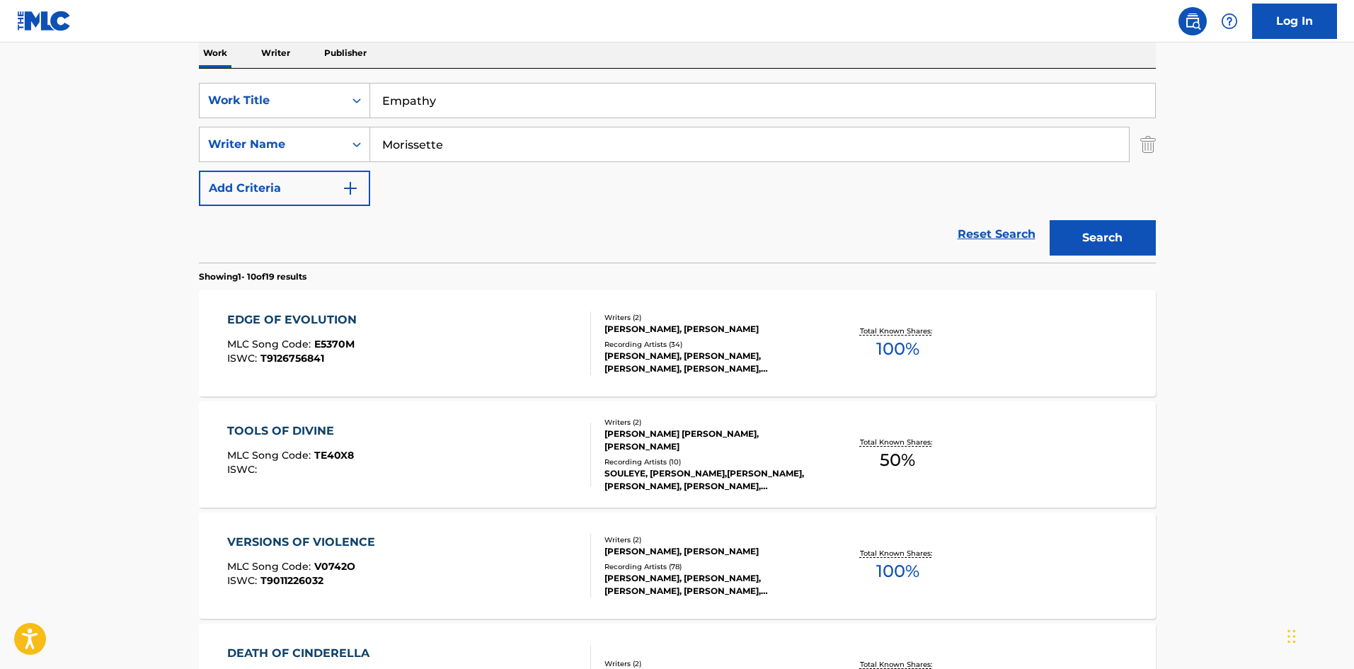
click at [1126, 239] on button "Search" at bounding box center [1103, 237] width 106 height 35
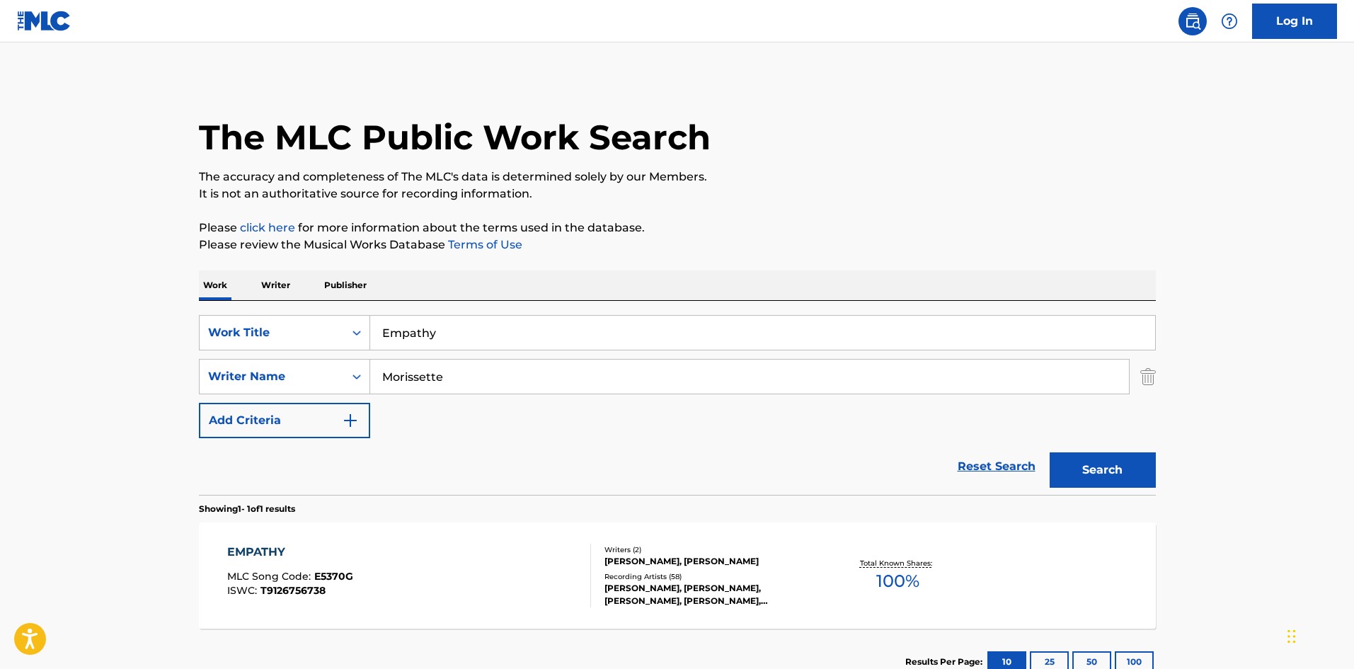
click at [442, 575] on div "EMPATHY MLC Song Code : E5370G ISWC : T9126756738" at bounding box center [409, 576] width 364 height 64
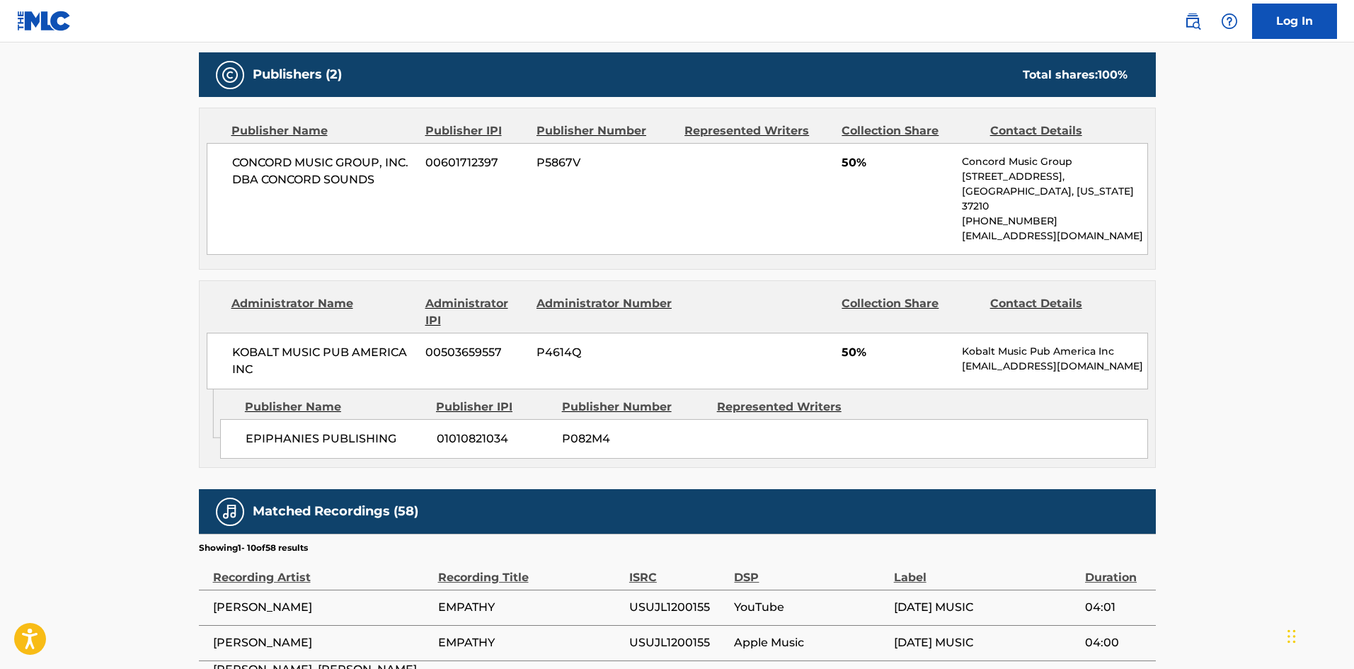
scroll to position [779, 0]
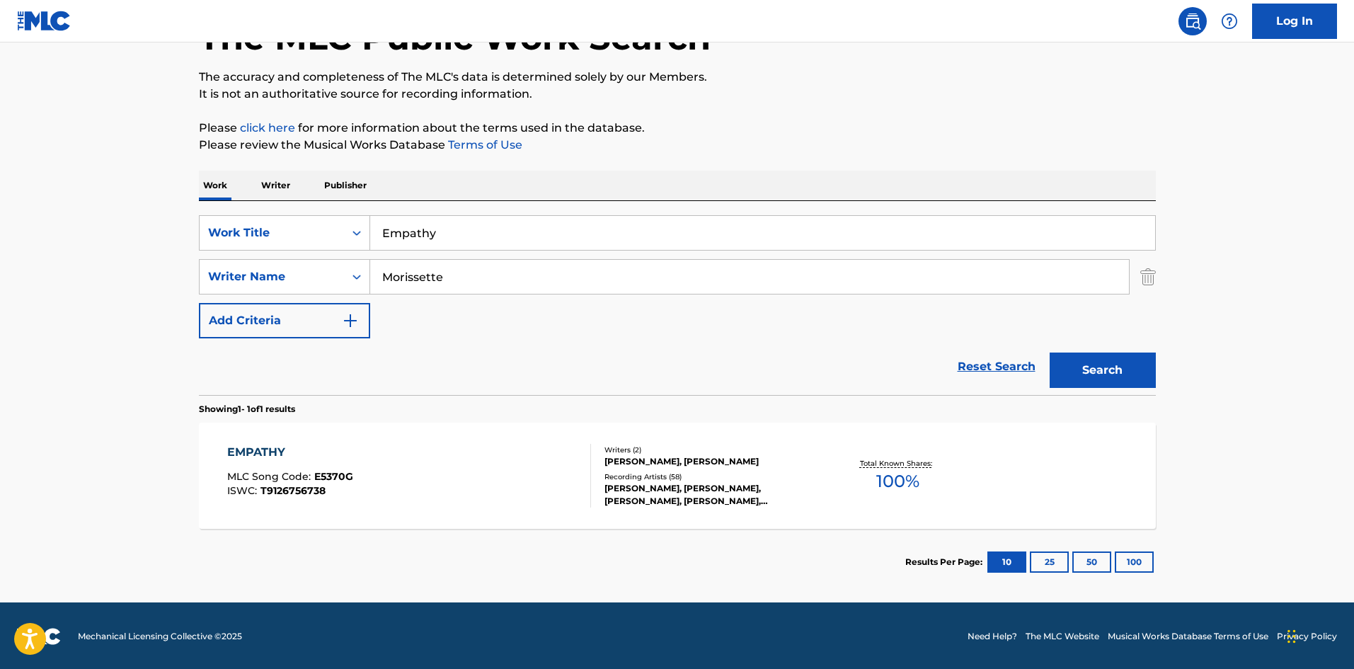
scroll to position [101, 0]
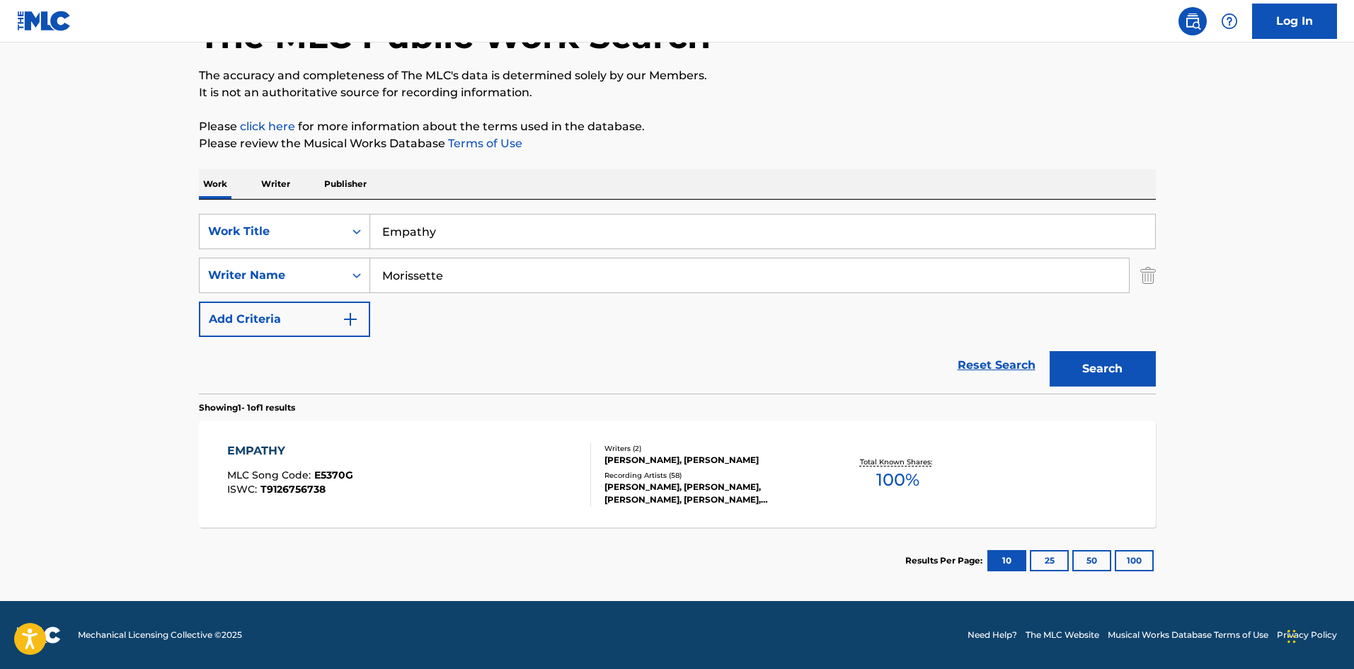
click at [566, 450] on div "EMPATHY MLC Song Code : E5370G ISWC : T9126756738" at bounding box center [409, 474] width 364 height 64
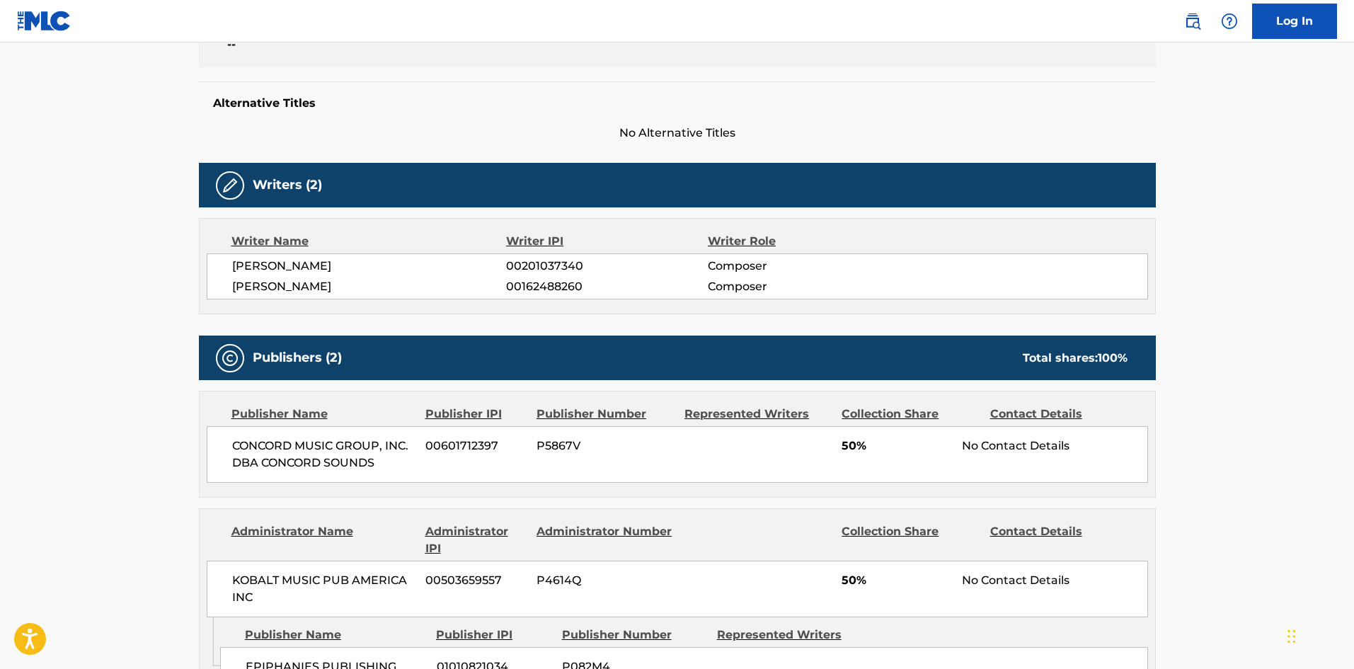
scroll to position [496, 0]
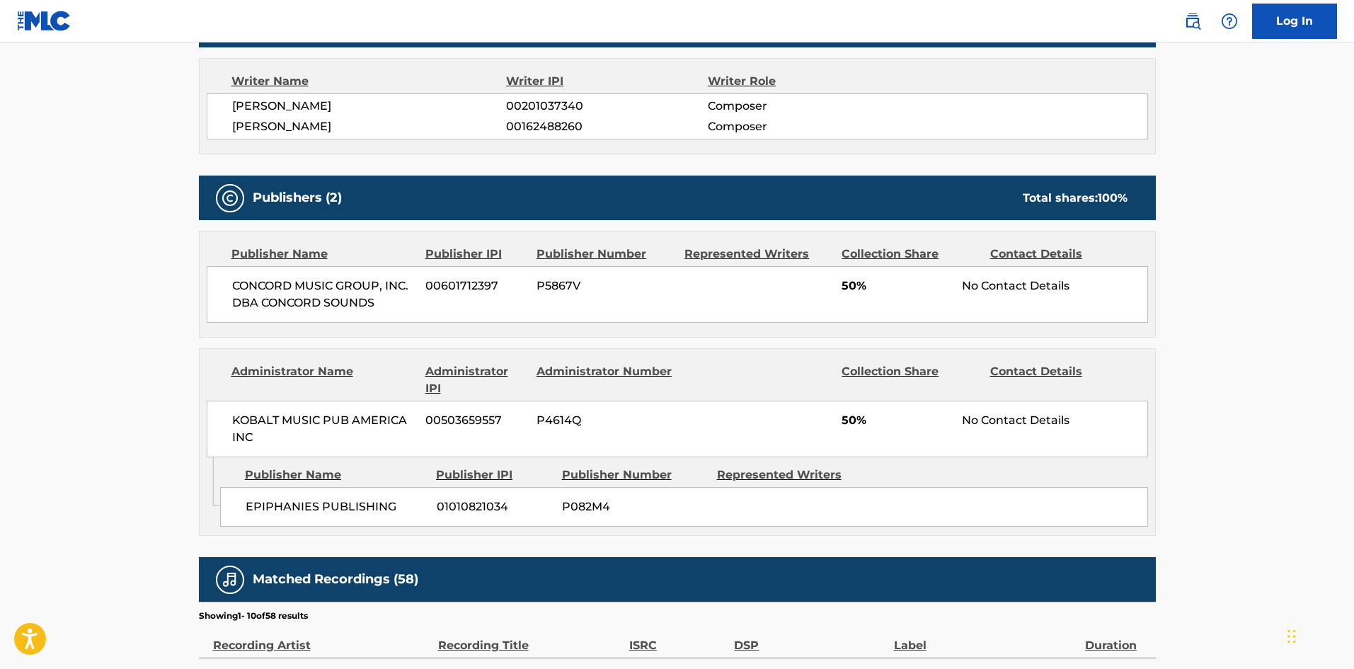
click at [241, 270] on div "CONCORD MUSIC GROUP, INC. DBA CONCORD SOUNDS 00601712397 P5867V 50% No Contact …" at bounding box center [677, 294] width 941 height 57
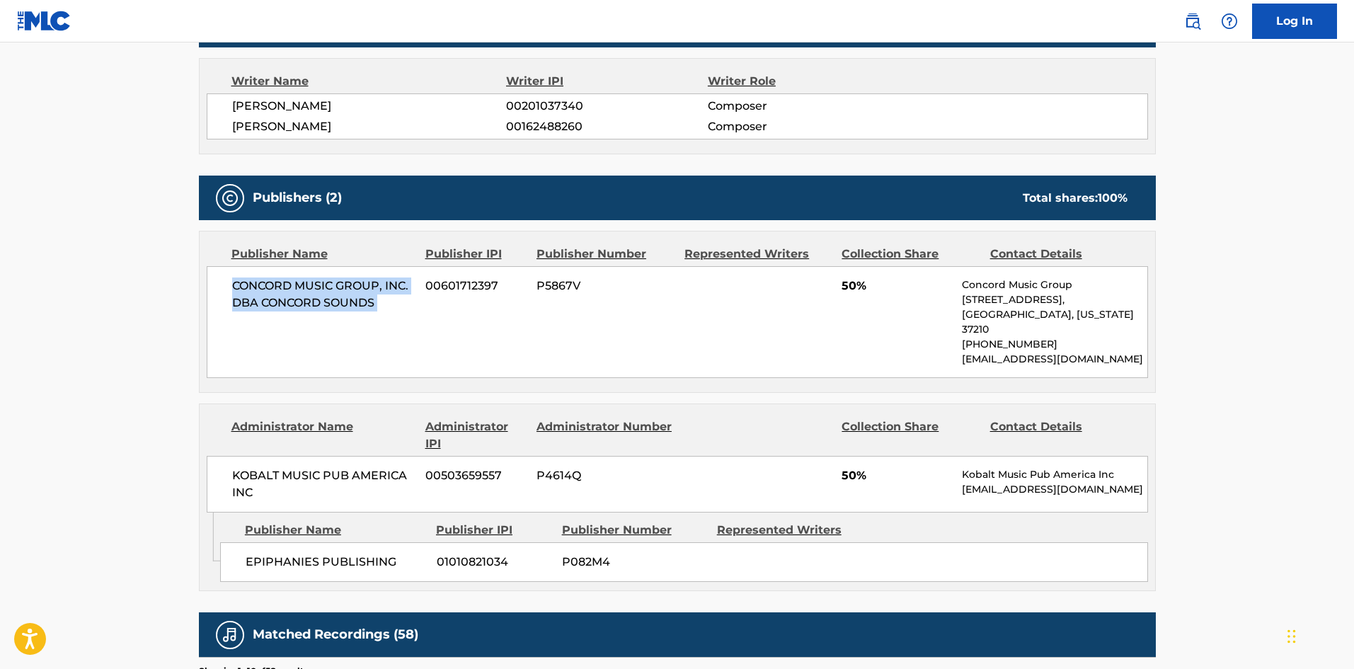
drag, startPoint x: 241, startPoint y: 270, endPoint x: 426, endPoint y: 308, distance: 188.7
click at [426, 308] on div "CONCORD MUSIC GROUP, INC. DBA CONCORD SOUNDS 00601712397 P5867V 50% Concord Mus…" at bounding box center [677, 322] width 941 height 112
copy div "CONCORD MUSIC GROUP, INC. DBA CONCORD SOUNDS"
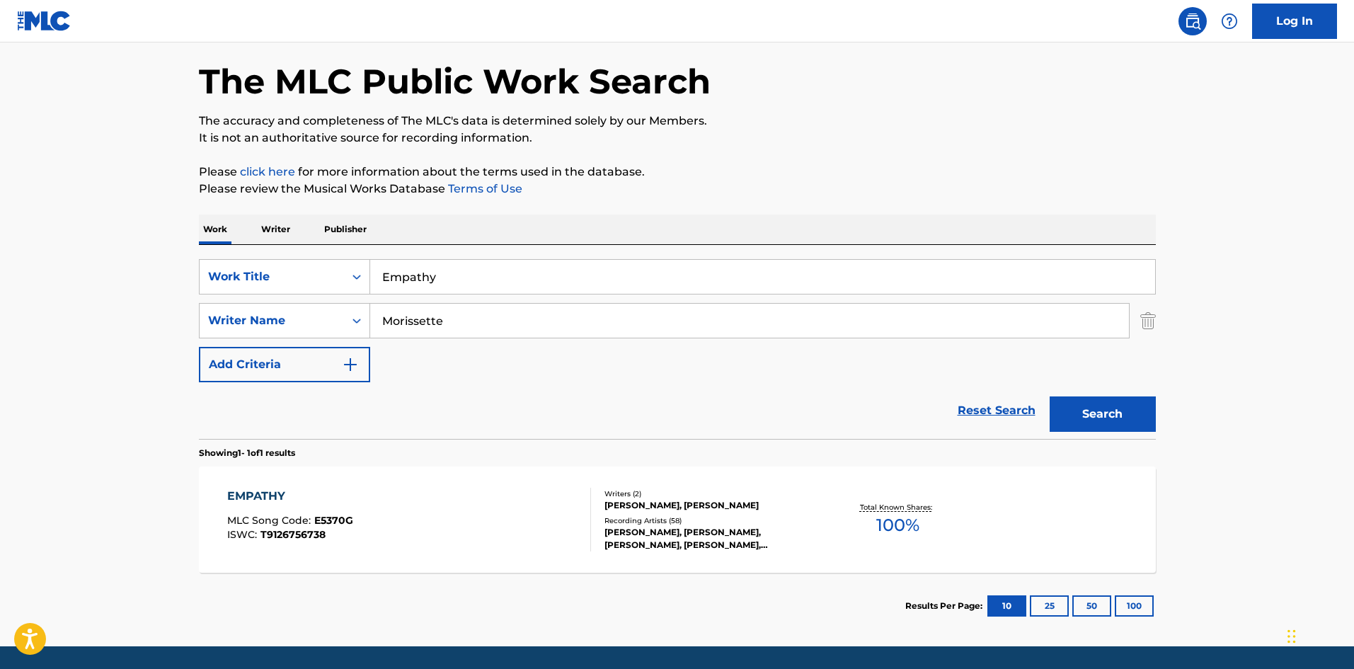
scroll to position [30, 0]
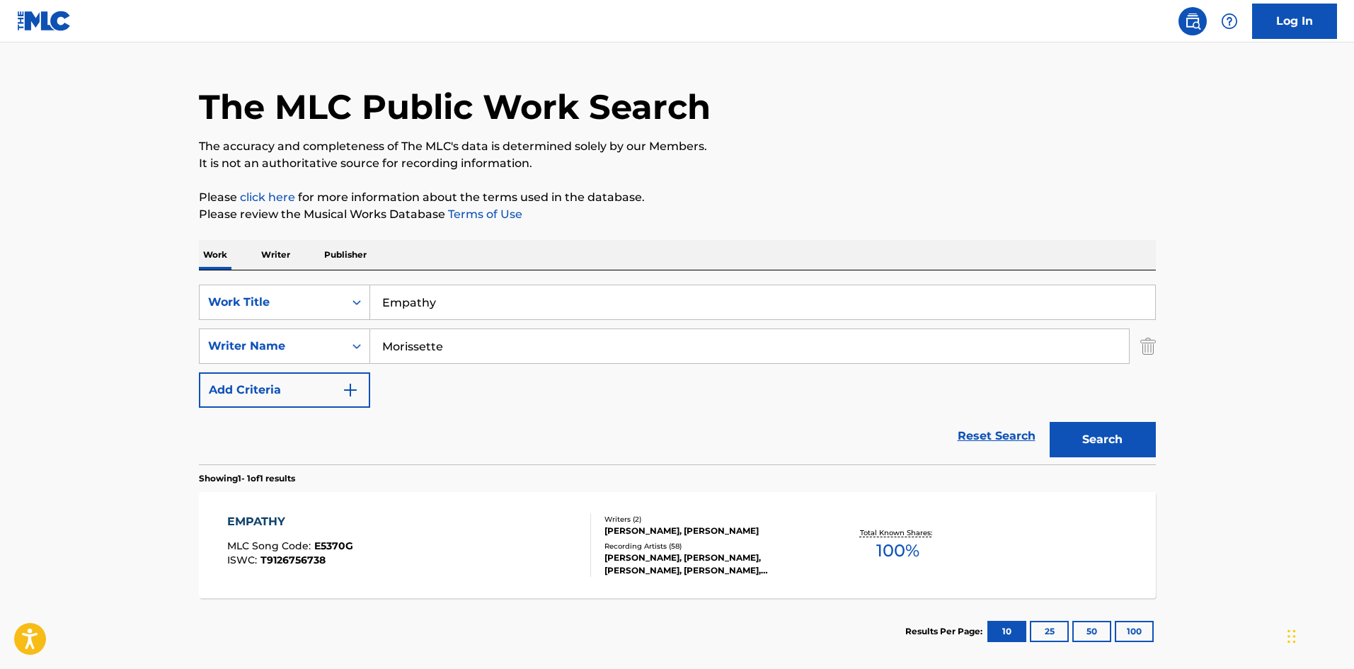
click at [488, 321] on div "SearchWithCriteria6eab339e-fcce-4ed2-a093-35d970c63797 Work Title Empathy Searc…" at bounding box center [677, 346] width 957 height 123
click at [494, 307] on input "Empathy" at bounding box center [762, 302] width 785 height 34
paste input "Forgiven"
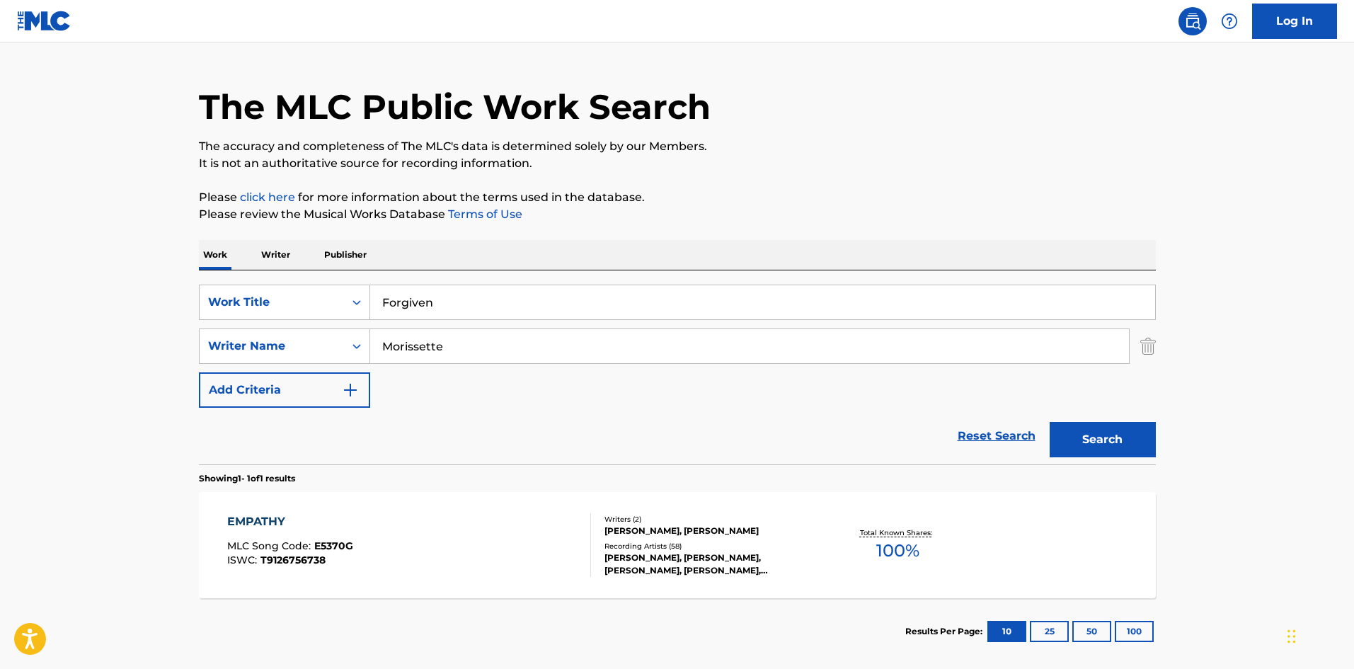
type input "Forgiven"
click at [1099, 418] on div "Search" at bounding box center [1099, 436] width 113 height 57
click at [1098, 423] on button "Search" at bounding box center [1103, 439] width 106 height 35
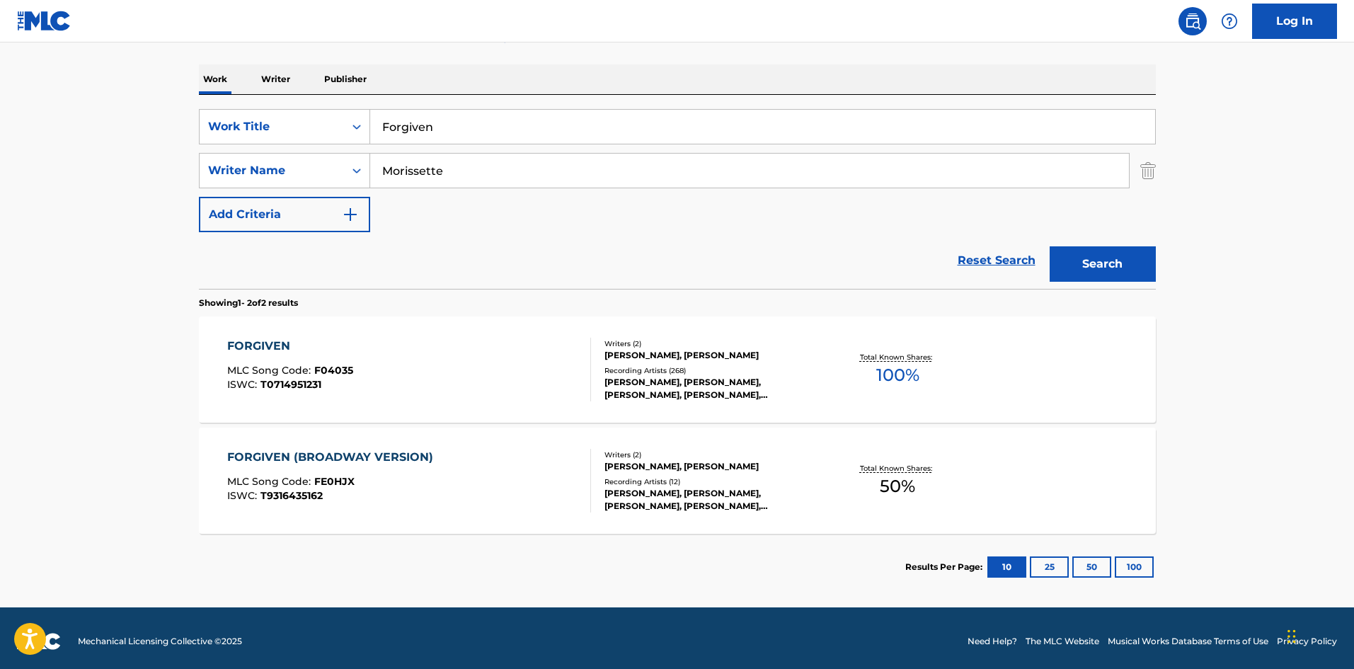
scroll to position [212, 0]
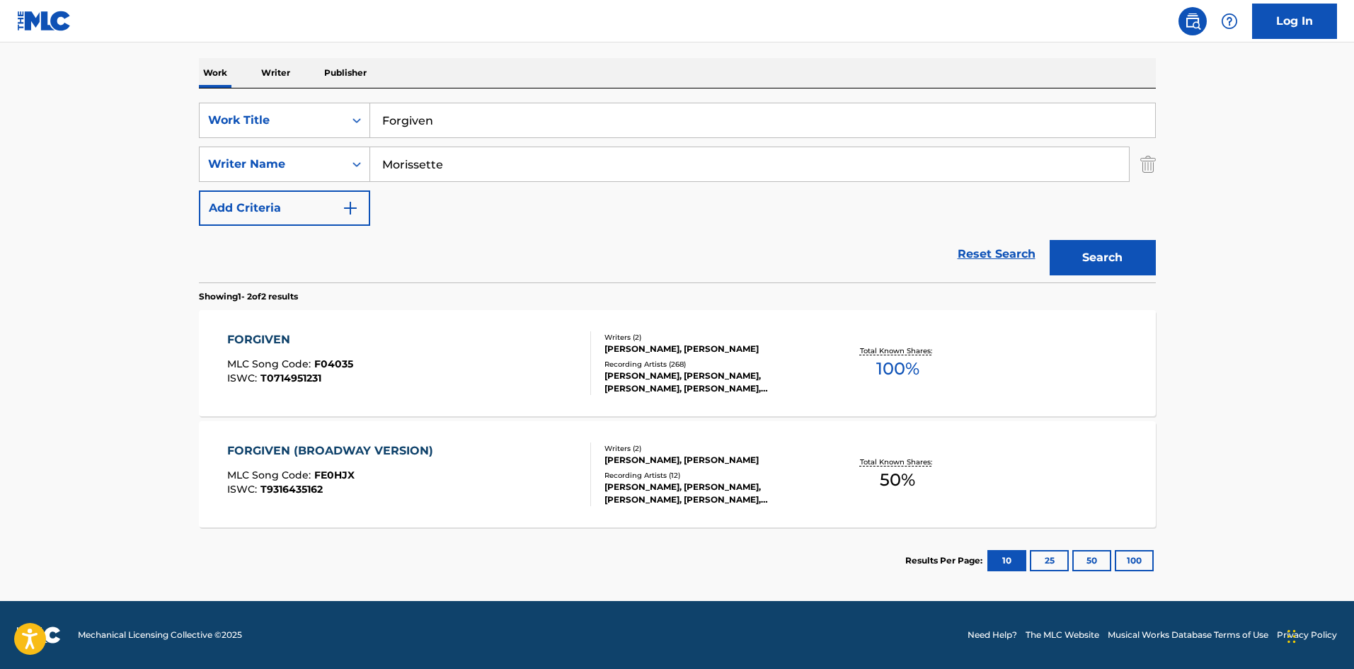
click at [30, 297] on main "The MLC Public Work Search The accuracy and completeness of The MLC's data is d…" at bounding box center [677, 215] width 1354 height 771
click at [397, 334] on div "FORGIVEN MLC Song Code : F04035 ISWC : T0714951231" at bounding box center [409, 363] width 364 height 64
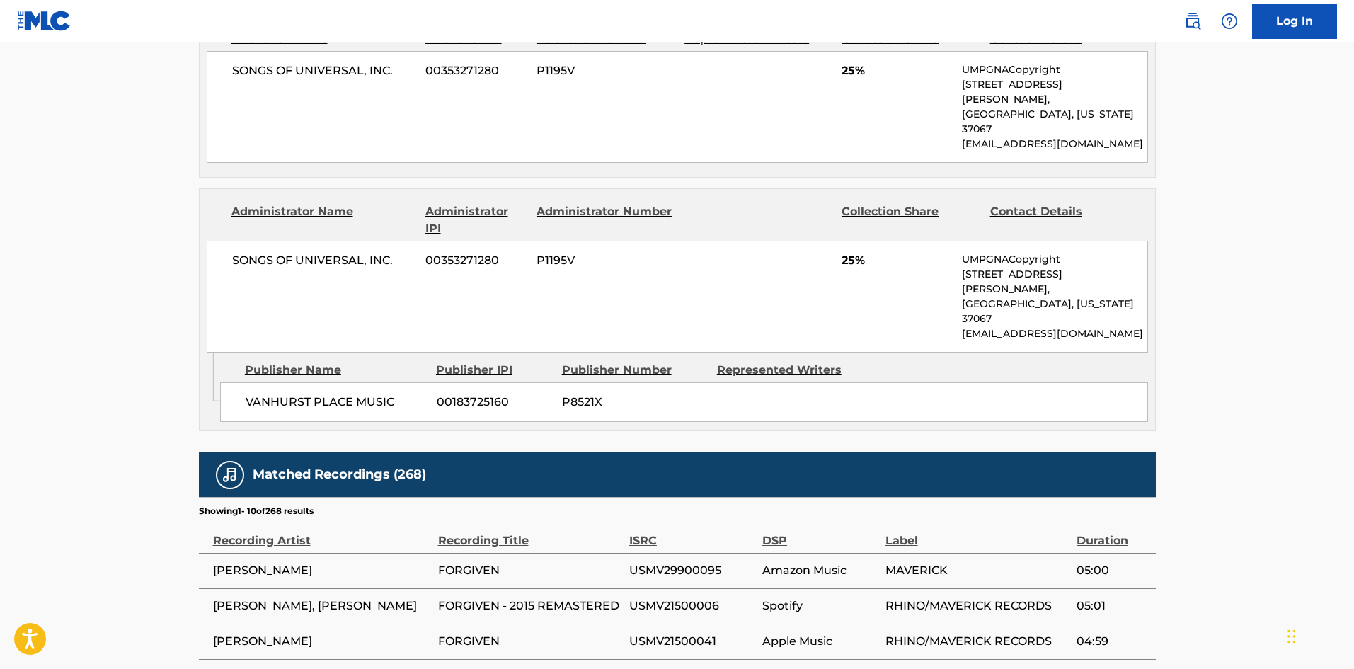
scroll to position [1109, 0]
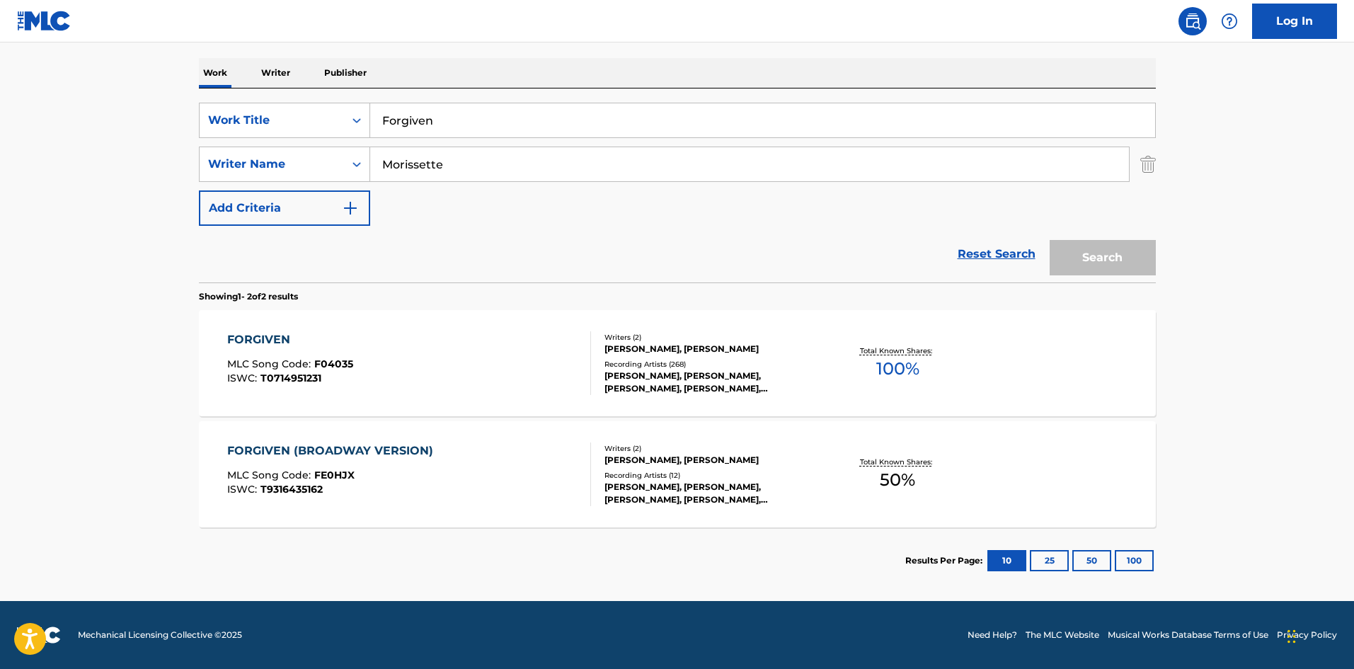
scroll to position [212, 0]
click at [462, 351] on div "FORGIVEN MLC Song Code : F04035 ISWC : T0714951231" at bounding box center [409, 363] width 364 height 64
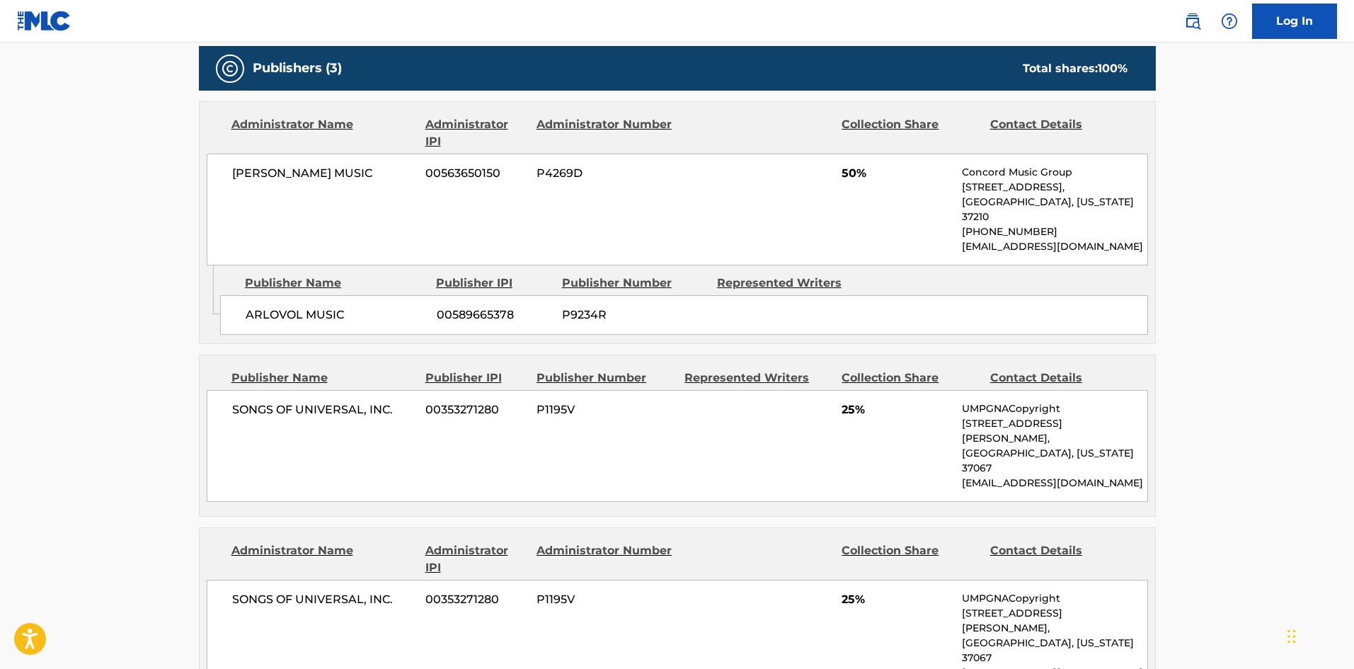
scroll to position [543, 0]
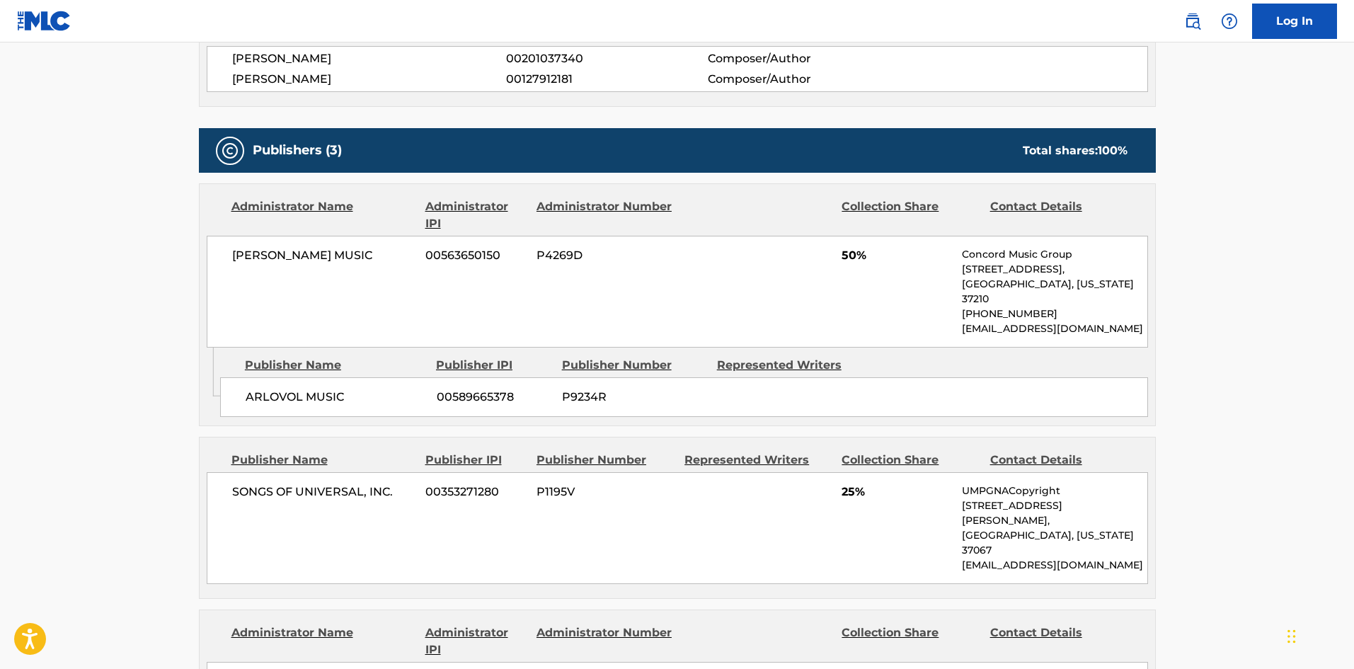
click at [265, 377] on div "ARLOVOL MUSIC 00589665378 P9234R" at bounding box center [684, 397] width 928 height 40
click at [262, 389] on span "ARLOVOL MUSIC" at bounding box center [336, 397] width 181 height 17
drag, startPoint x: 262, startPoint y: 380, endPoint x: 319, endPoint y: 380, distance: 57.3
click at [319, 389] on span "ARLOVOL MUSIC" at bounding box center [336, 397] width 181 height 17
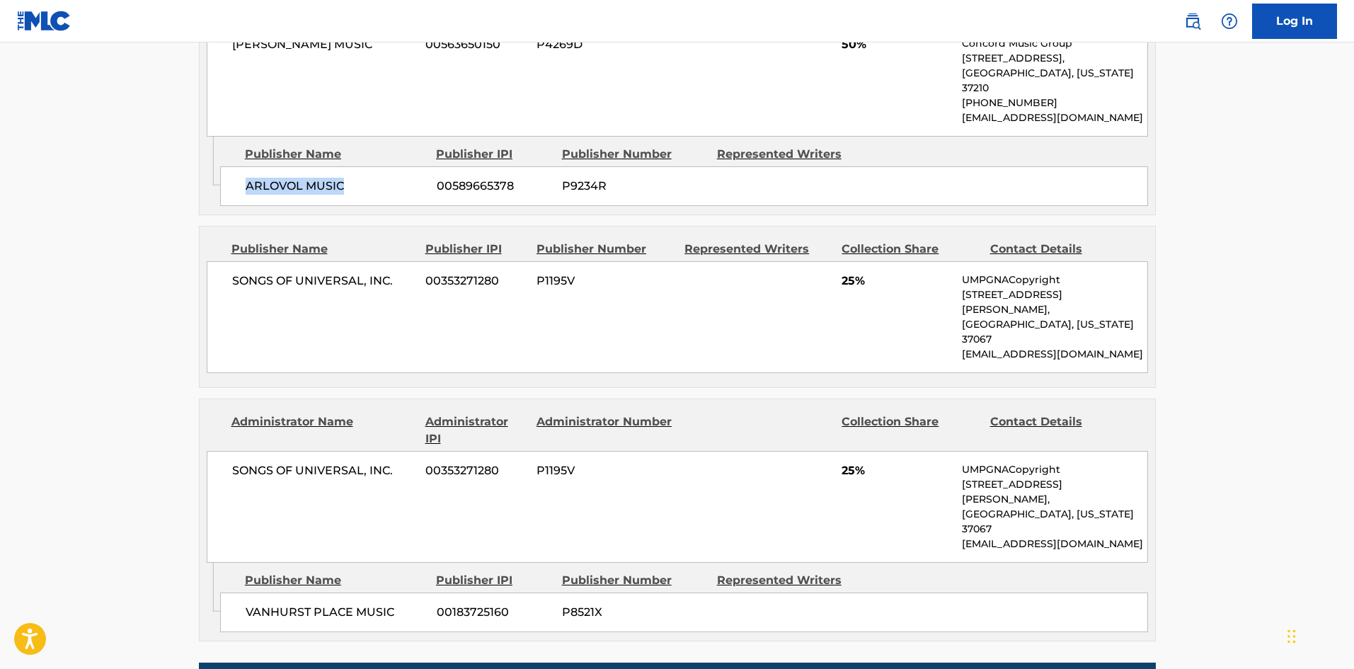
scroll to position [755, 0]
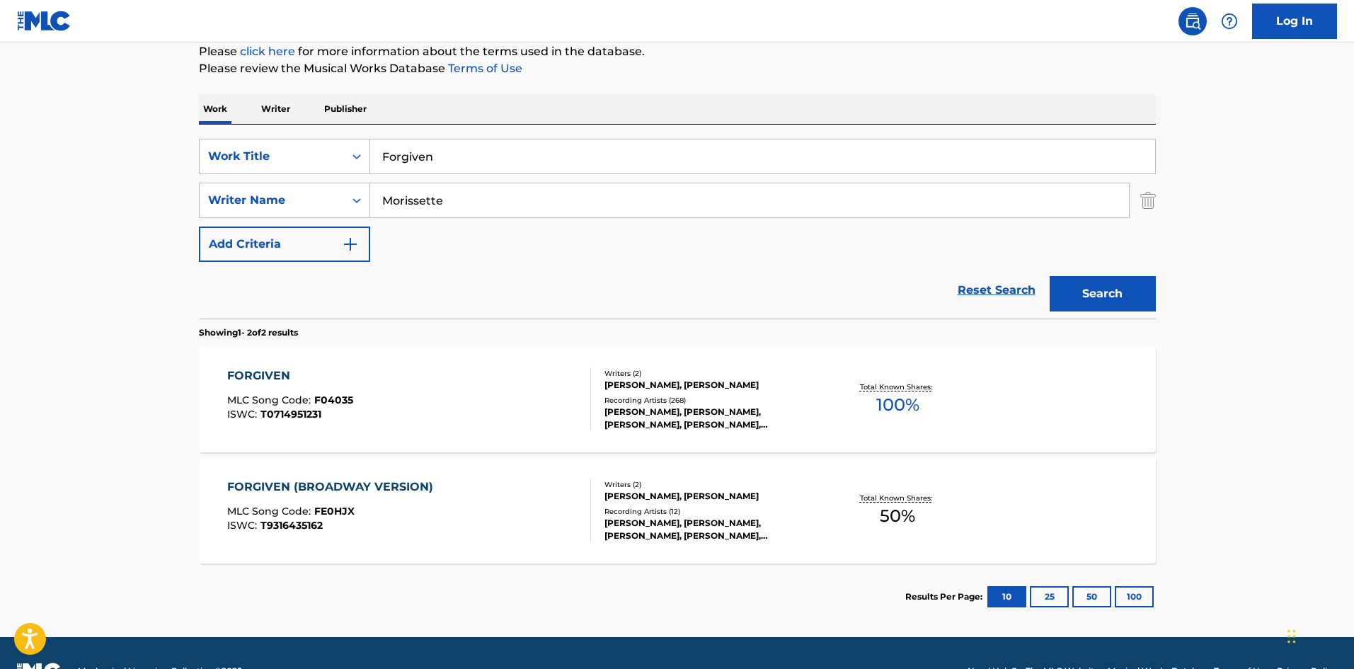
scroll to position [142, 0]
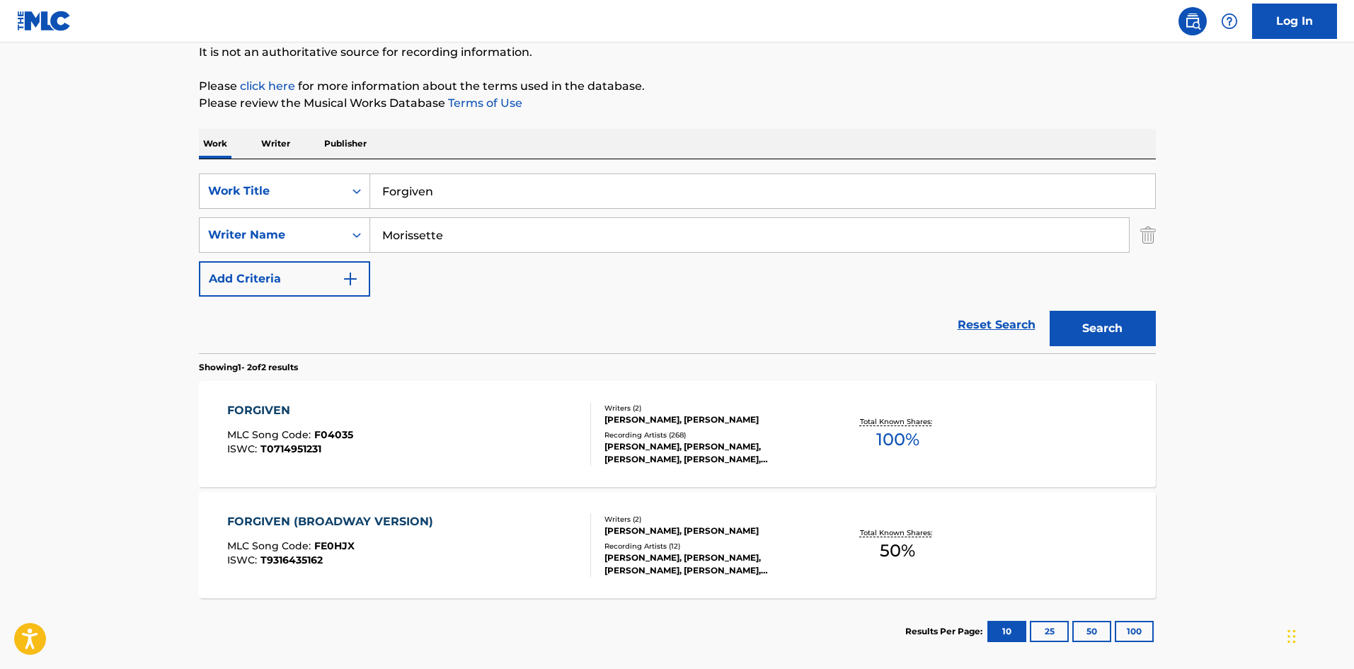
click at [515, 204] on input "Forgiven" at bounding box center [762, 191] width 785 height 34
paste input "Guardia"
type input "Guardian"
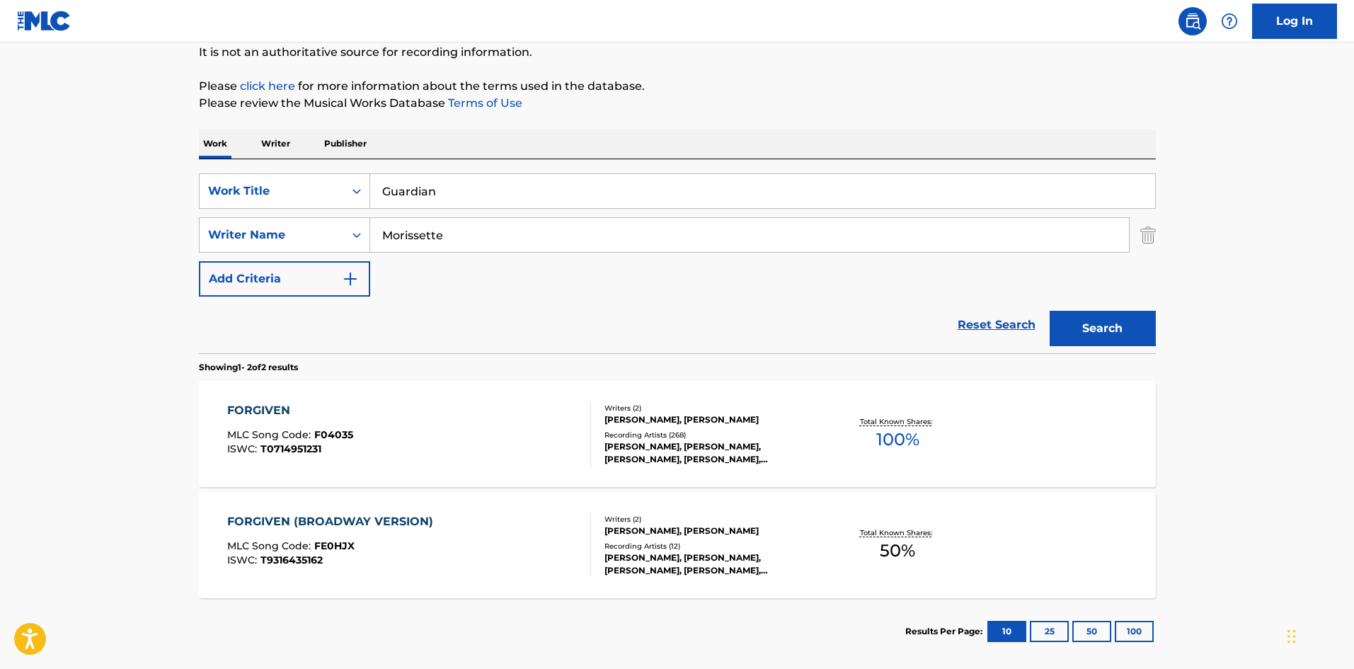
click at [1077, 335] on button "Search" at bounding box center [1103, 328] width 106 height 35
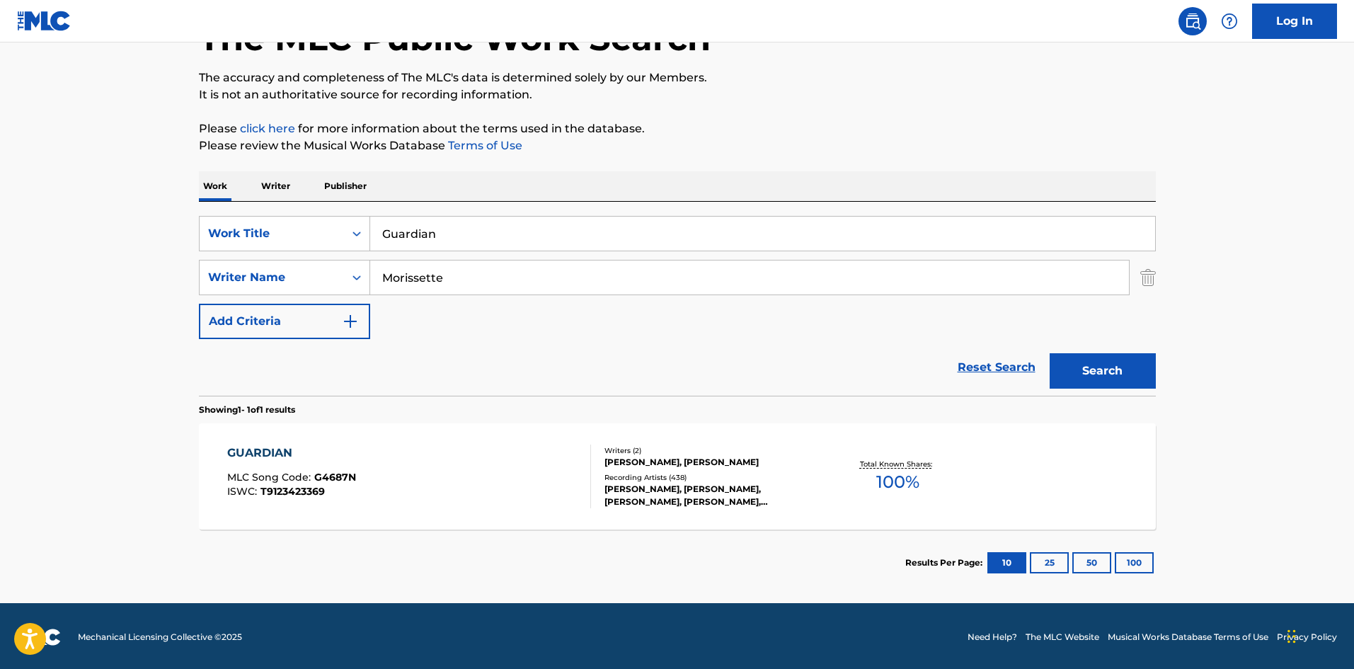
scroll to position [101, 0]
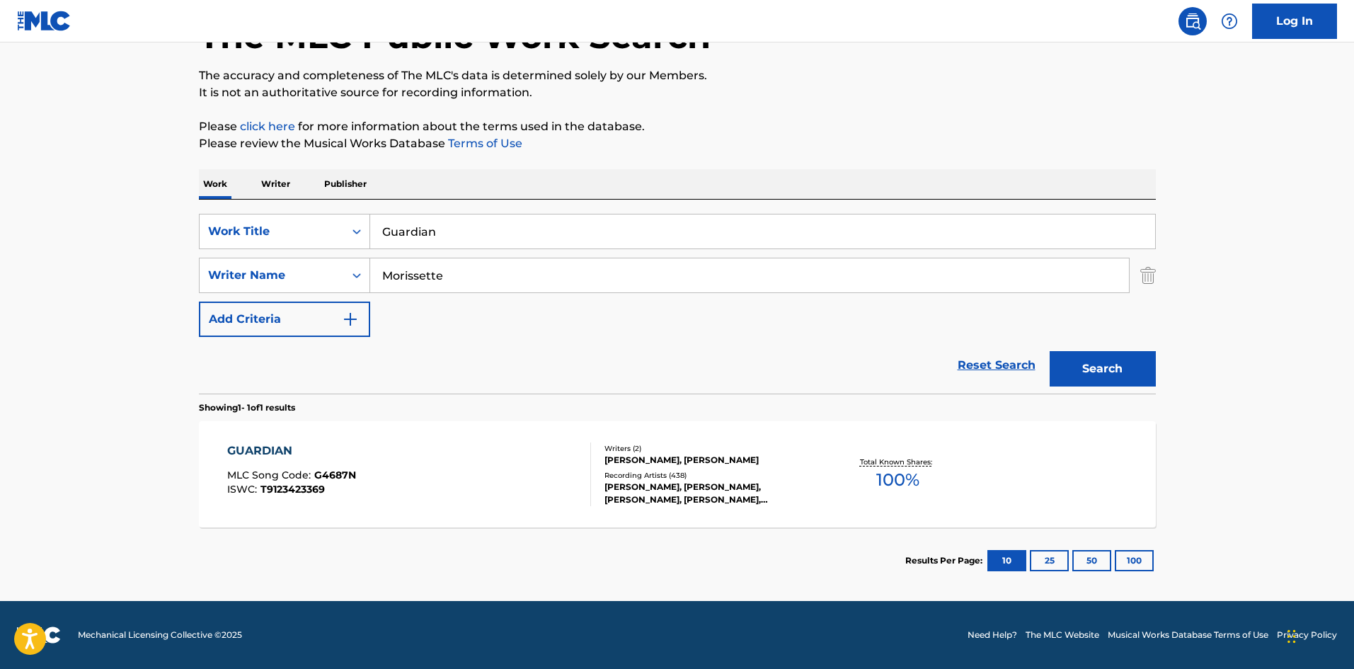
click at [372, 475] on div "GUARDIAN MLC Song Code : G4687N ISWC : T9123423369" at bounding box center [409, 474] width 364 height 64
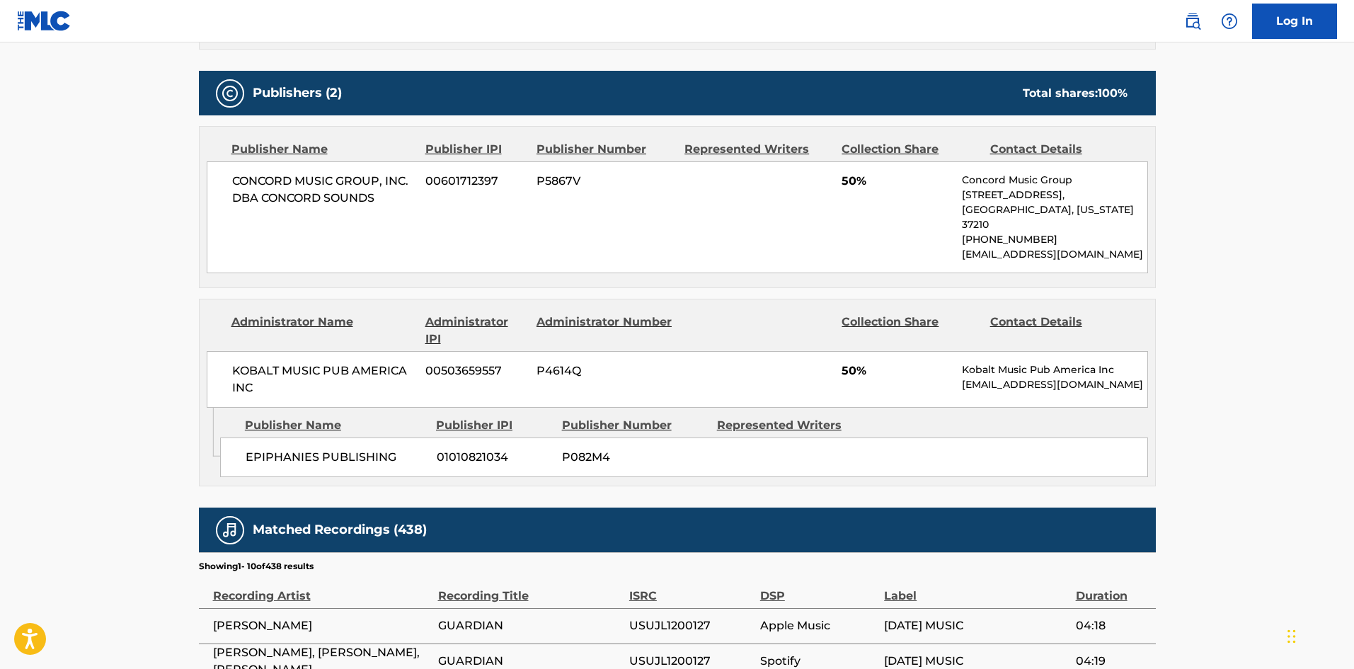
scroll to position [566, 0]
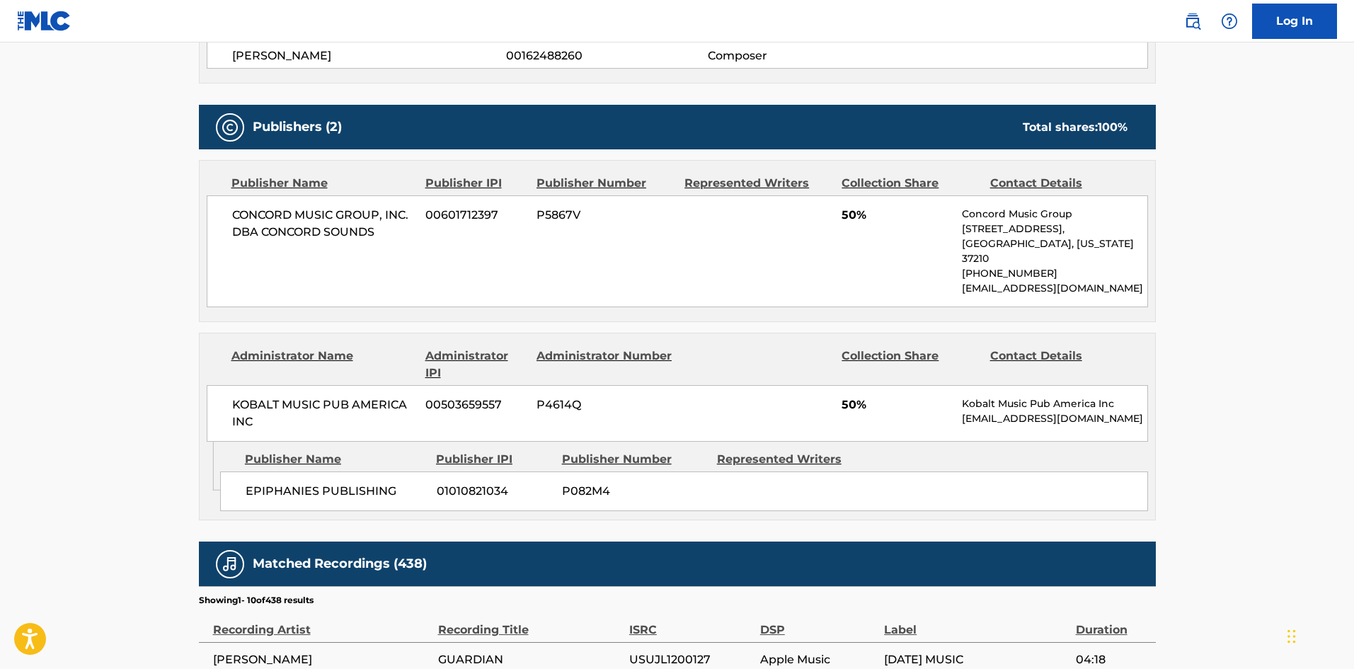
scroll to position [101, 0]
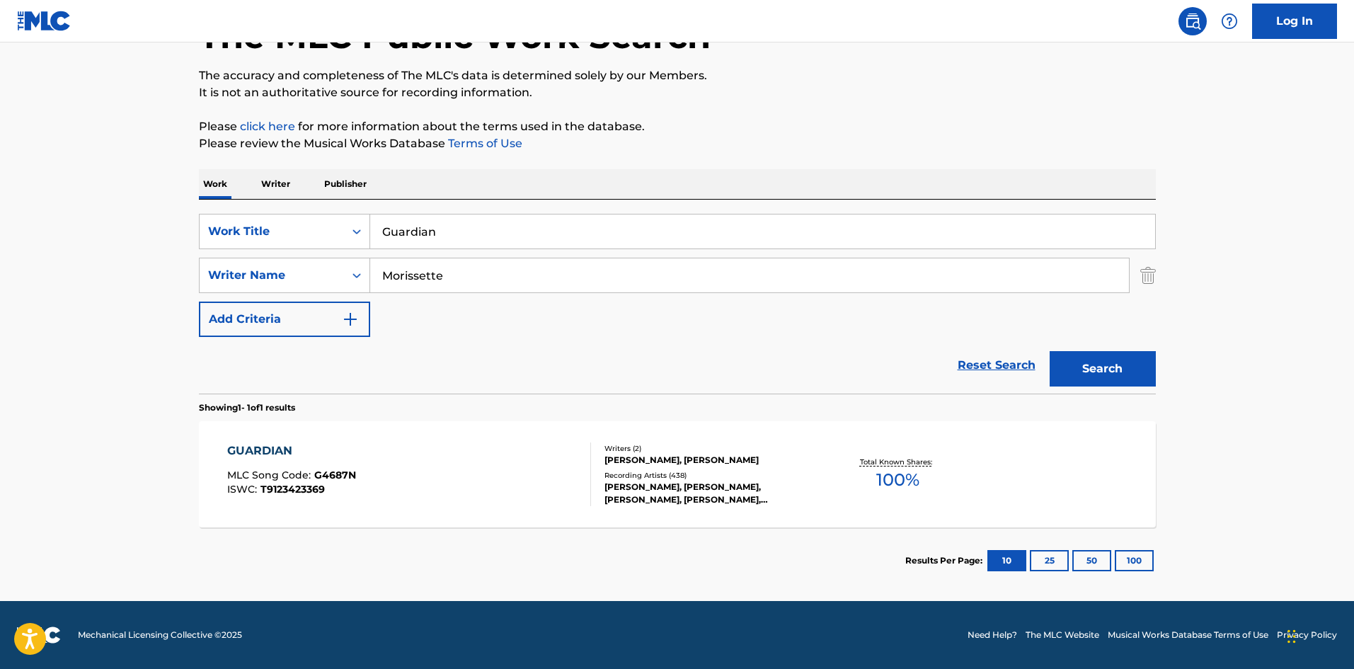
click at [471, 219] on input "Guardian" at bounding box center [762, 231] width 785 height 34
paste input "Hand In My Pocket"
type input "Hand In My Pocket"
click at [1112, 375] on button "Search" at bounding box center [1103, 368] width 106 height 35
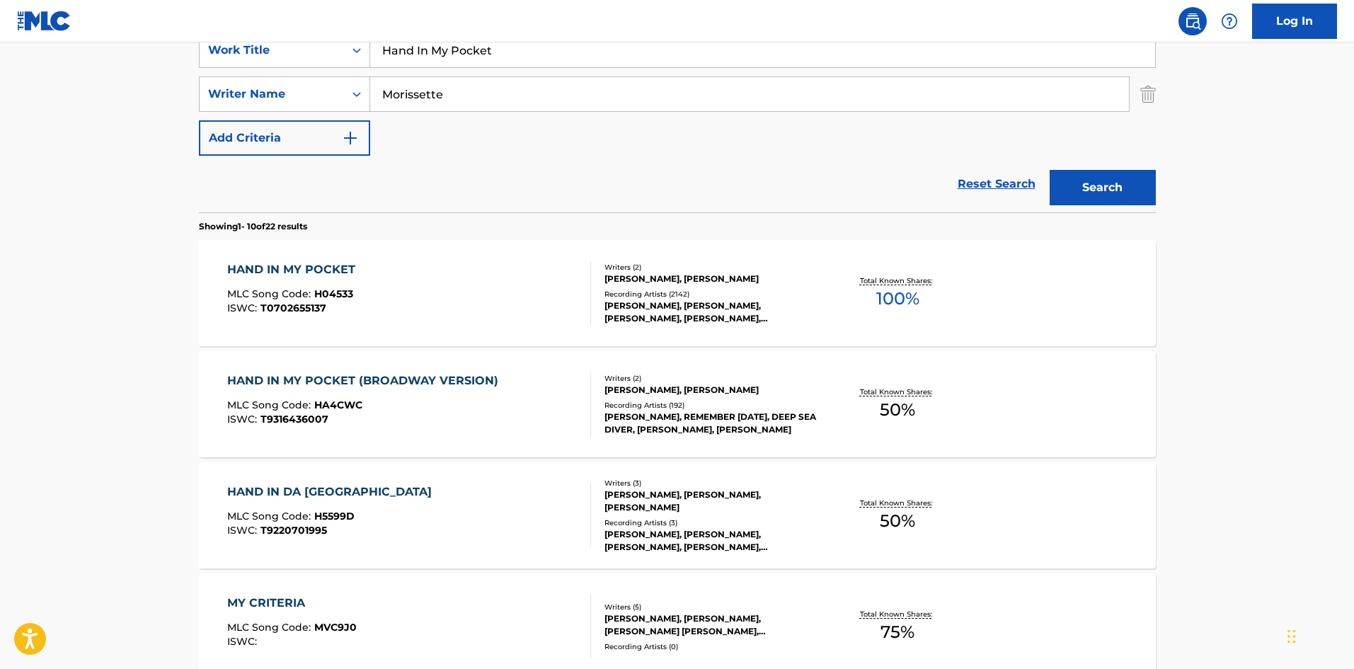
scroll to position [283, 0]
click at [377, 302] on div "HAND IN MY POCKET MLC Song Code : H04533 ISWC : T0702655137" at bounding box center [409, 292] width 364 height 64
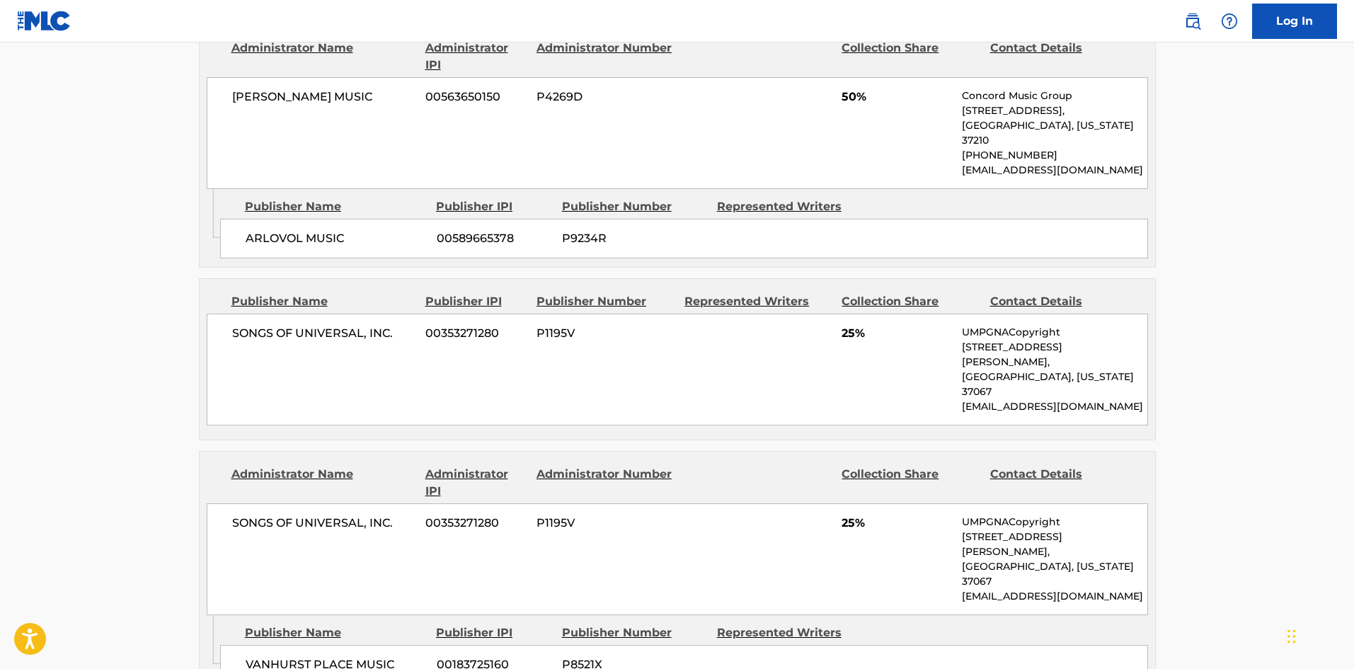
scroll to position [849, 0]
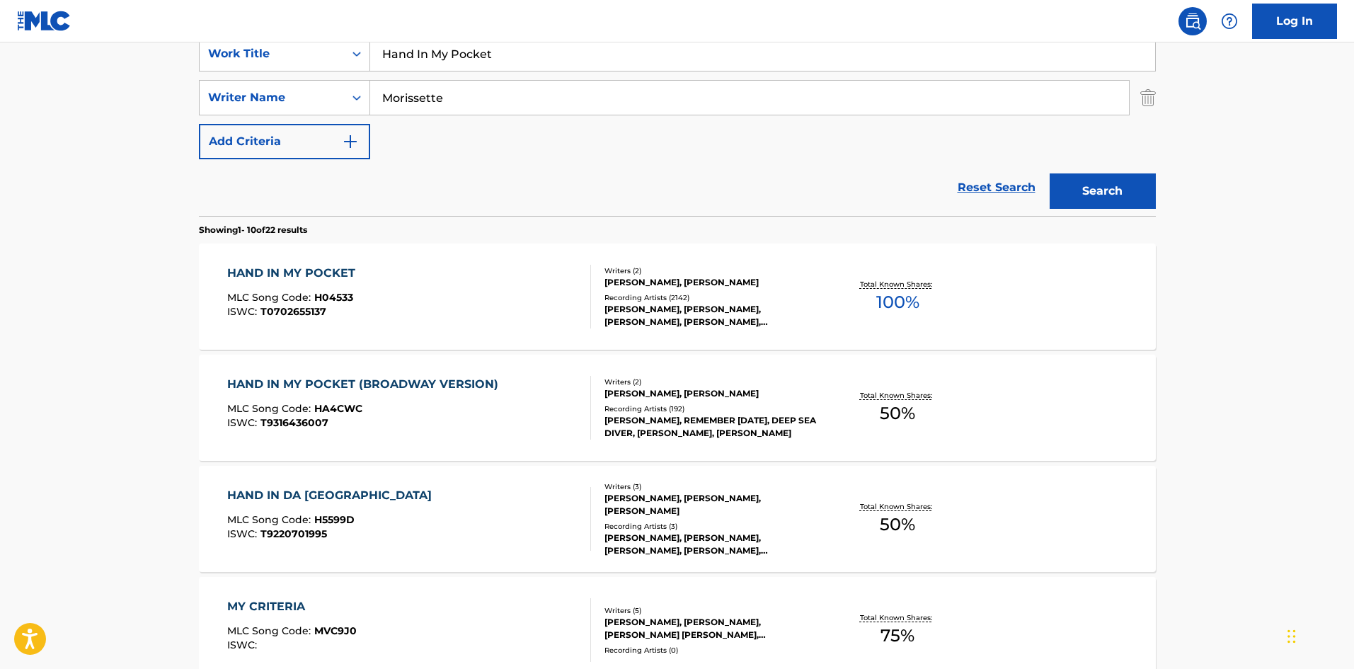
scroll to position [142, 0]
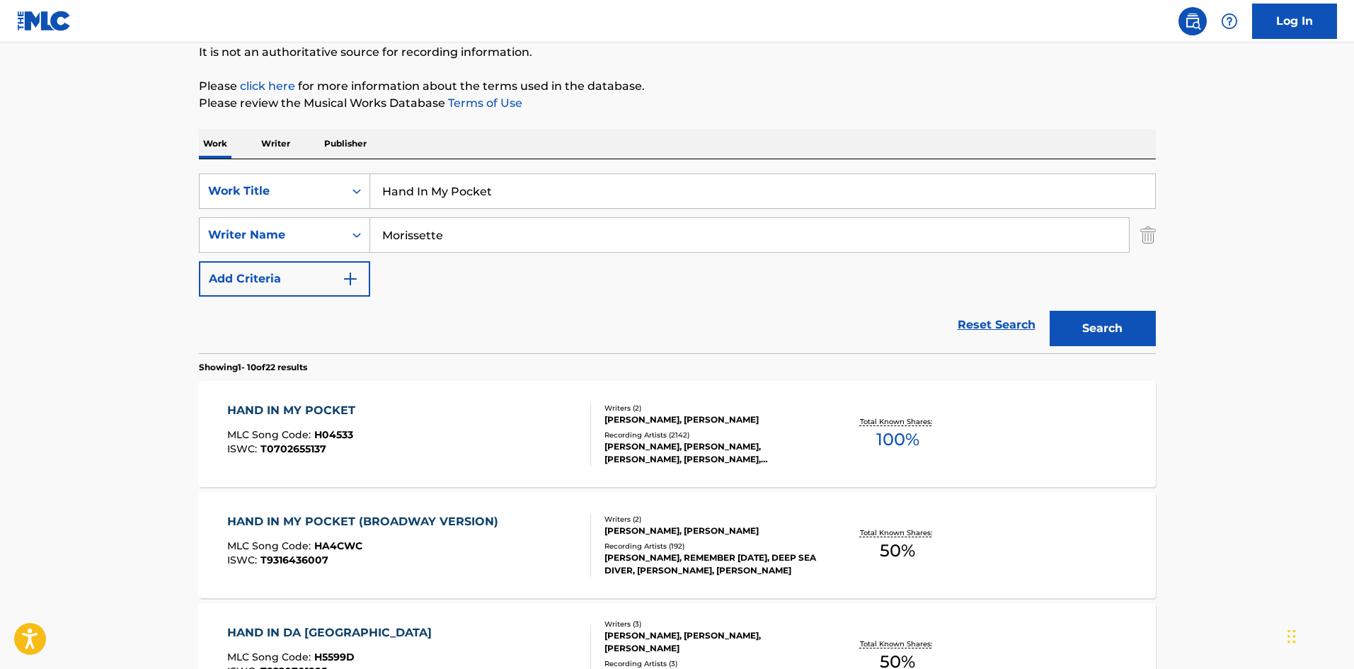
click at [394, 185] on input "Hand In My Pocket" at bounding box center [762, 191] width 785 height 34
paste input "voc"
type input "Havoc"
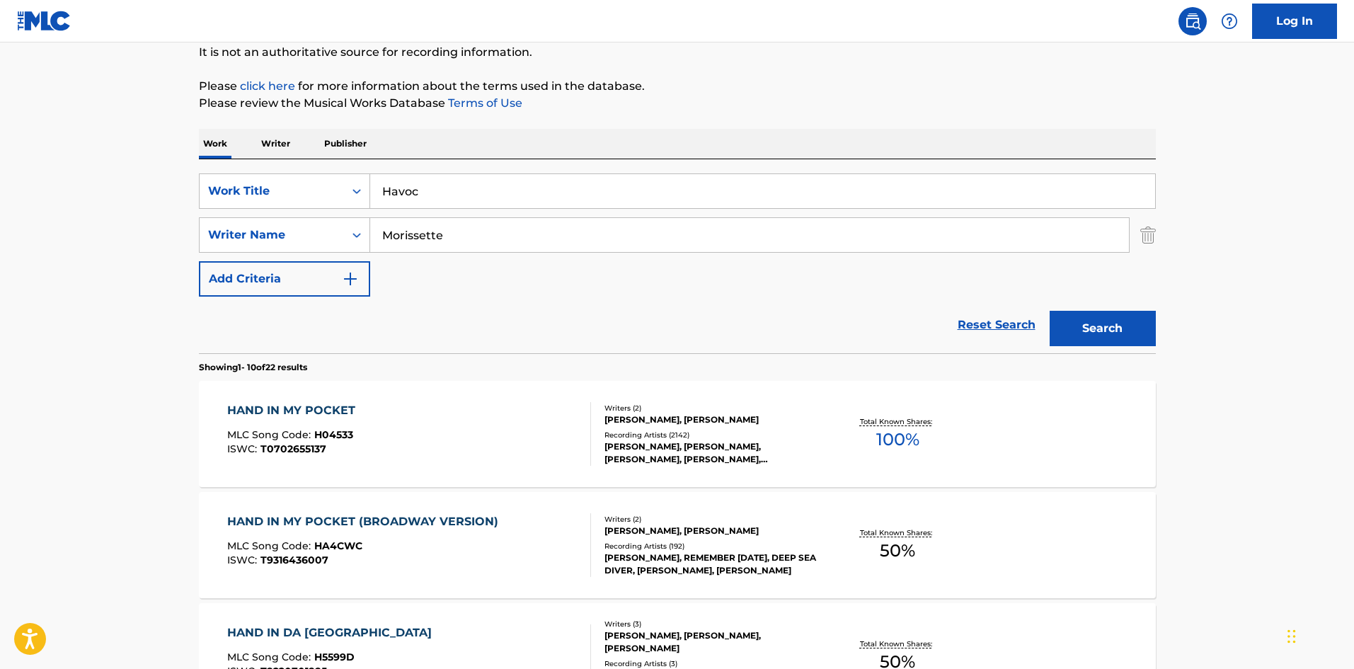
click at [1103, 333] on button "Search" at bounding box center [1103, 328] width 106 height 35
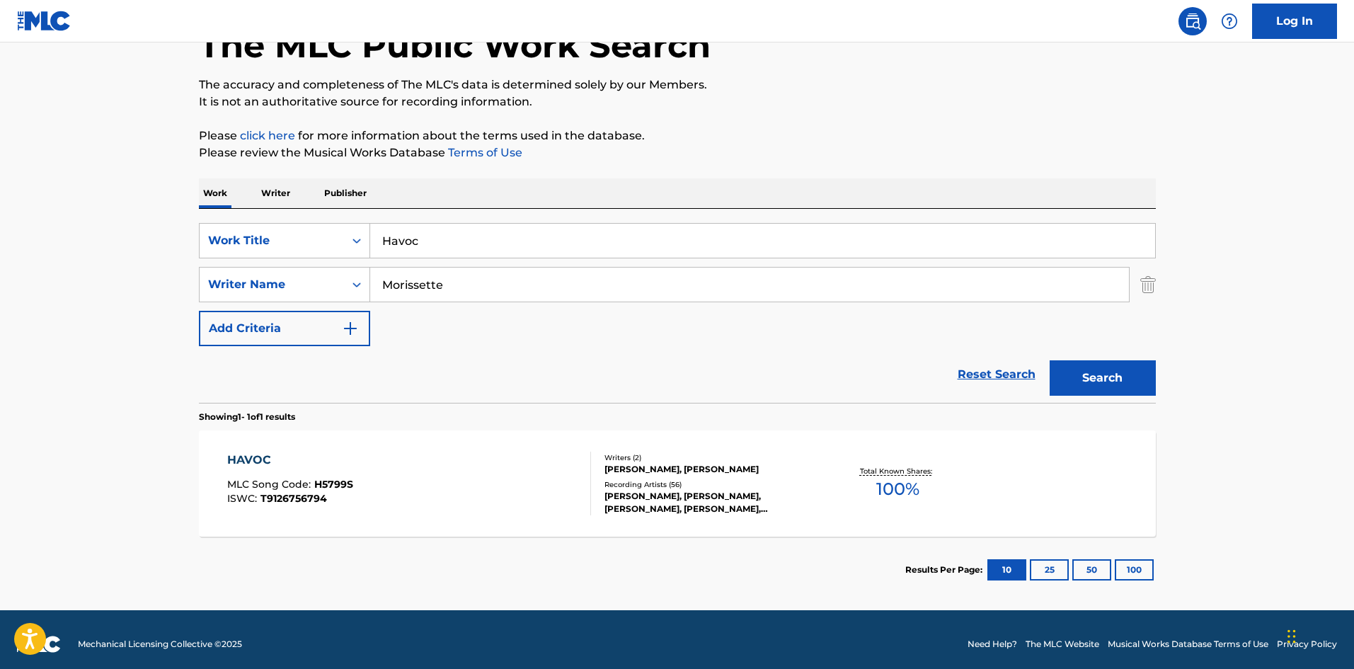
scroll to position [101, 0]
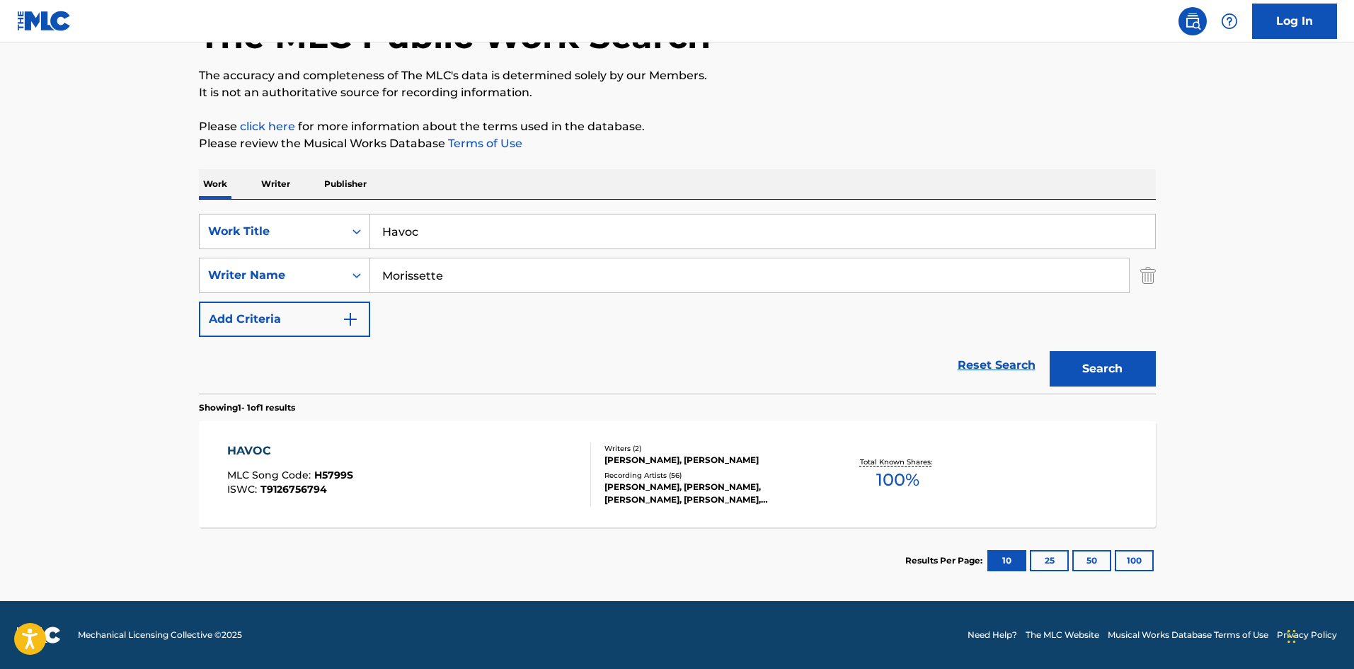
click at [495, 471] on div "HAVOC MLC Song Code : H5799S ISWC : T9126756794" at bounding box center [409, 474] width 364 height 64
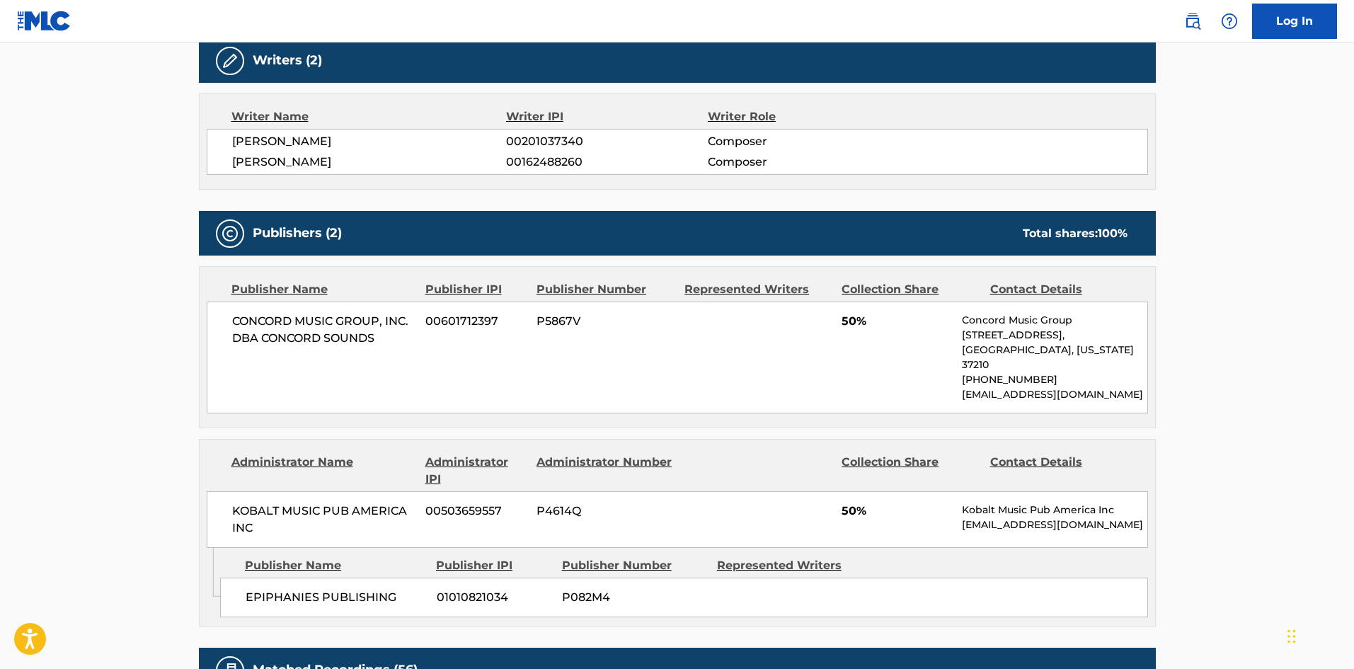
scroll to position [566, 0]
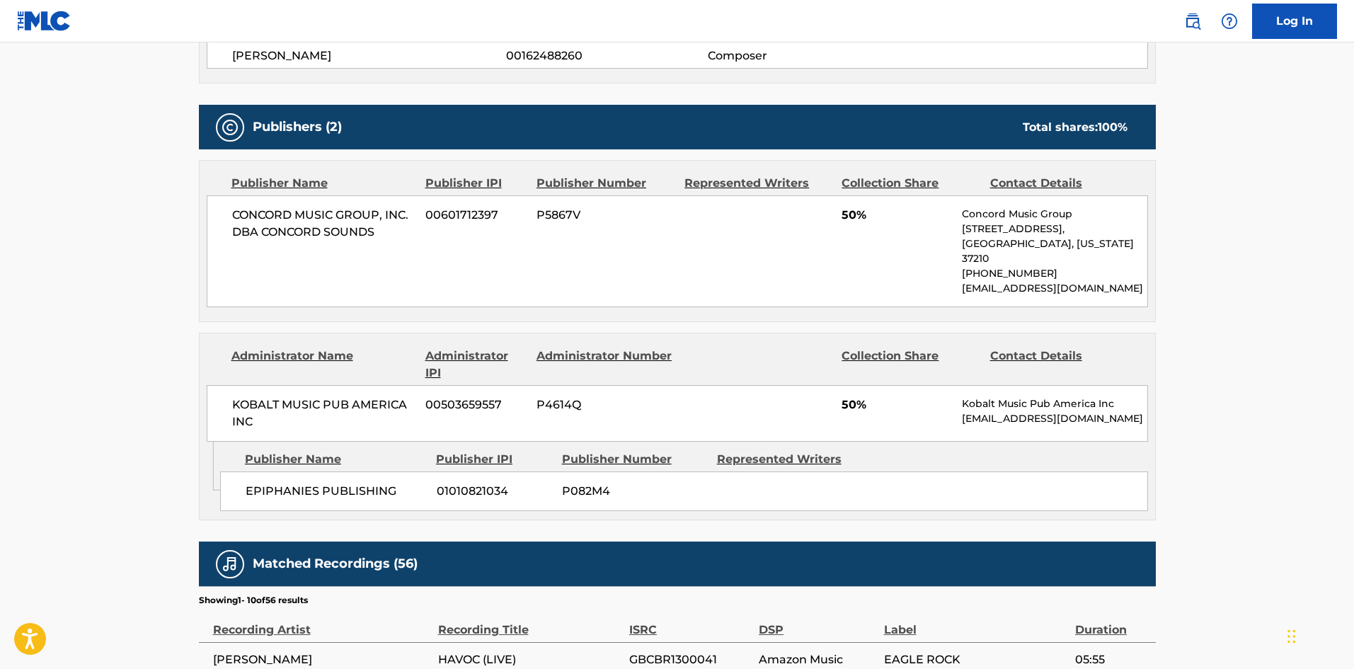
click at [232, 208] on span "CONCORD MUSIC GROUP, INC. DBA CONCORD SOUNDS" at bounding box center [323, 224] width 183 height 34
drag, startPoint x: 232, startPoint y: 208, endPoint x: 396, endPoint y: 234, distance: 165.6
click at [396, 234] on span "CONCORD MUSIC GROUP, INC. DBA CONCORD SOUNDS" at bounding box center [323, 224] width 183 height 34
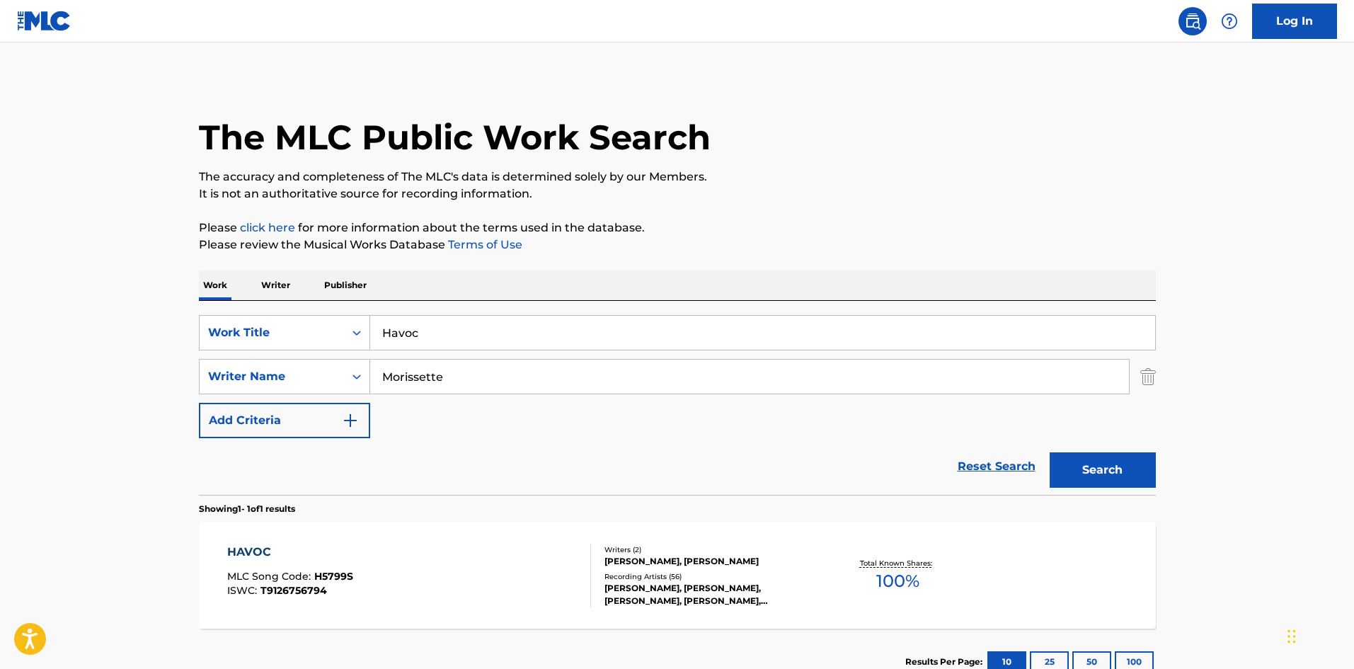
click at [443, 280] on div "Work Writer Publisher" at bounding box center [677, 285] width 957 height 30
click at [445, 316] on div "Havoc" at bounding box center [763, 332] width 786 height 35
click at [445, 316] on input "Havoc" at bounding box center [762, 333] width 785 height 34
paste input "ead Over Feet"
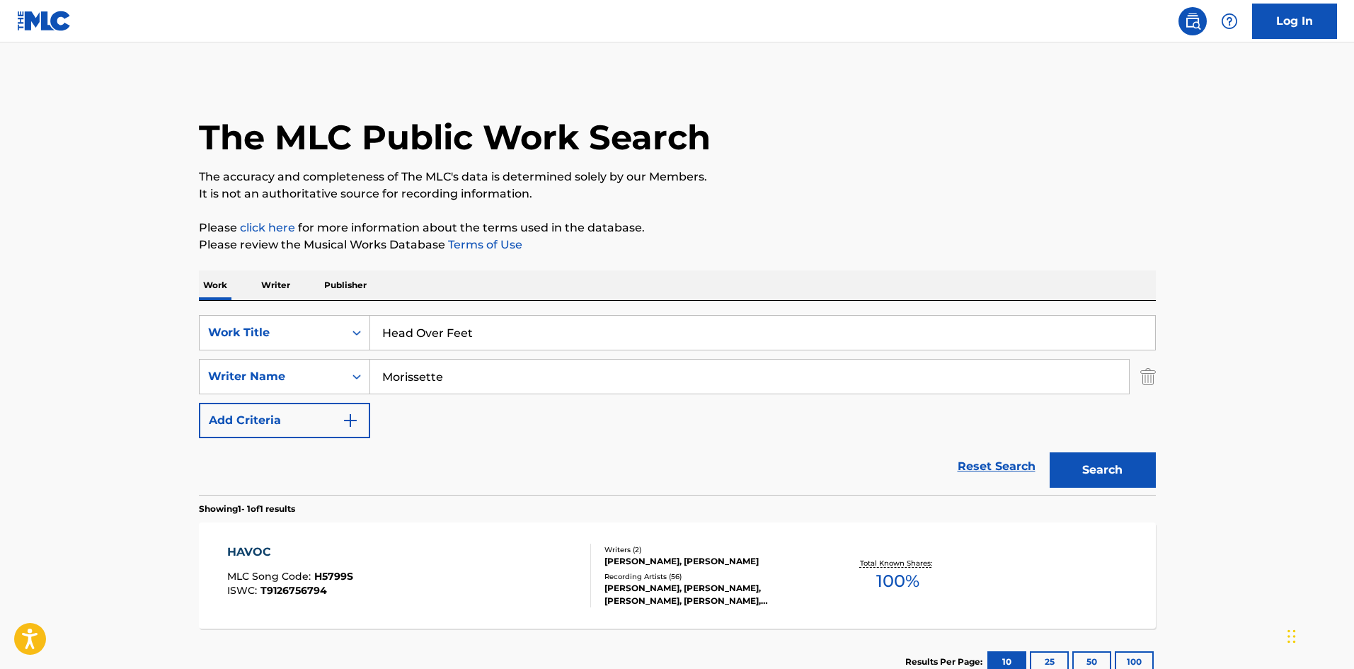
type input "Head Over Feet"
click at [1071, 460] on button "Search" at bounding box center [1103, 469] width 106 height 35
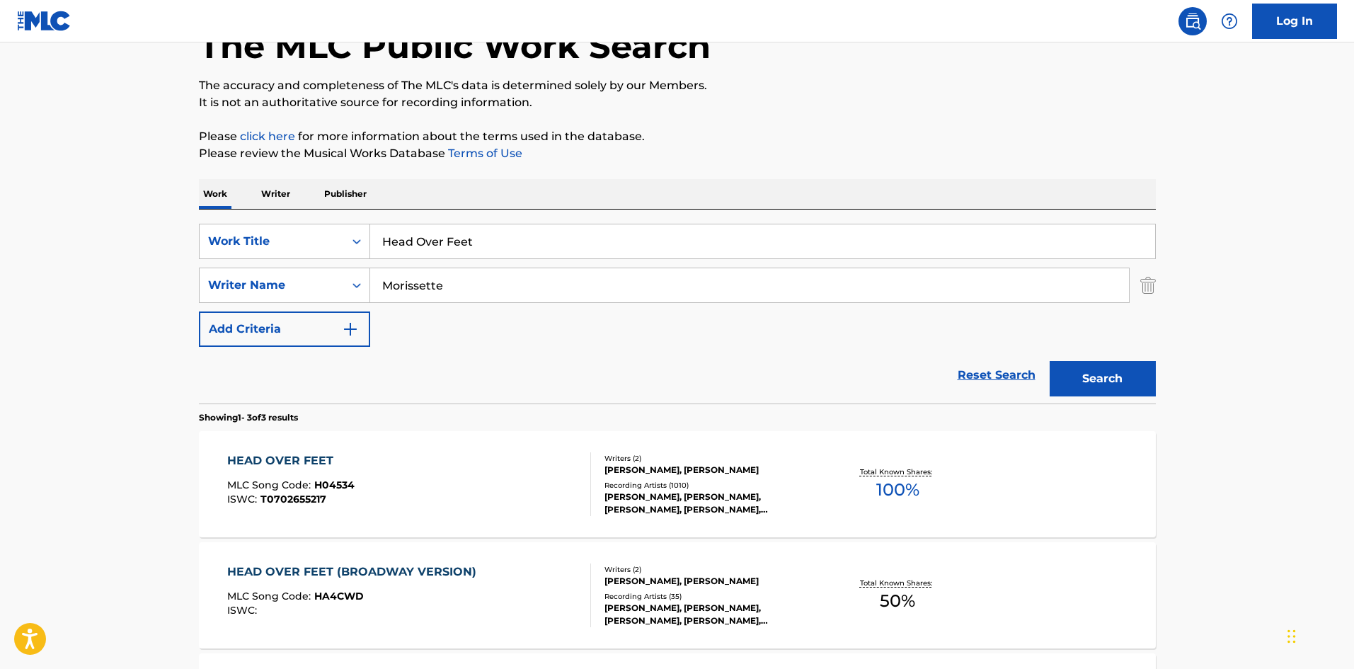
scroll to position [283, 0]
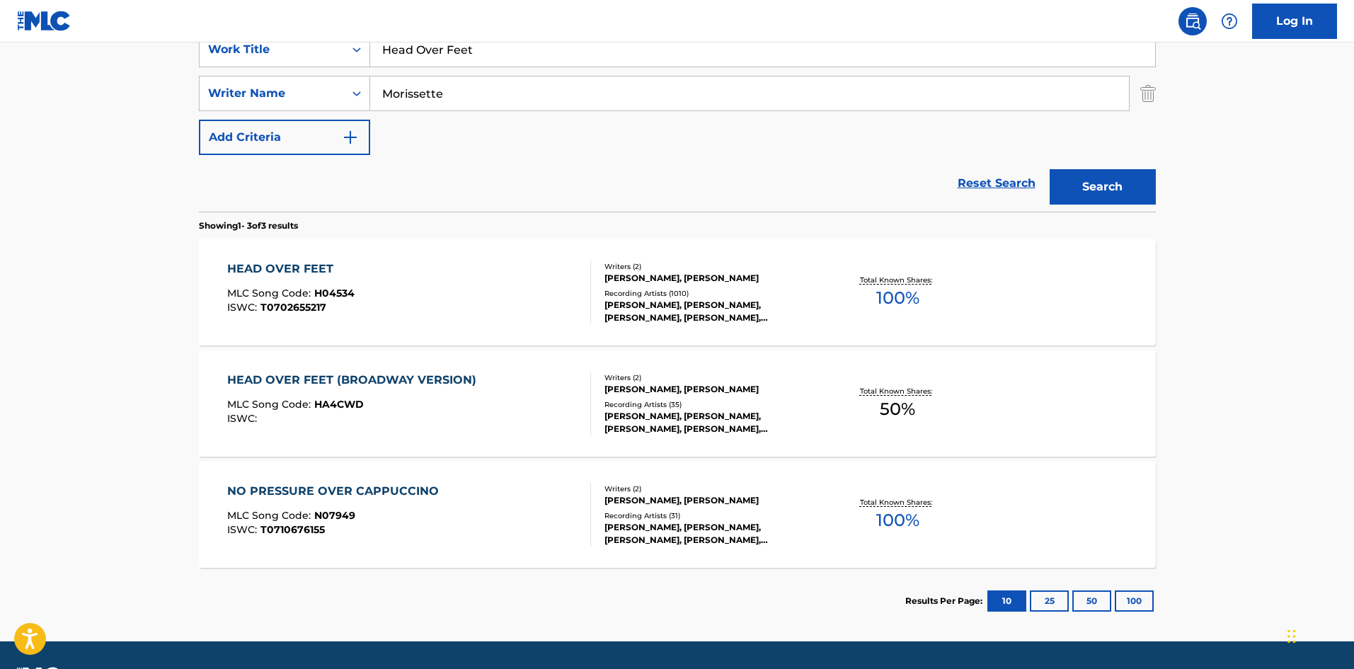
click at [412, 292] on div "HEAD OVER FEET MLC Song Code : H04534 ISWC : T0702655217" at bounding box center [409, 292] width 364 height 64
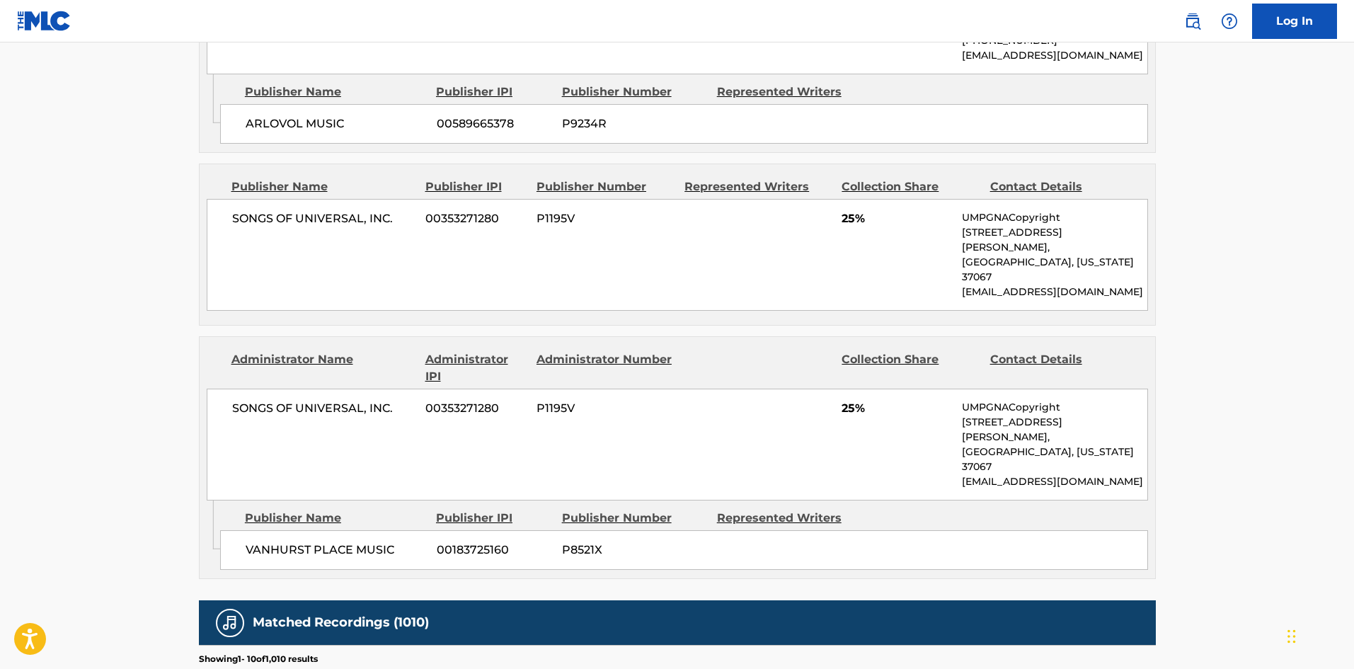
scroll to position [849, 0]
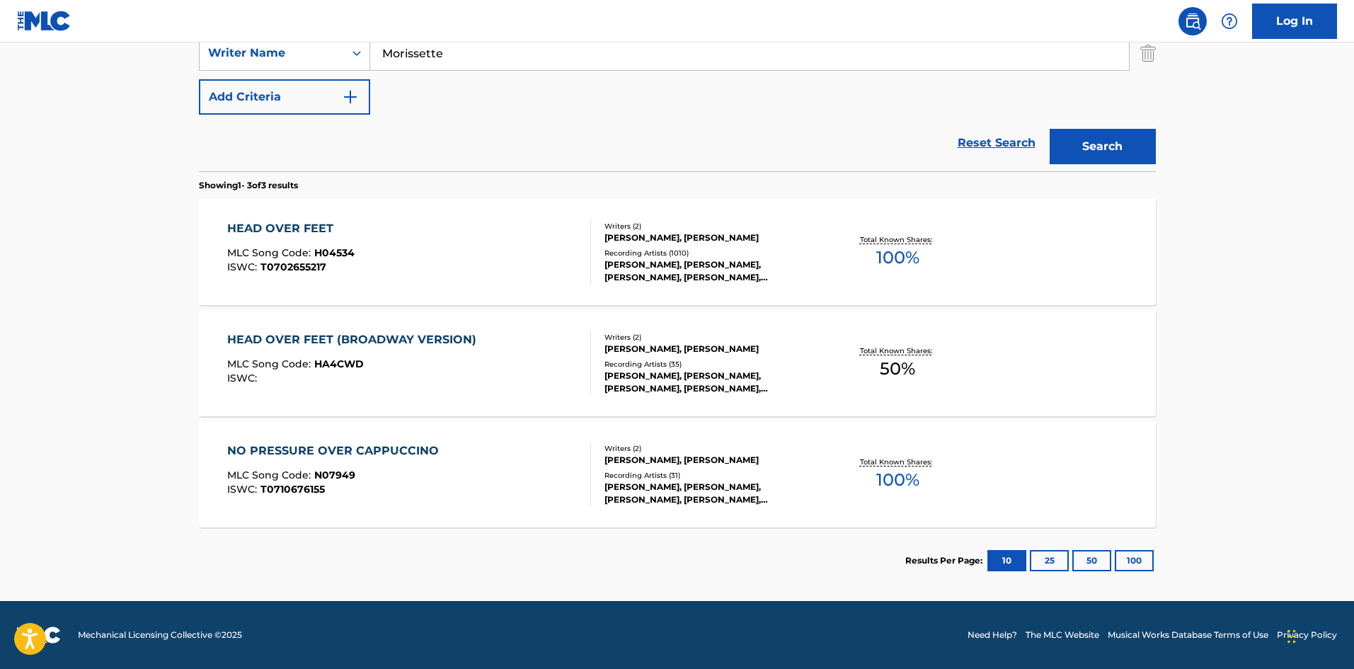
scroll to position [323, 0]
